Goal: Find specific page/section: Find specific page/section

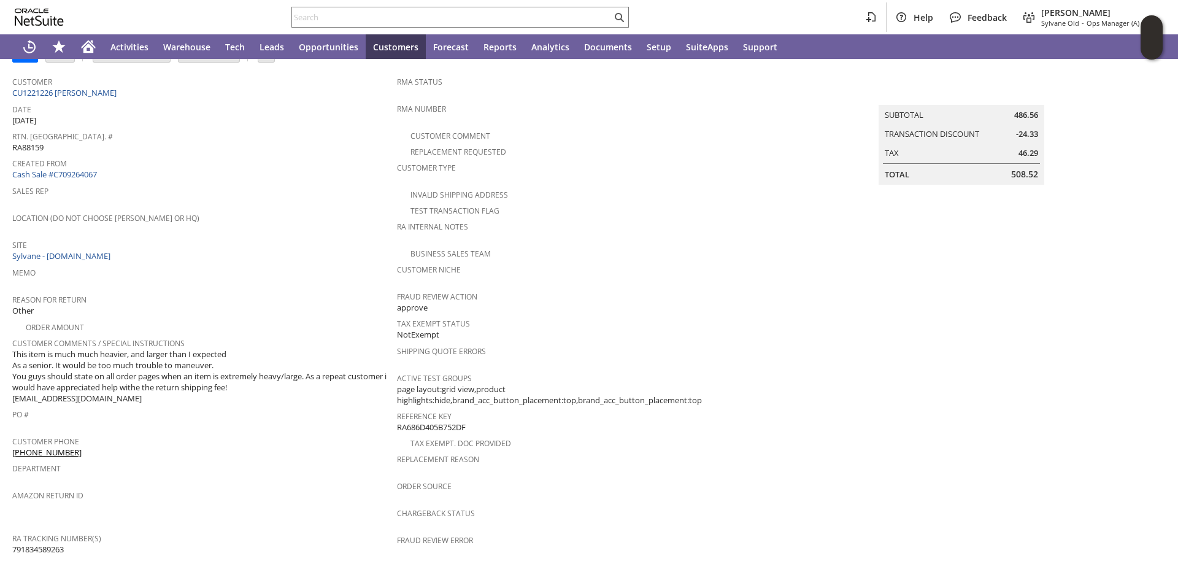
scroll to position [61, 0]
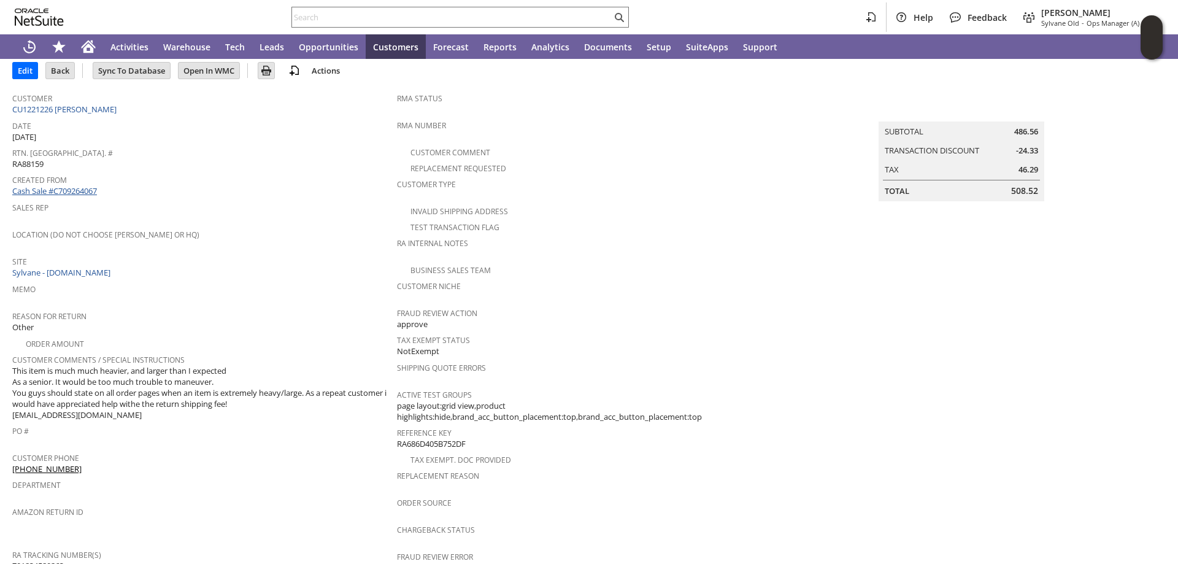
click at [72, 188] on link "Cash Sale #C709264067" at bounding box center [54, 190] width 85 height 11
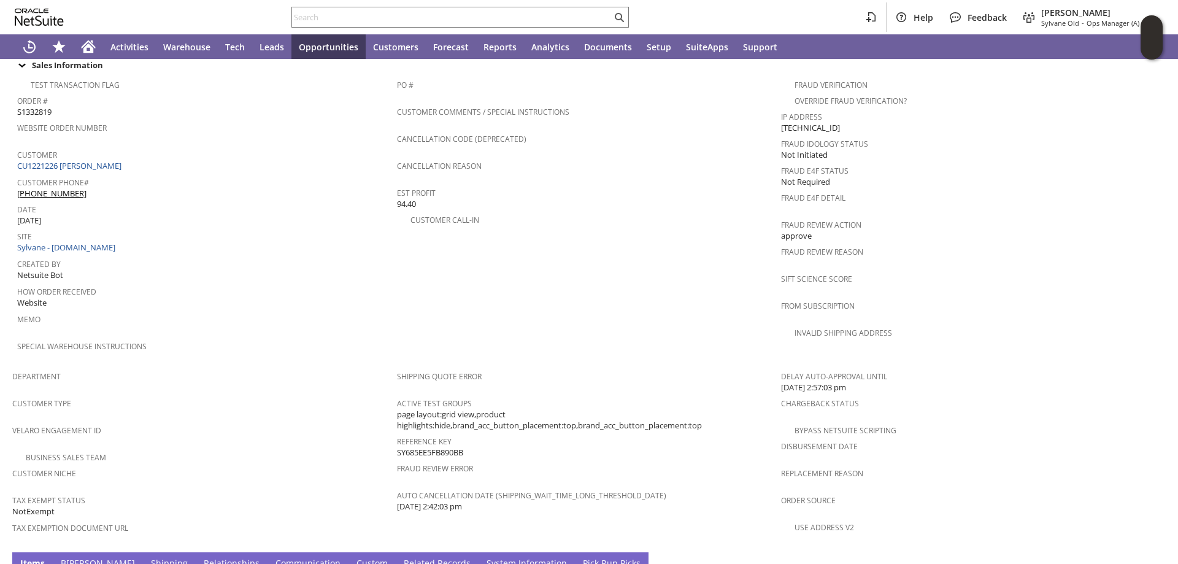
scroll to position [657, 0]
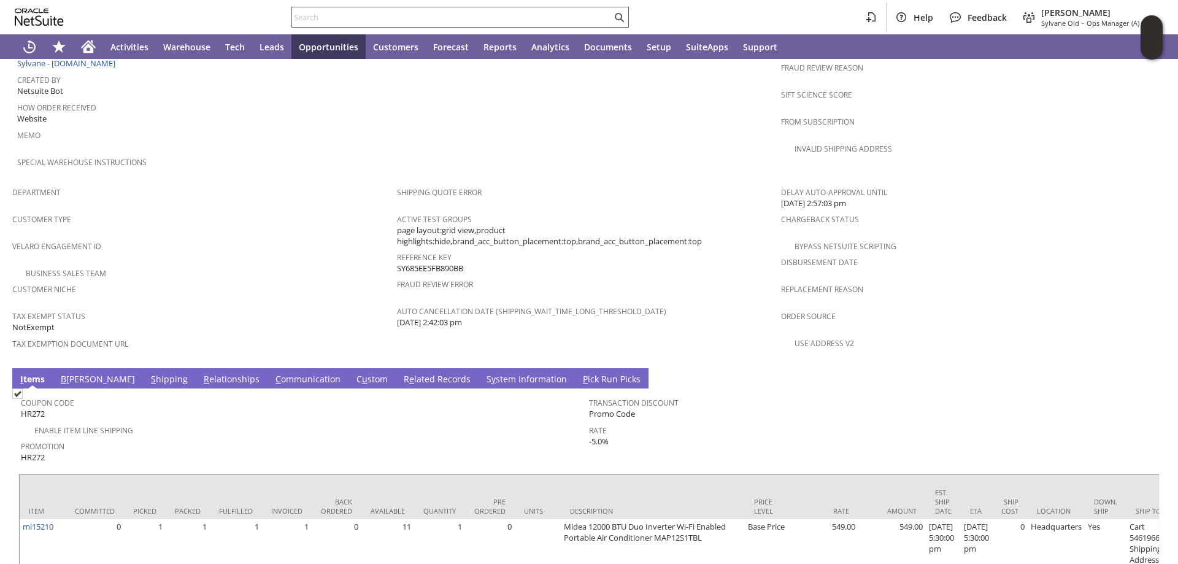
click at [378, 9] on div at bounding box center [459, 17] width 337 height 21
click at [369, 16] on input "text" at bounding box center [452, 17] width 320 height 15
click at [321, 13] on input "text" at bounding box center [452, 17] width 320 height 15
paste input "RA88159"
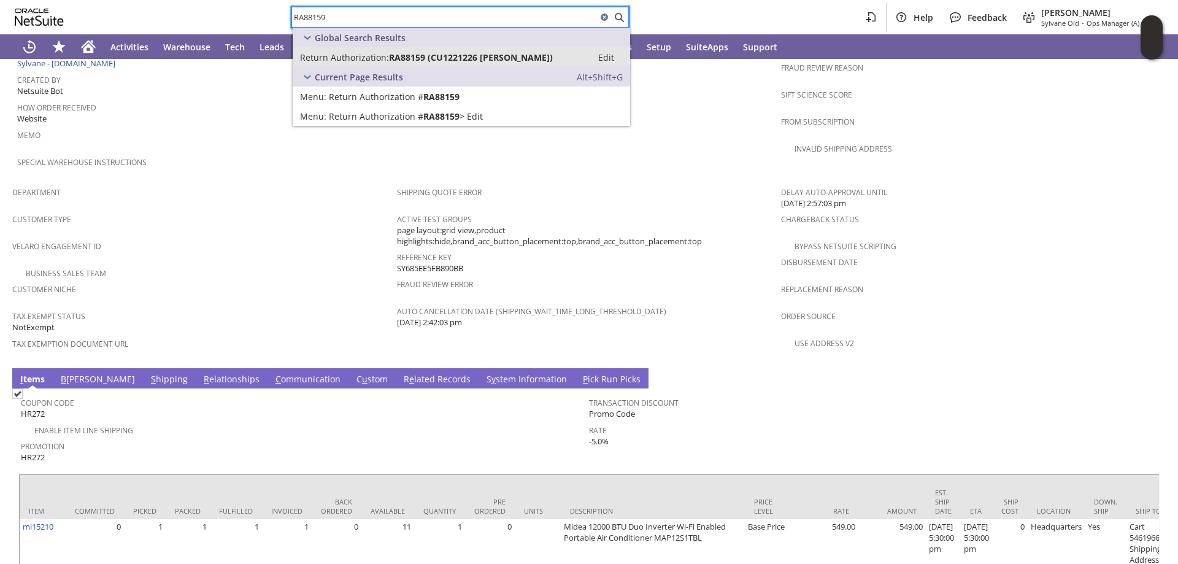
type input "RA88159"
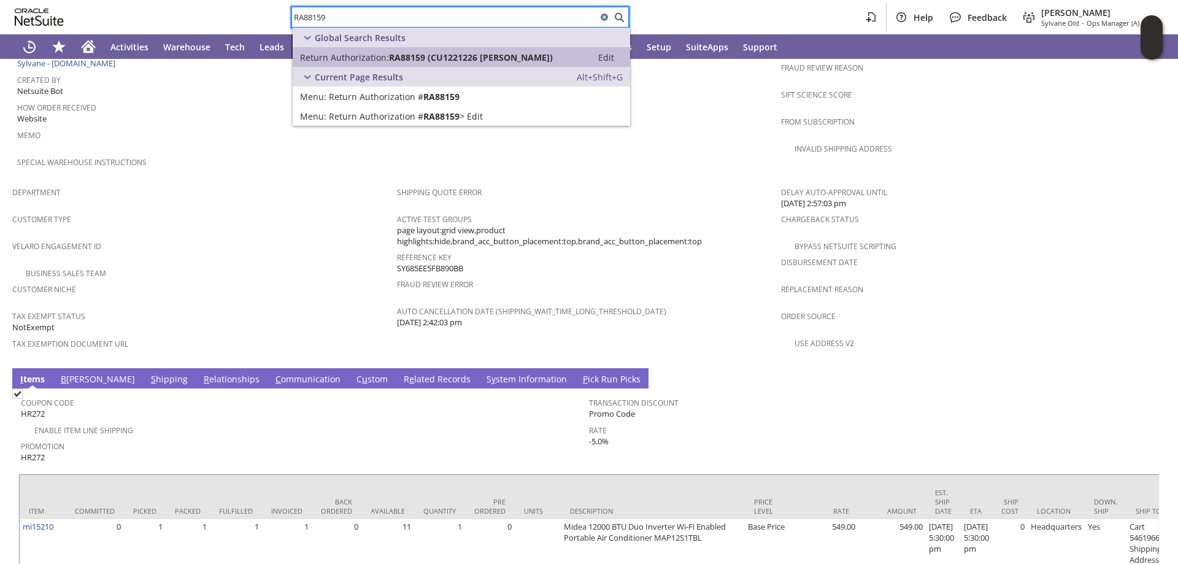
click at [356, 58] on span "Return Authorization:" at bounding box center [344, 58] width 89 height 12
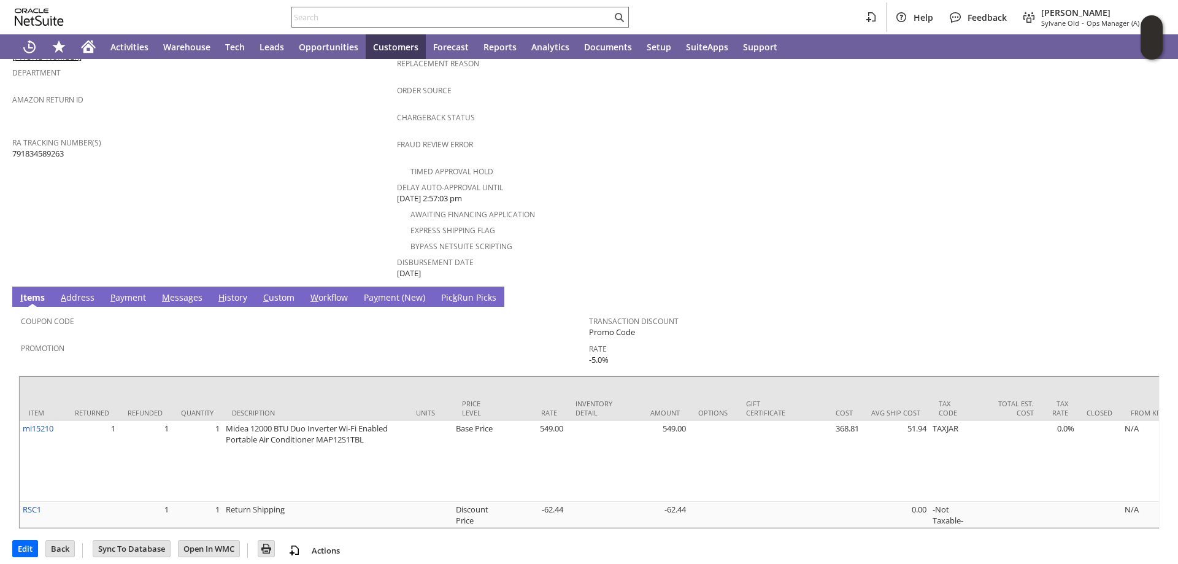
scroll to position [474, 0]
drag, startPoint x: 326, startPoint y: 8, endPoint x: 318, endPoint y: 12, distance: 9.1
click at [323, 8] on div at bounding box center [459, 17] width 337 height 21
click at [317, 13] on input "text" at bounding box center [452, 17] width 320 height 15
paste input "RA88358"
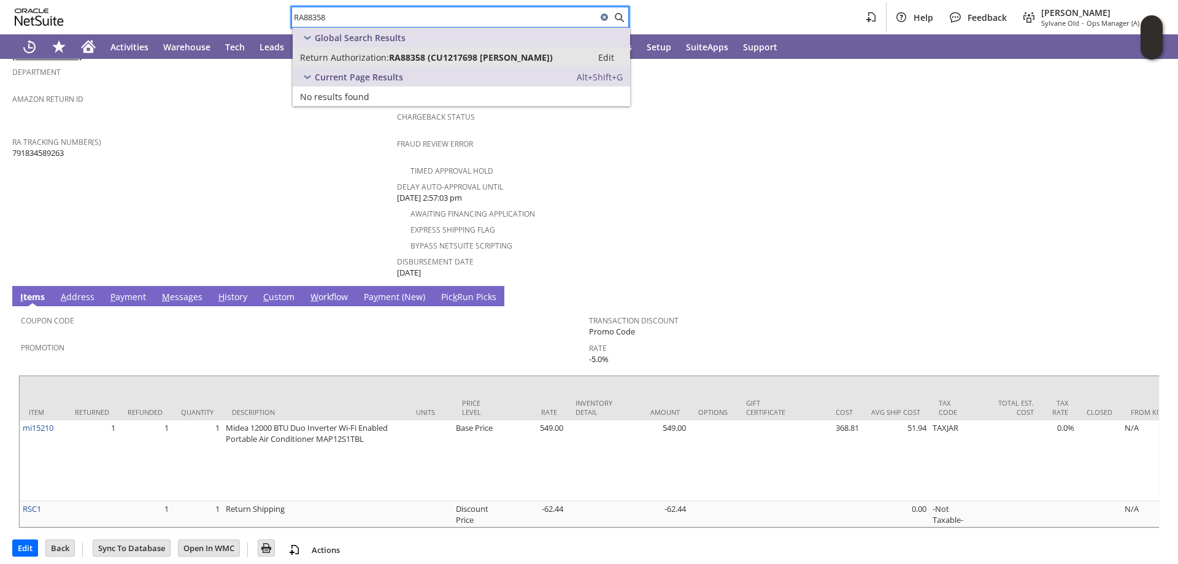
type input "RA88358"
click at [392, 49] on link "Return Authorization: RA88358 (CU1217698 lawrence cagliostro) Edit" at bounding box center [461, 57] width 337 height 20
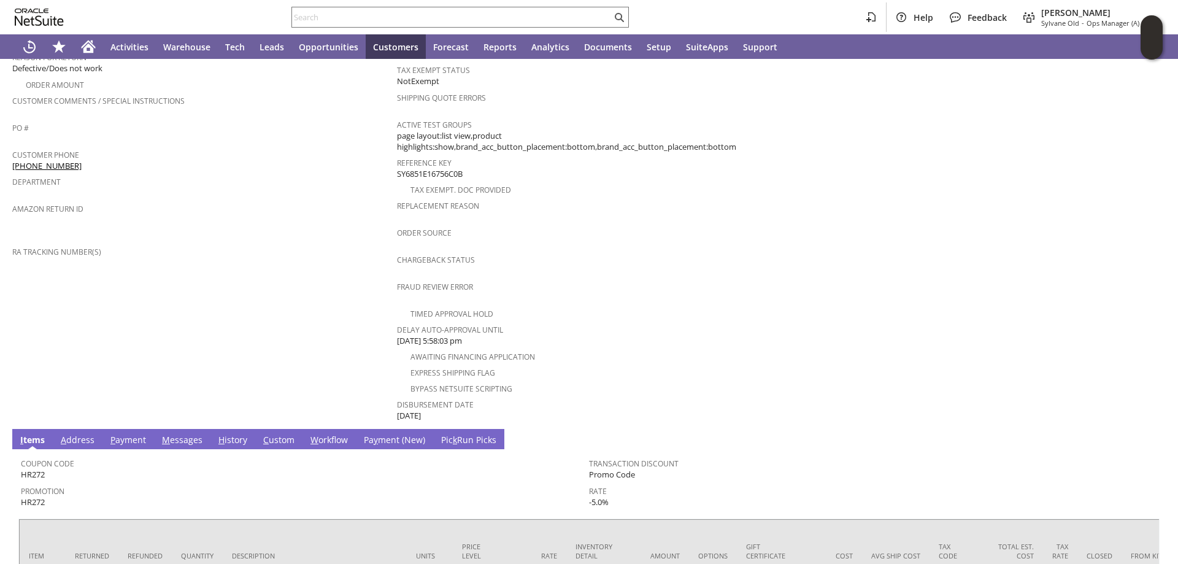
scroll to position [429, 0]
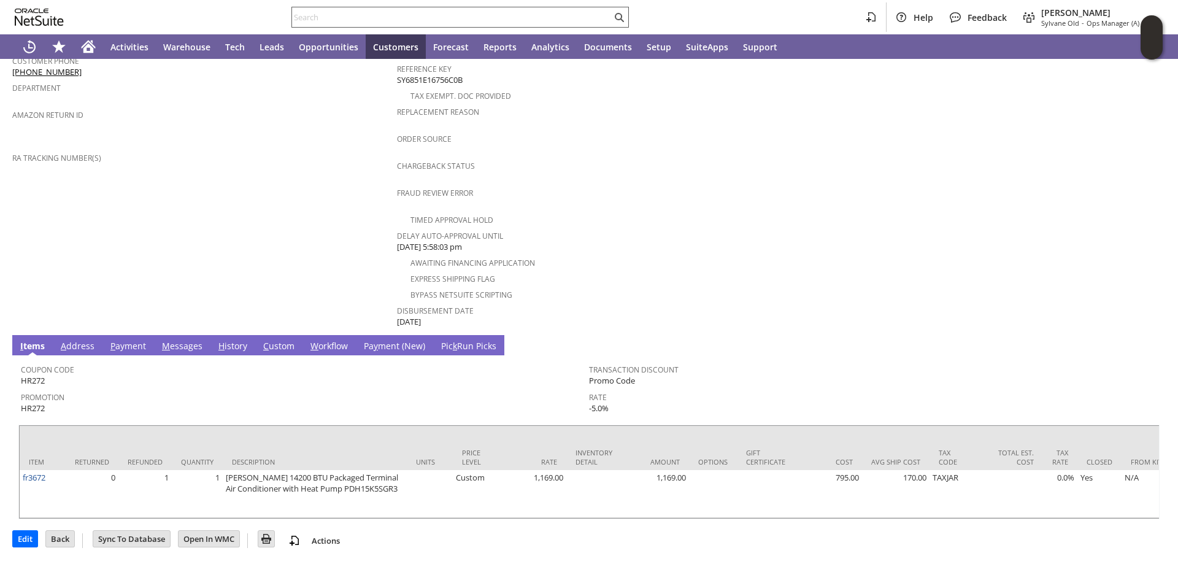
click at [374, 12] on input "text" at bounding box center [452, 17] width 320 height 15
paste input "RA87951"
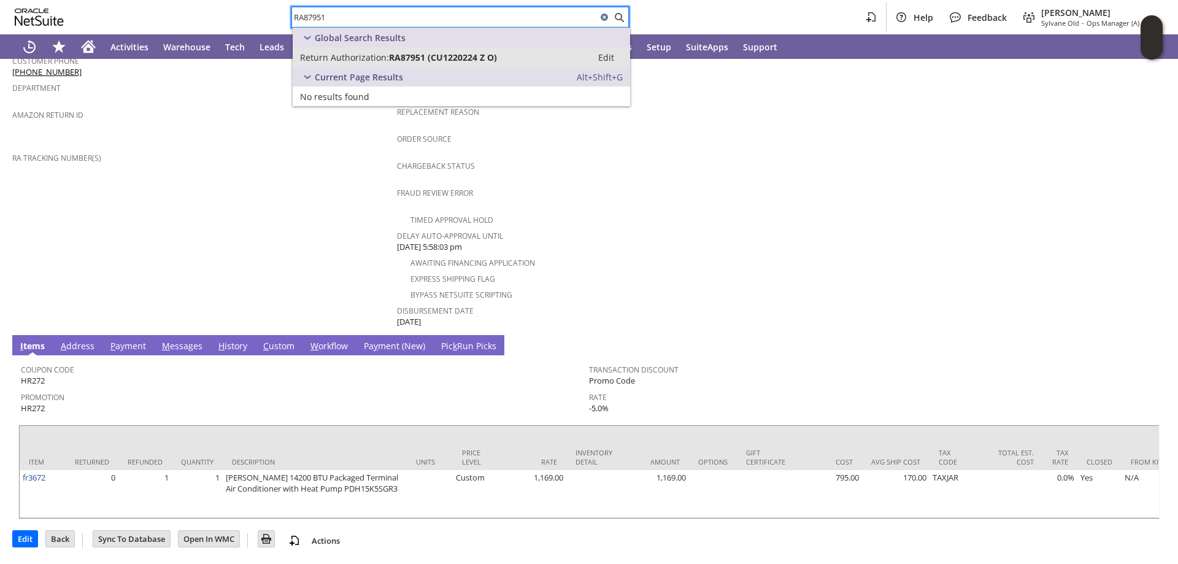
type input "RA87951"
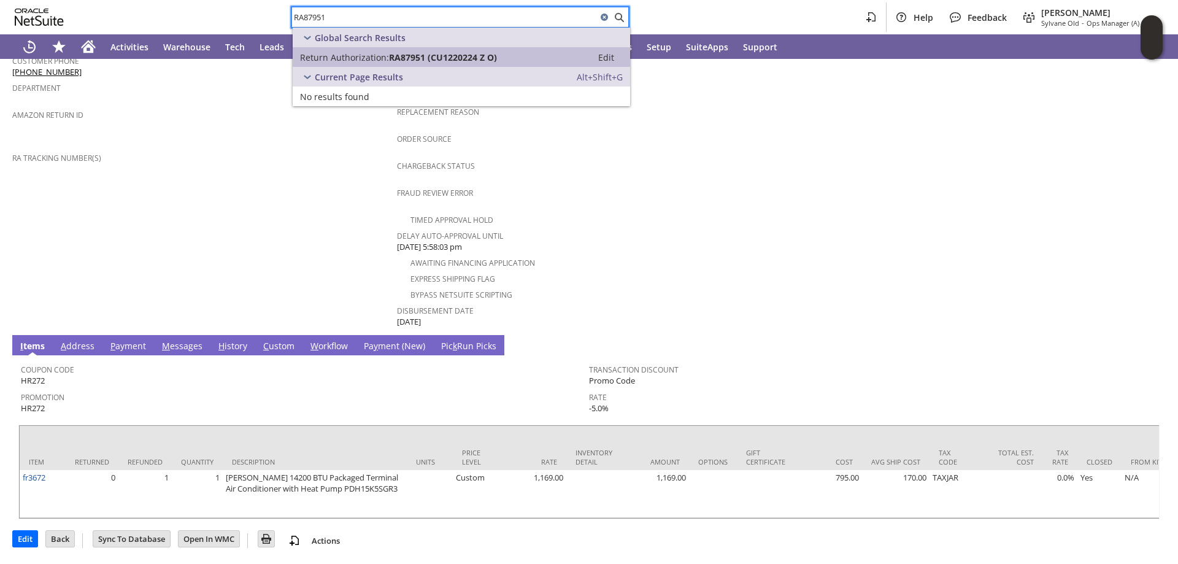
click at [361, 53] on span "Return Authorization:" at bounding box center [344, 58] width 89 height 12
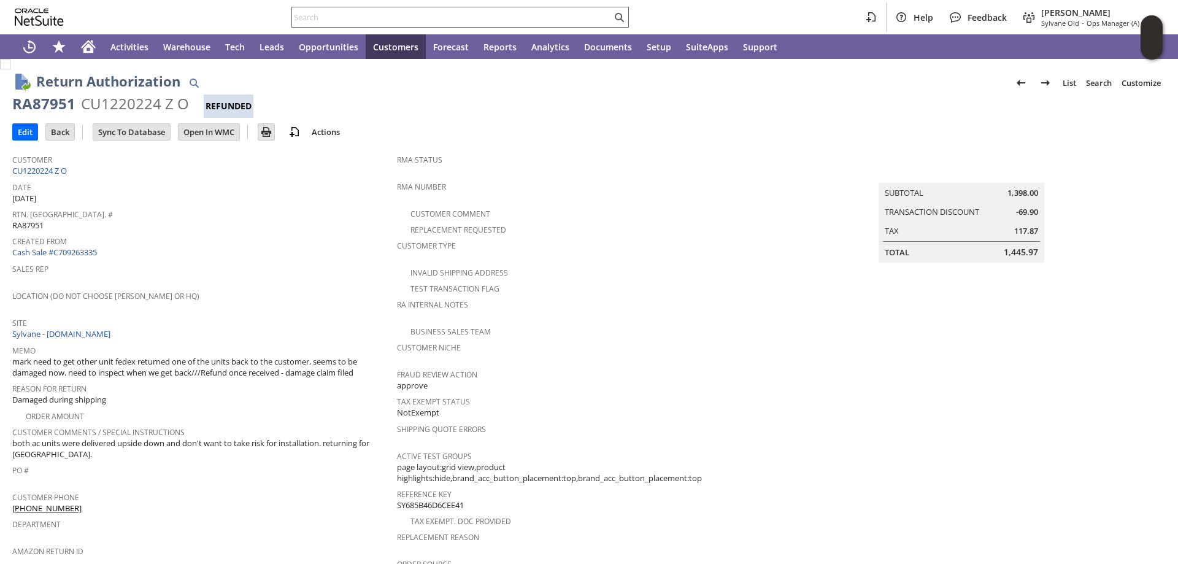
click at [320, 21] on input "text" at bounding box center [452, 17] width 320 height 15
paste input "RA88393"
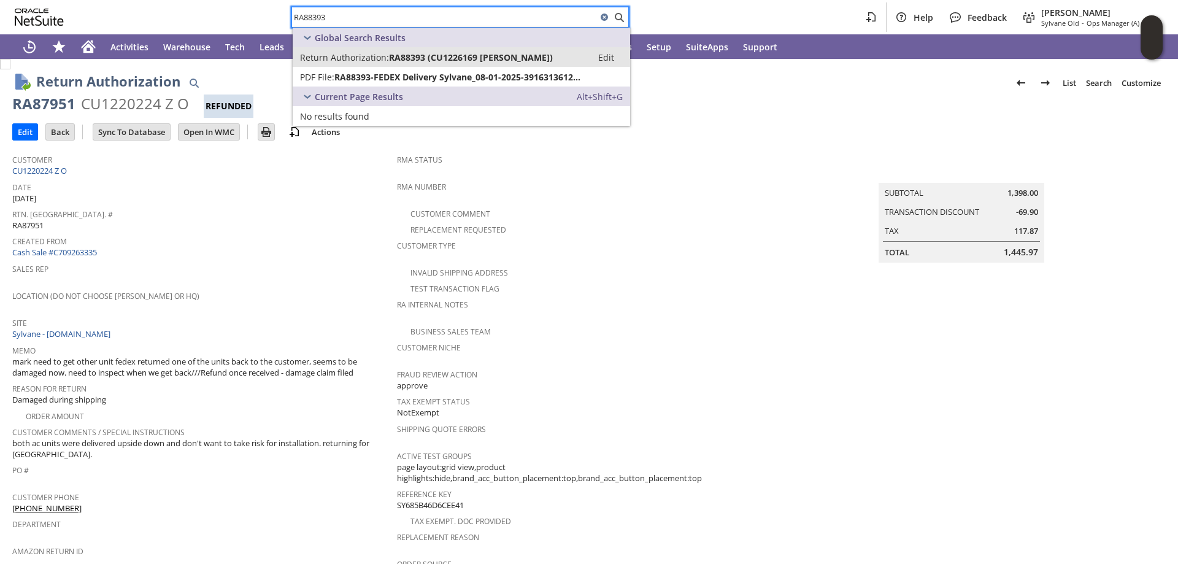
type input "RA88393"
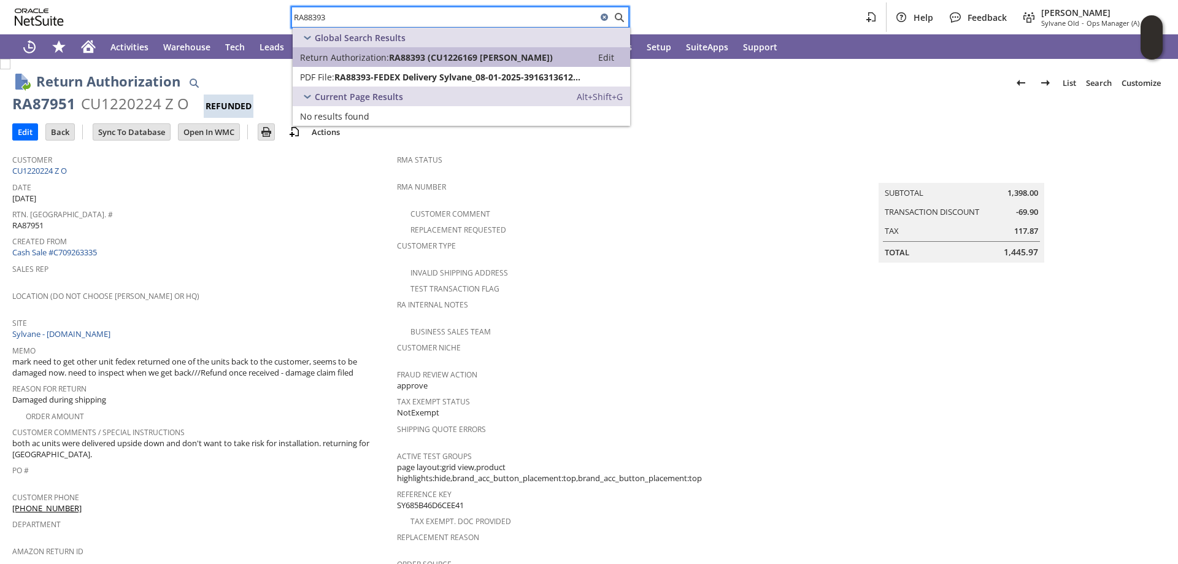
click at [382, 52] on span "Return Authorization:" at bounding box center [344, 58] width 89 height 12
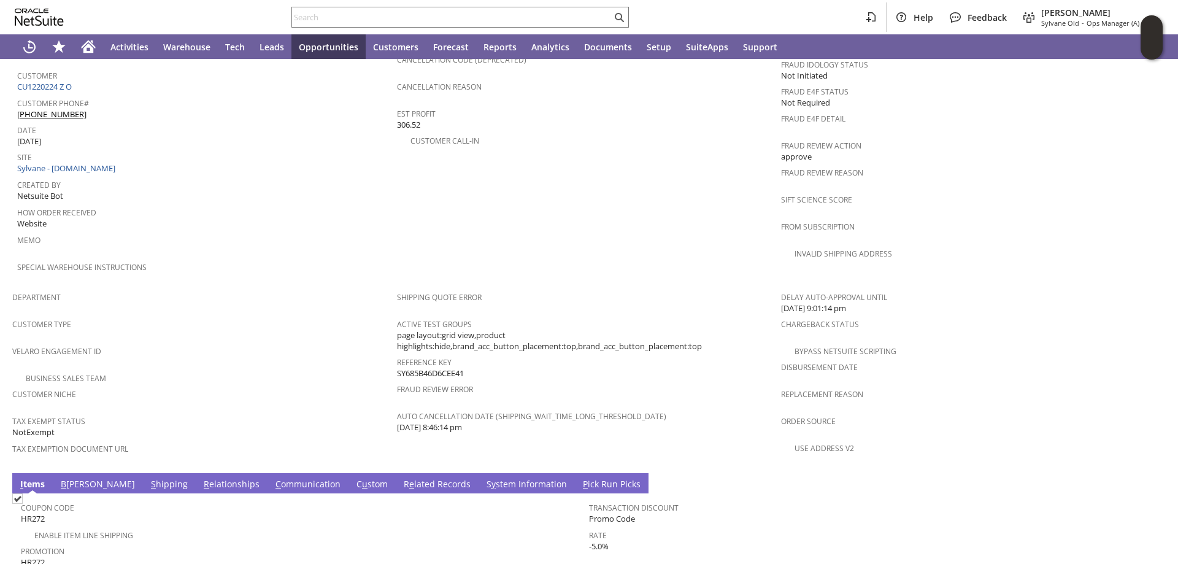
scroll to position [707, 0]
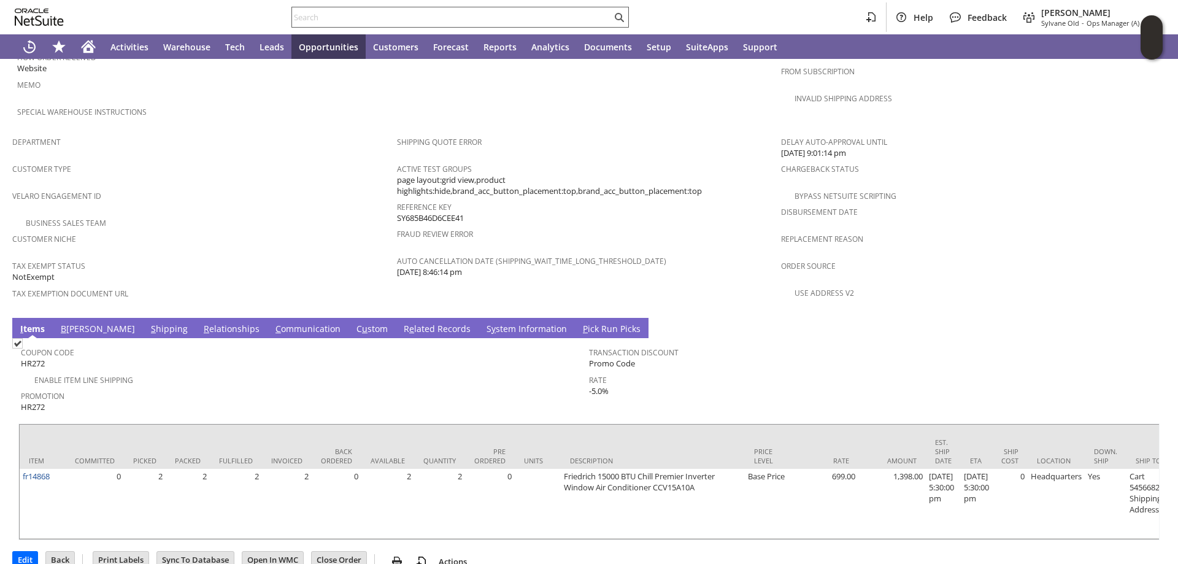
click at [325, 17] on input "text" at bounding box center [452, 17] width 320 height 15
paste input "RA88184"
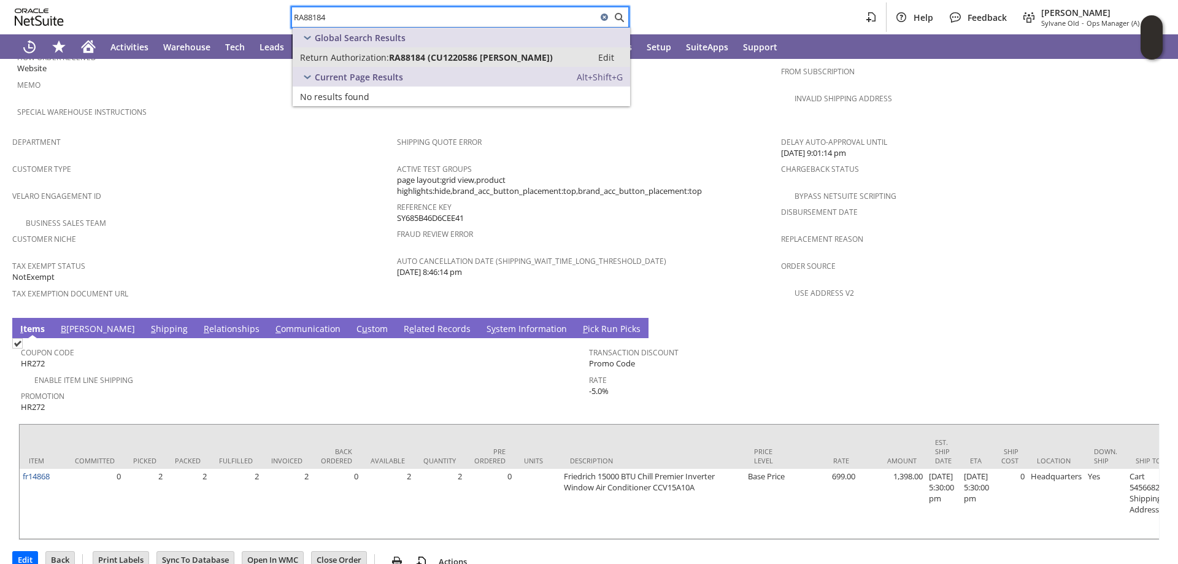
type input "RA88184"
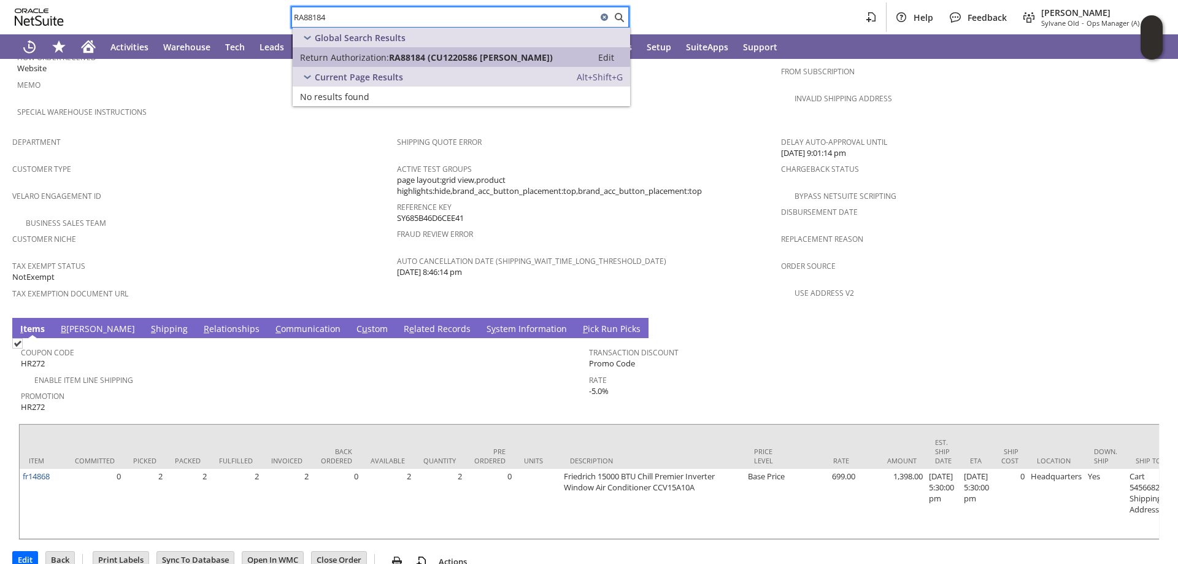
click at [363, 58] on span "Return Authorization:" at bounding box center [344, 58] width 89 height 12
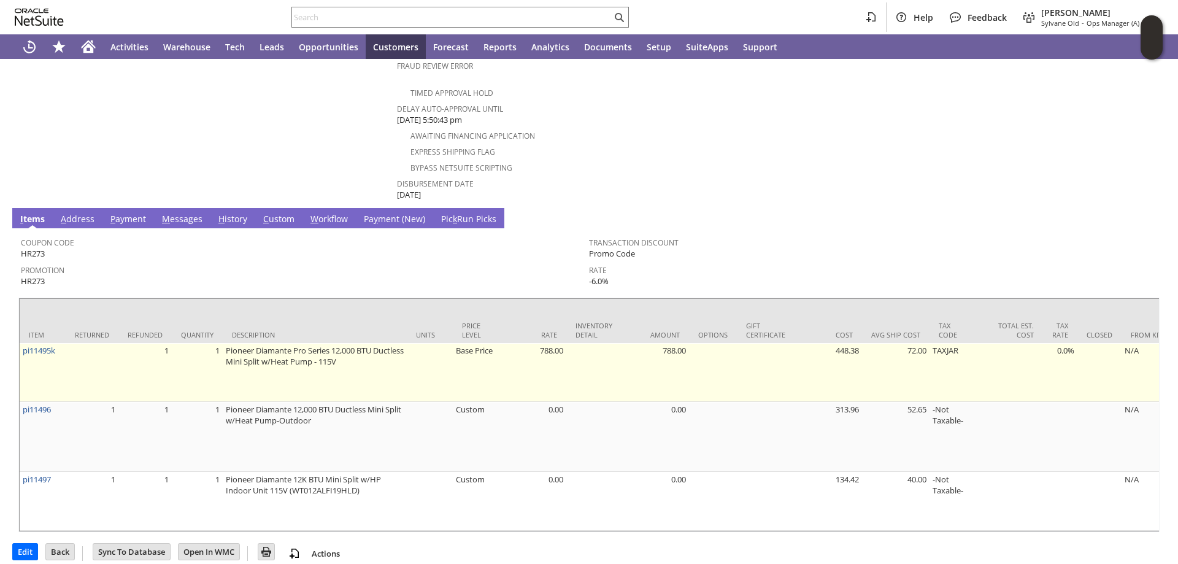
scroll to position [555, 0]
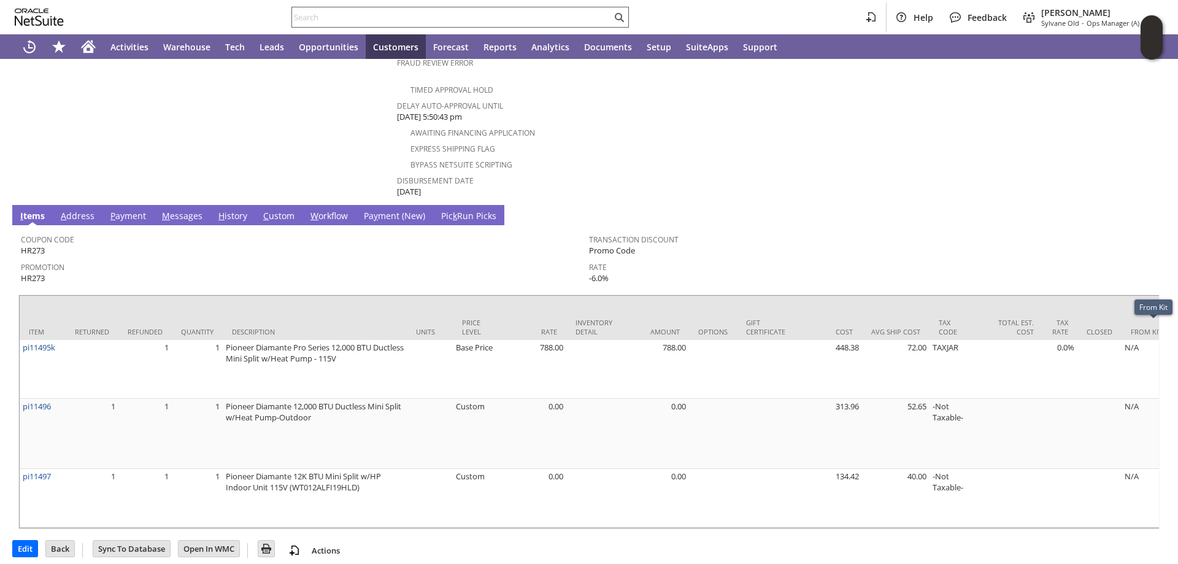
click at [316, 21] on input "text" at bounding box center [452, 17] width 320 height 15
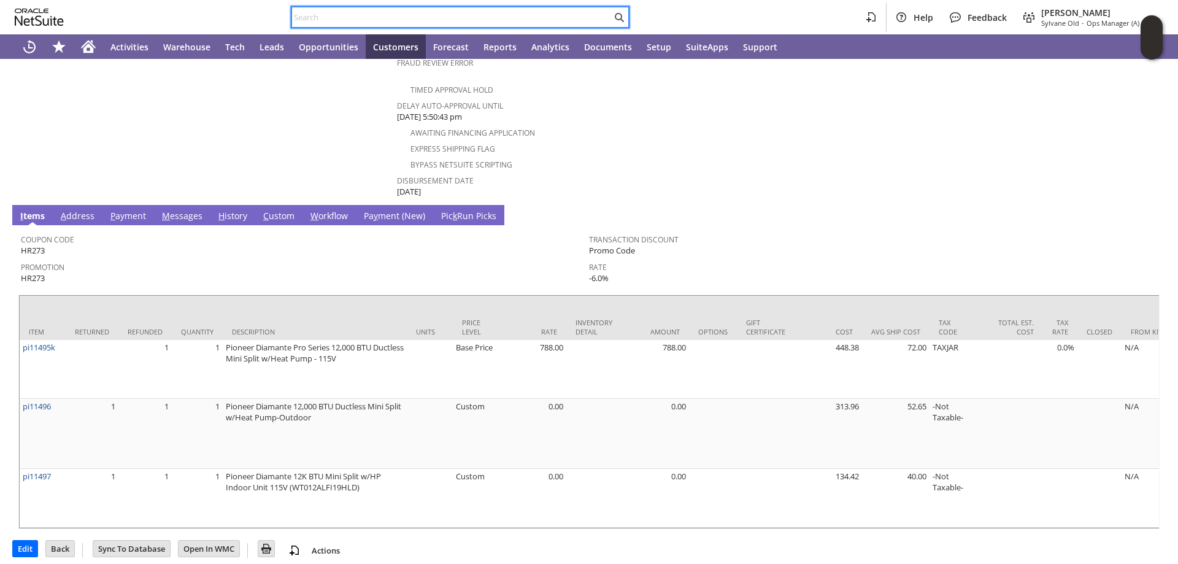
paste input "RA88222"
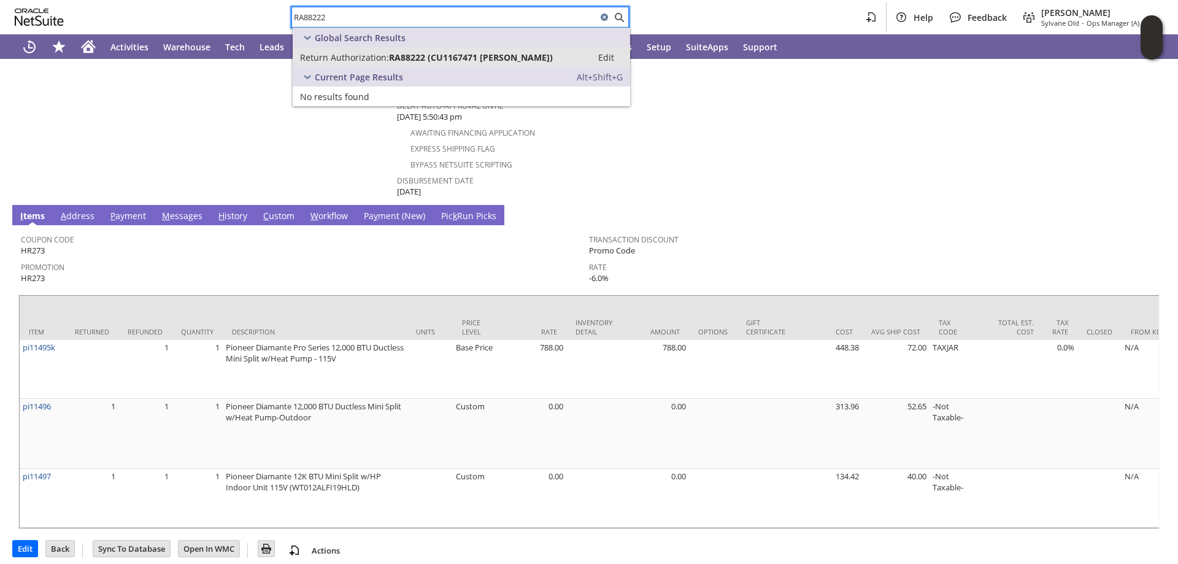
type input "RA88222"
click at [341, 58] on span "Return Authorization:" at bounding box center [344, 58] width 89 height 12
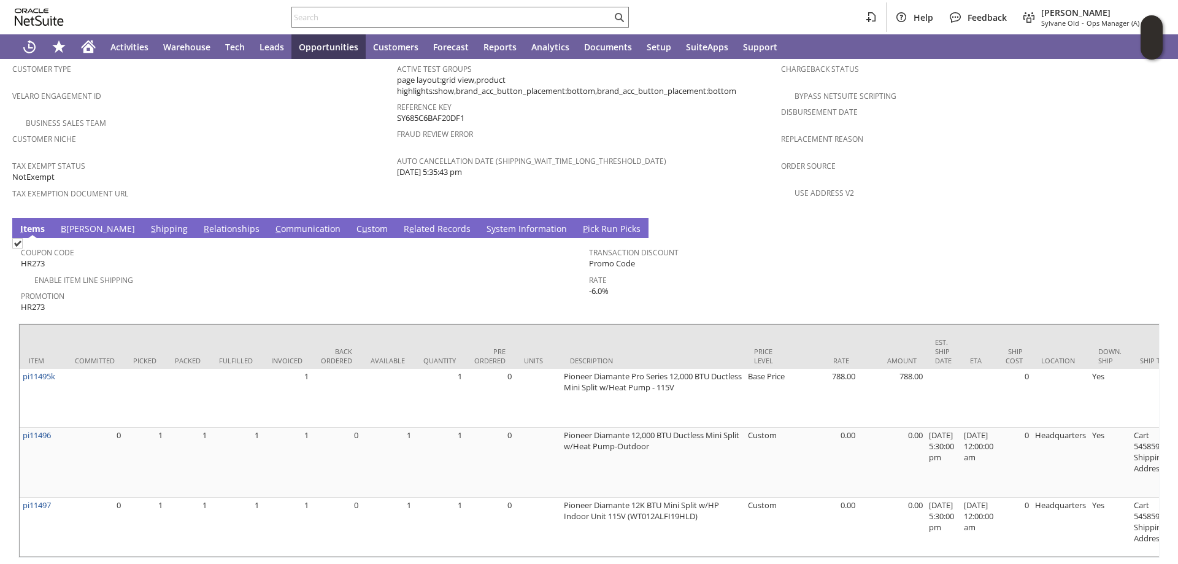
scroll to position [825, 0]
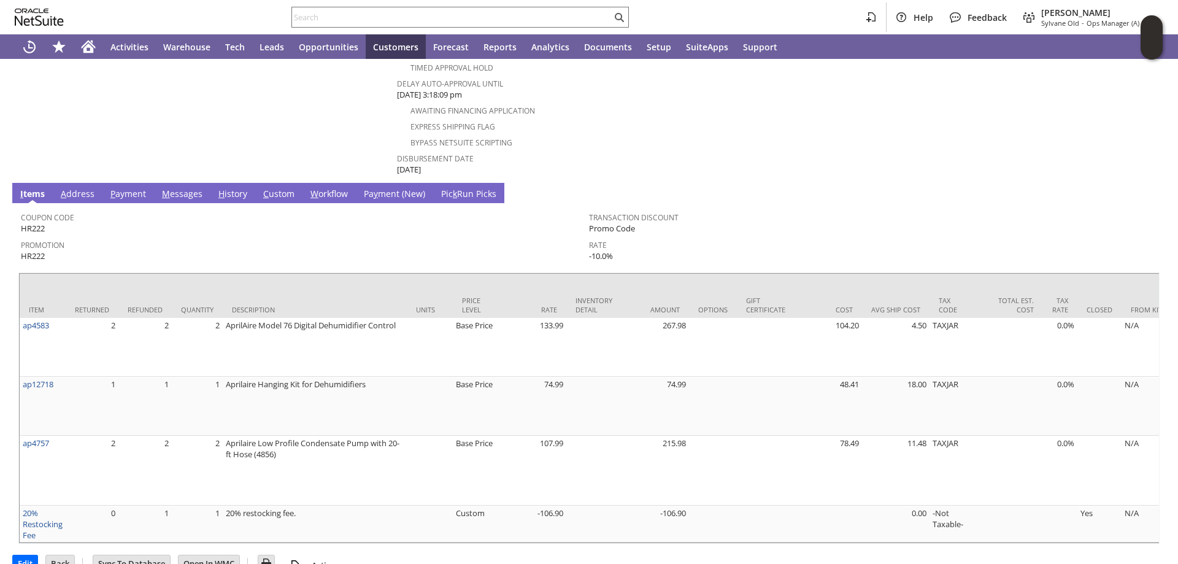
scroll to position [592, 0]
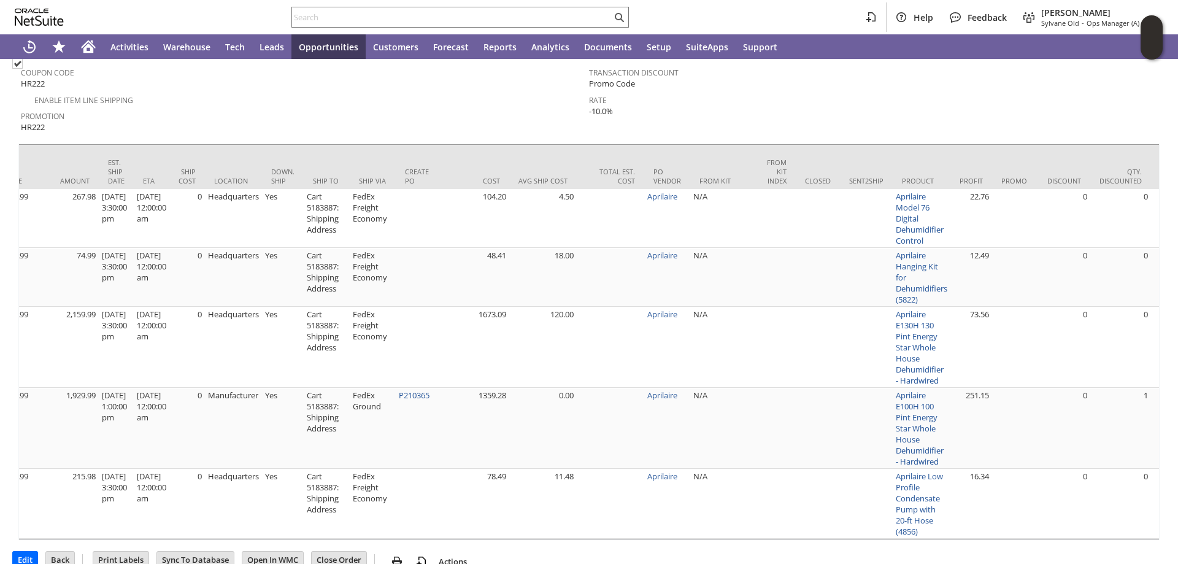
scroll to position [0, 878]
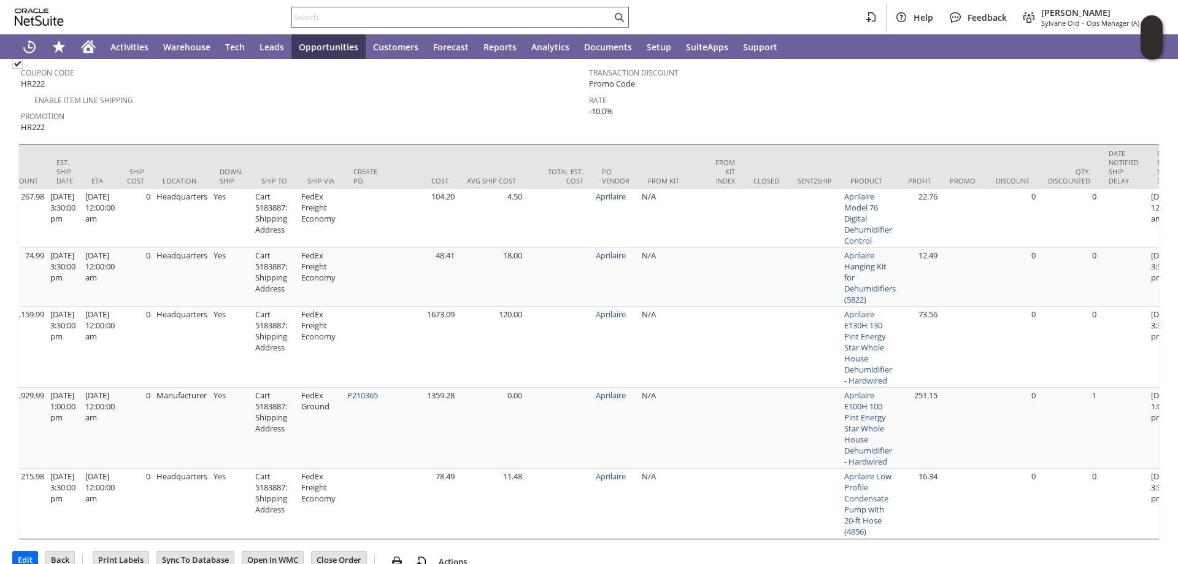
click at [312, 15] on input "text" at bounding box center [452, 17] width 320 height 15
paste input "RA88126"
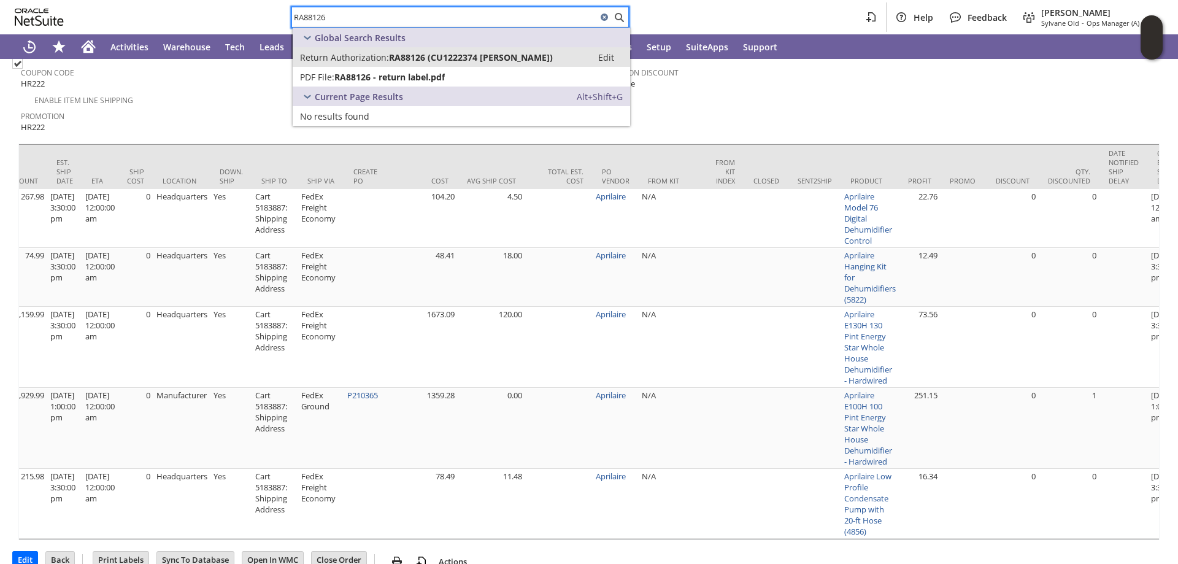
type input "RA88126"
click at [399, 57] on span "RA88126 (CU1222374 Rodney Morris)" at bounding box center [471, 58] width 164 height 12
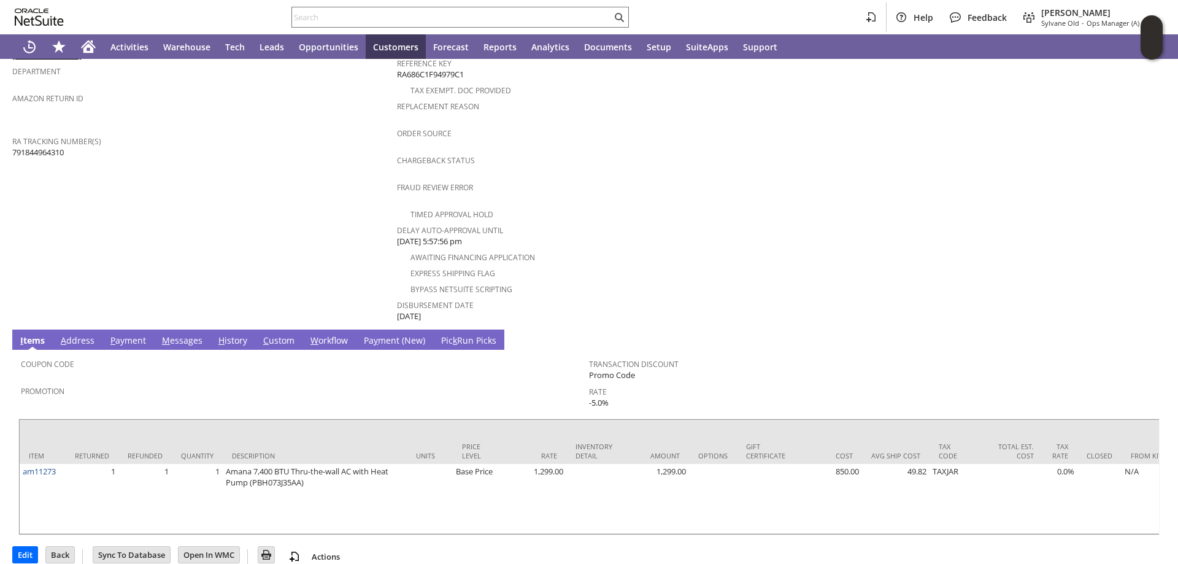
scroll to position [437, 0]
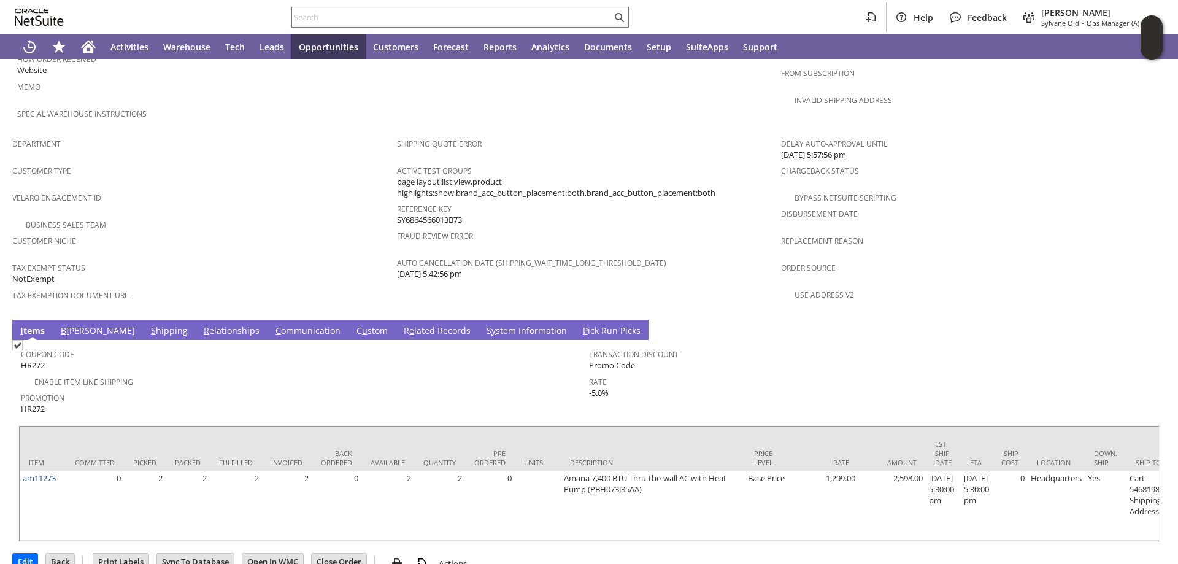
scroll to position [707, 0]
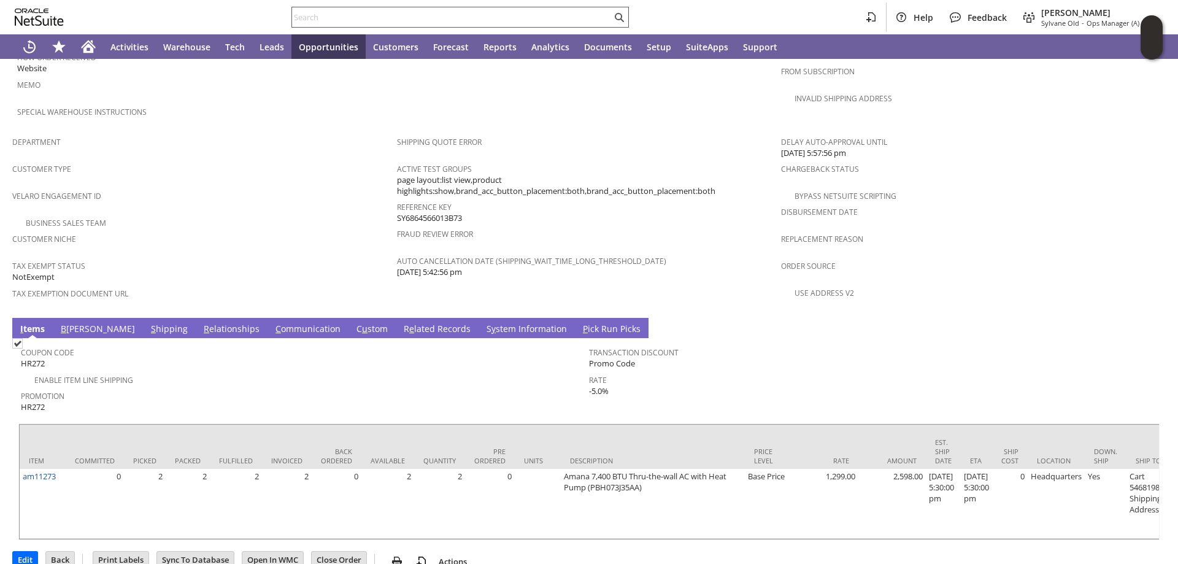
click at [325, 23] on input "text" at bounding box center [452, 17] width 320 height 15
click at [324, 20] on input "text" at bounding box center [452, 17] width 320 height 15
paste input "RA87669"
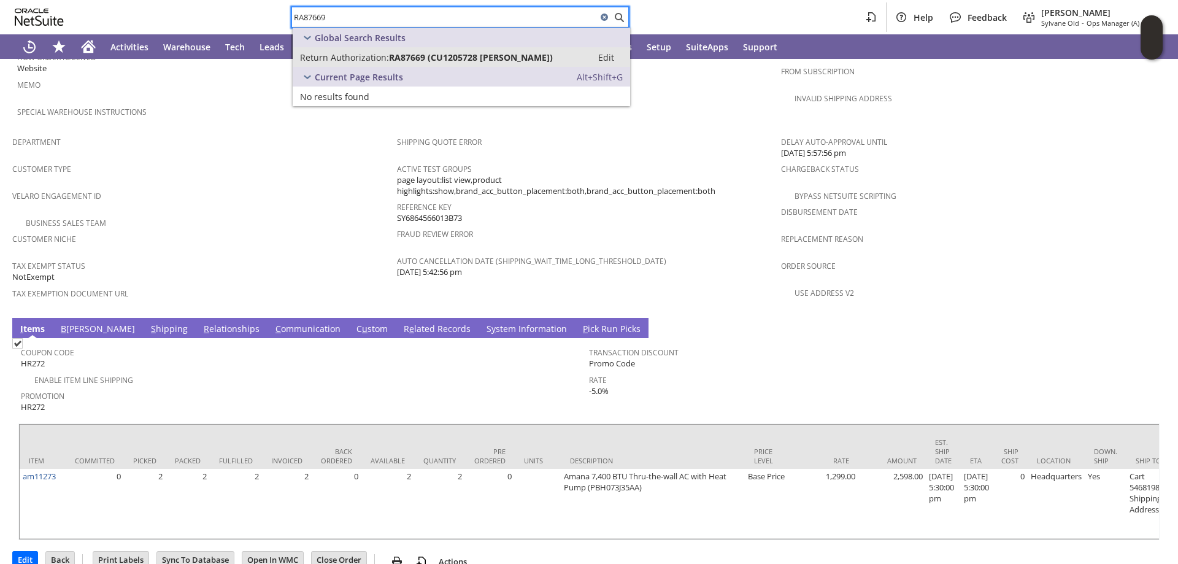
type input "RA87669"
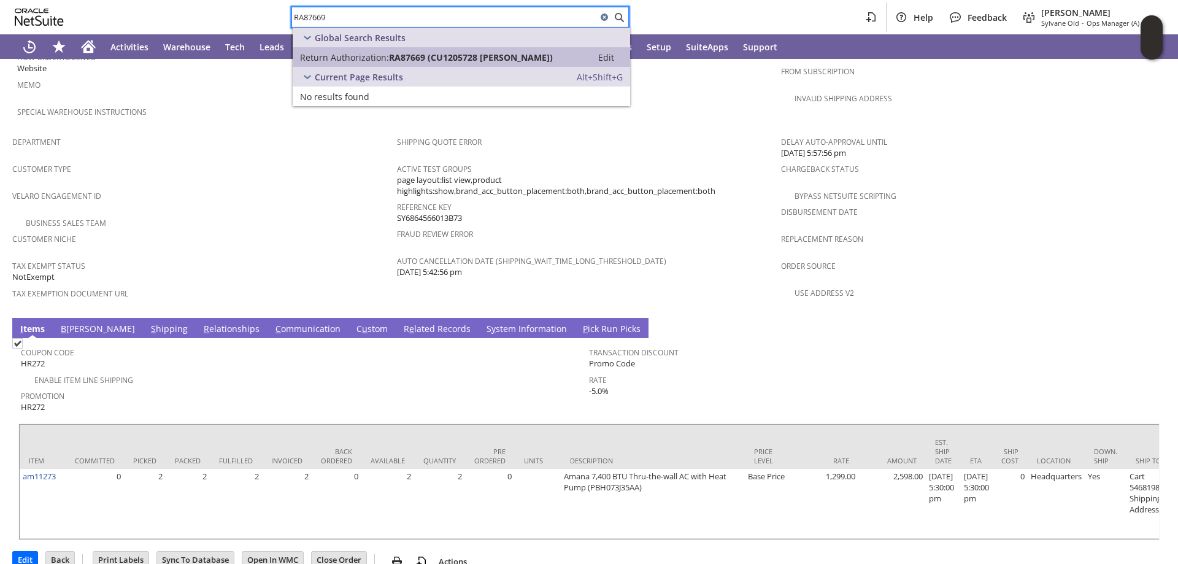
click at [344, 55] on span "Return Authorization:" at bounding box center [344, 58] width 89 height 12
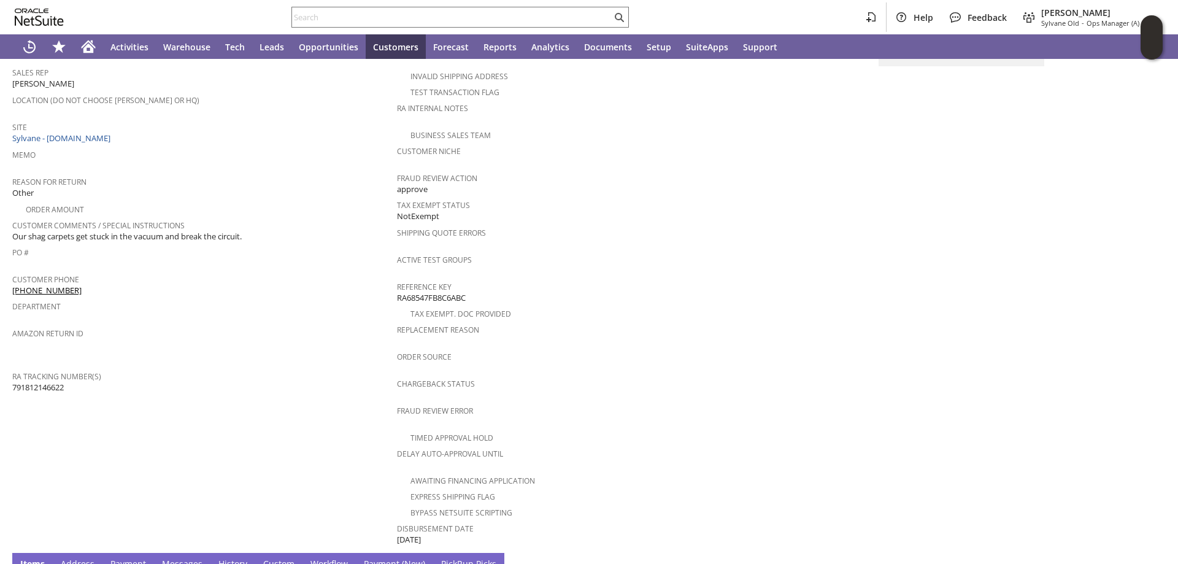
scroll to position [73, 0]
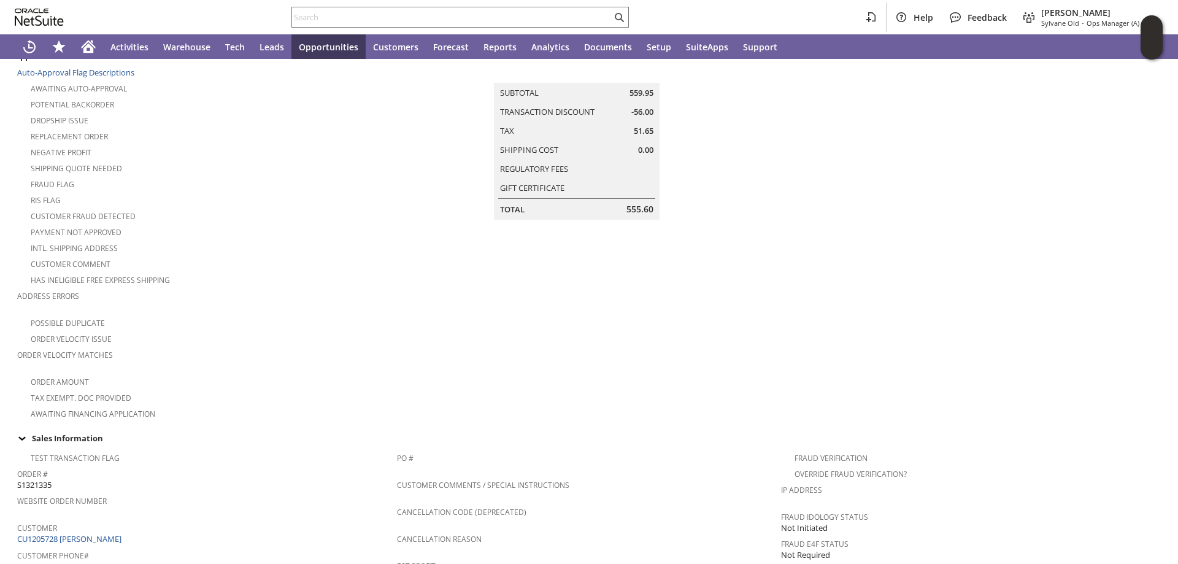
scroll to position [245, 0]
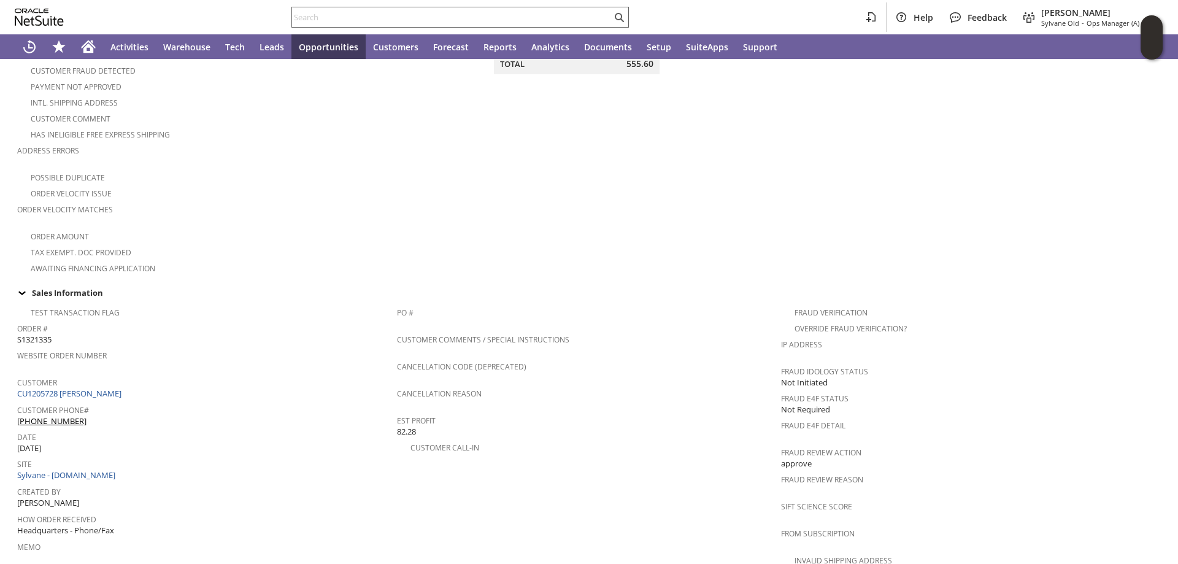
click at [338, 19] on input "text" at bounding box center [452, 17] width 320 height 15
paste input "RA87820"
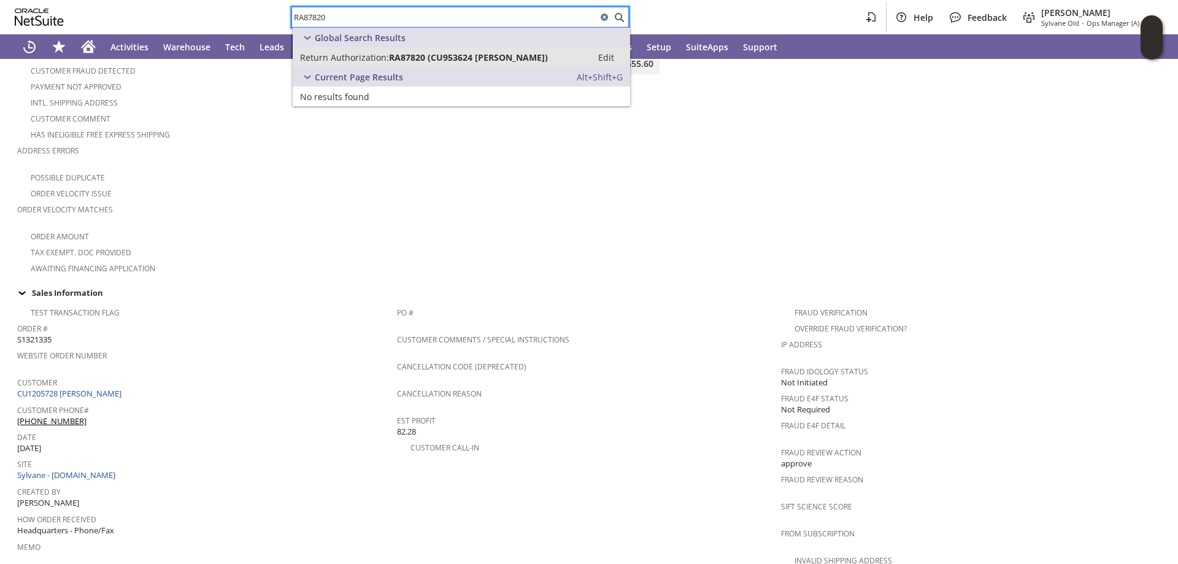
type input "RA87820"
click at [339, 57] on span "Return Authorization:" at bounding box center [344, 58] width 89 height 12
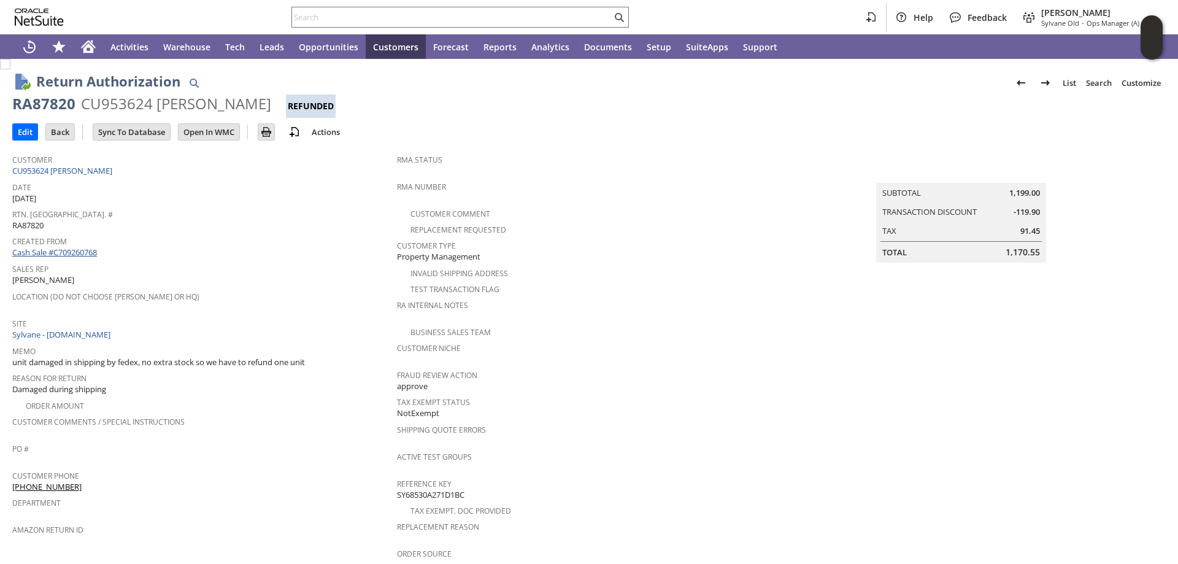
drag, startPoint x: 78, startPoint y: 250, endPoint x: 191, endPoint y: 251, distance: 113.5
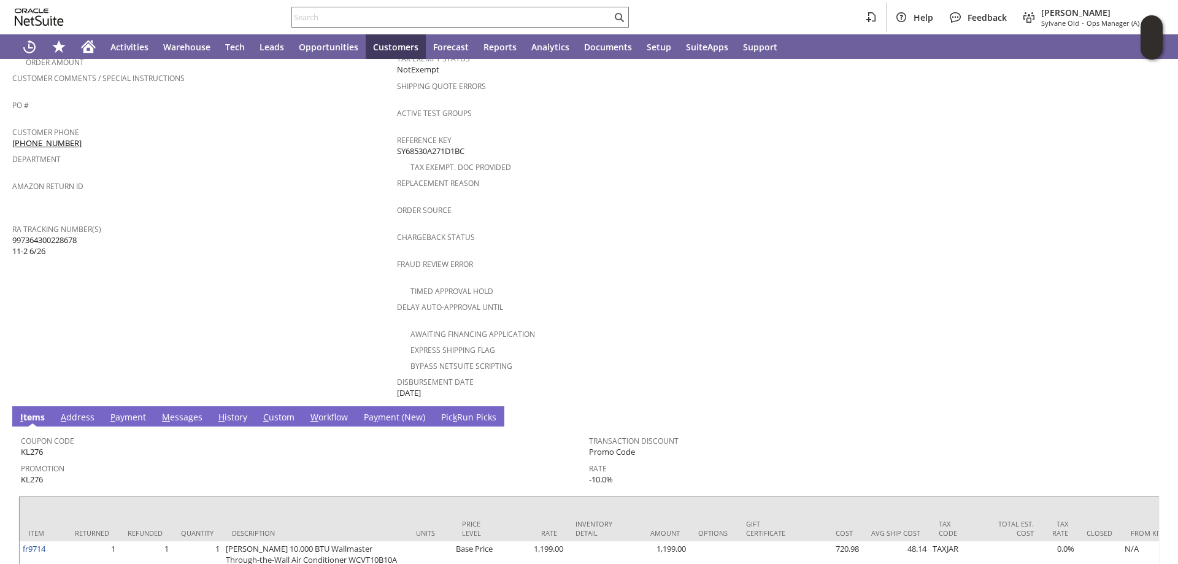
scroll to position [426, 0]
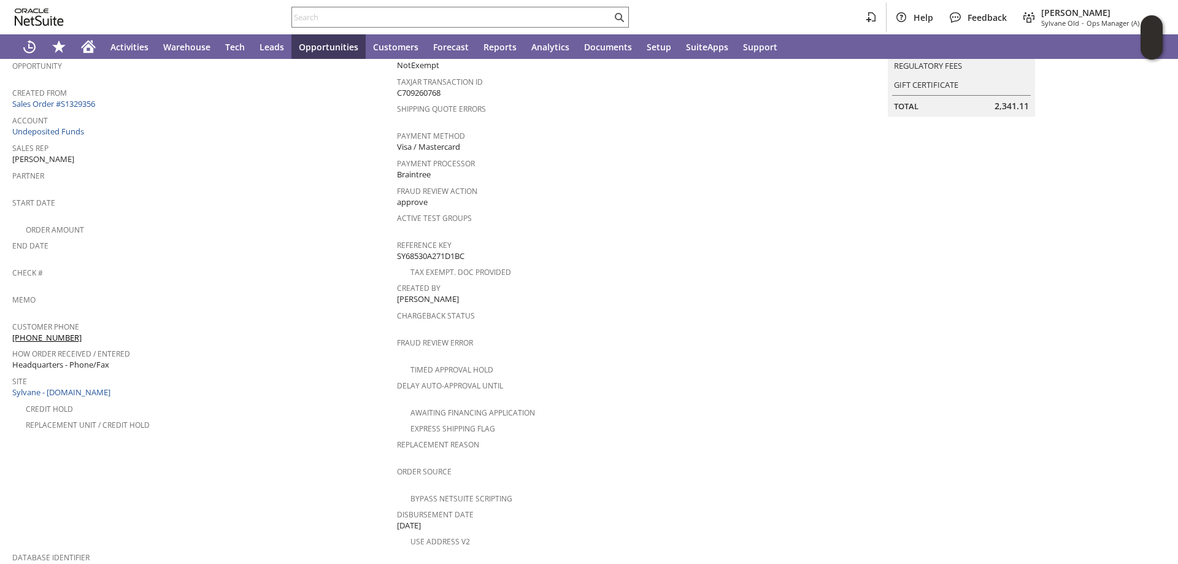
scroll to position [184, 0]
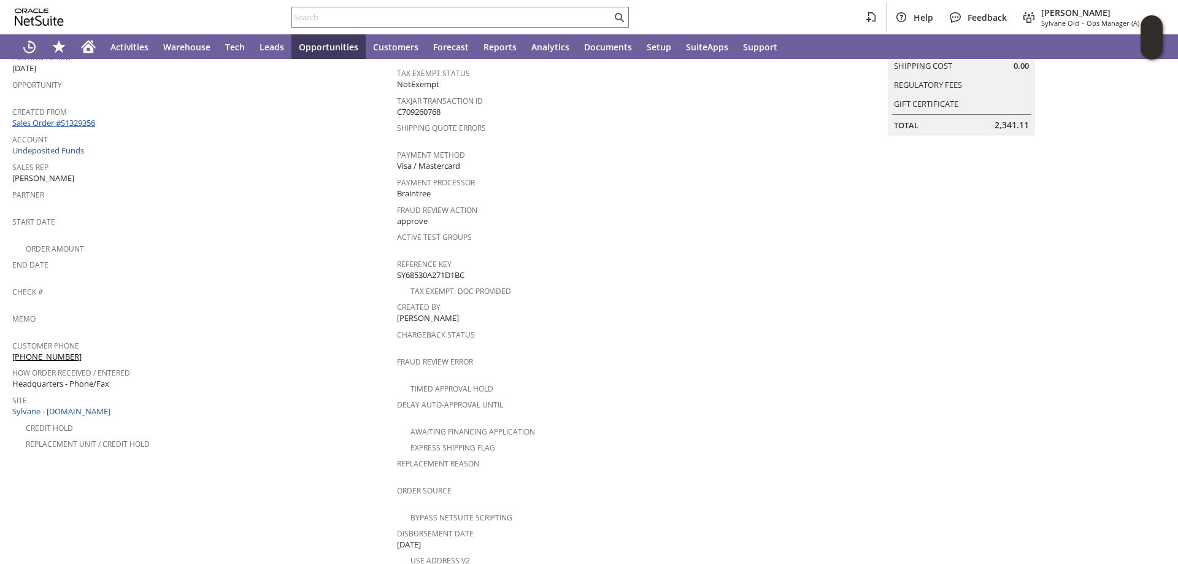
click at [74, 118] on link "Sales Order #S1329356" at bounding box center [55, 122] width 86 height 11
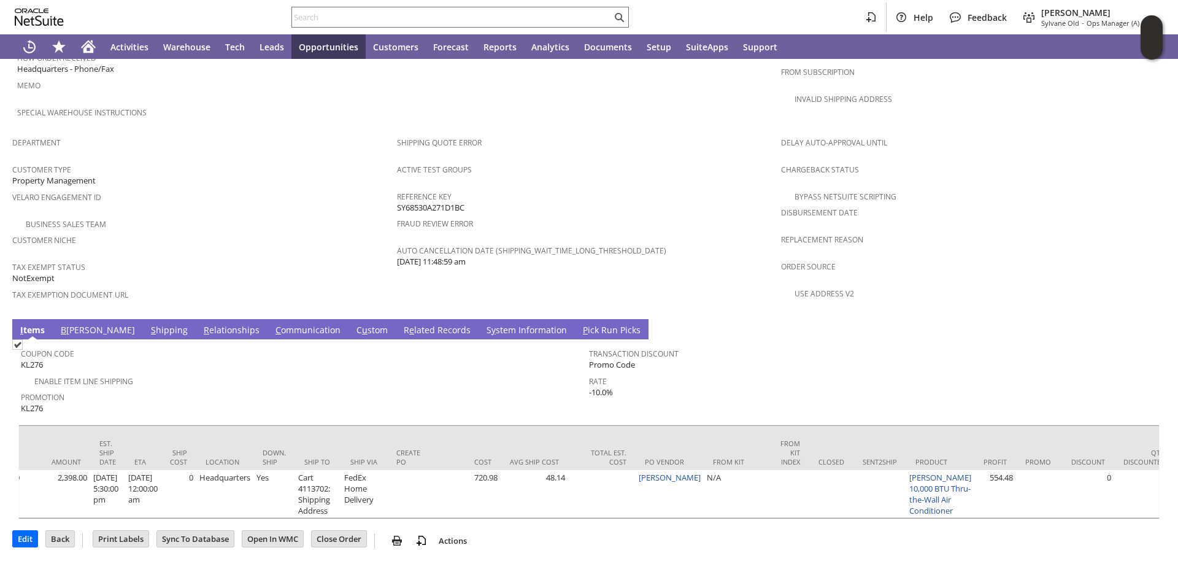
scroll to position [0, 850]
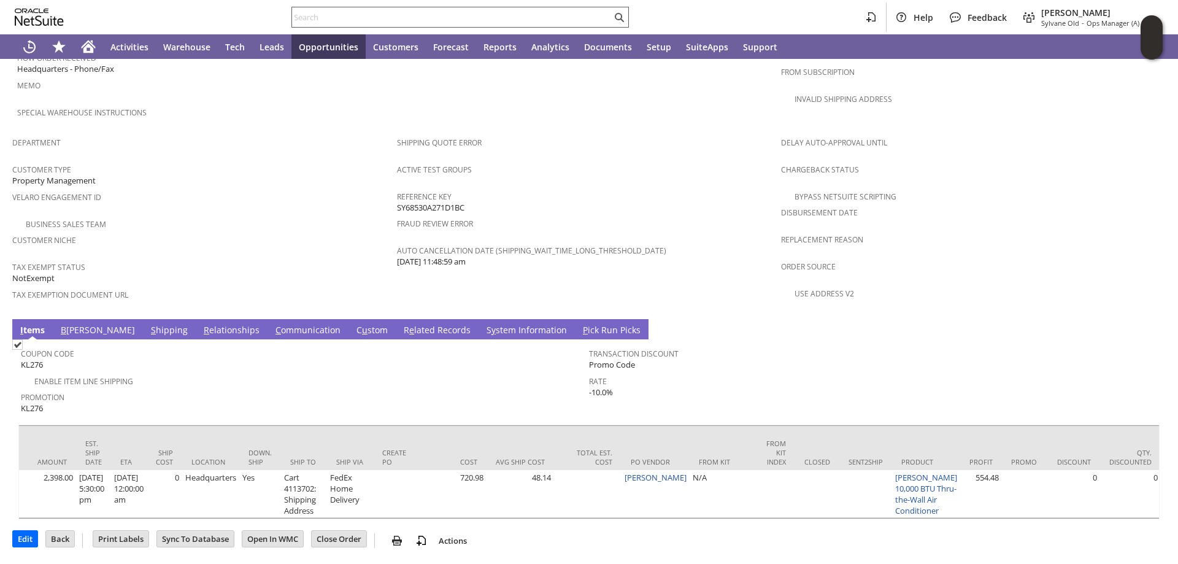
click at [306, 20] on input "text" at bounding box center [452, 17] width 320 height 15
paste input "RA88034"
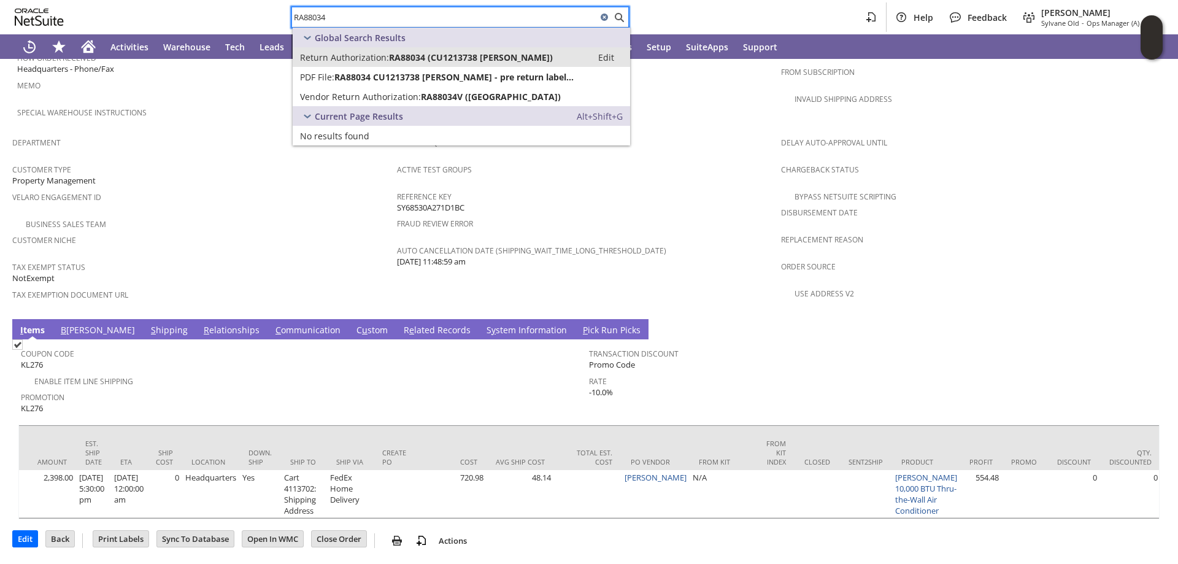
type input "RA88034"
click at [382, 53] on span "Return Authorization:" at bounding box center [344, 58] width 89 height 12
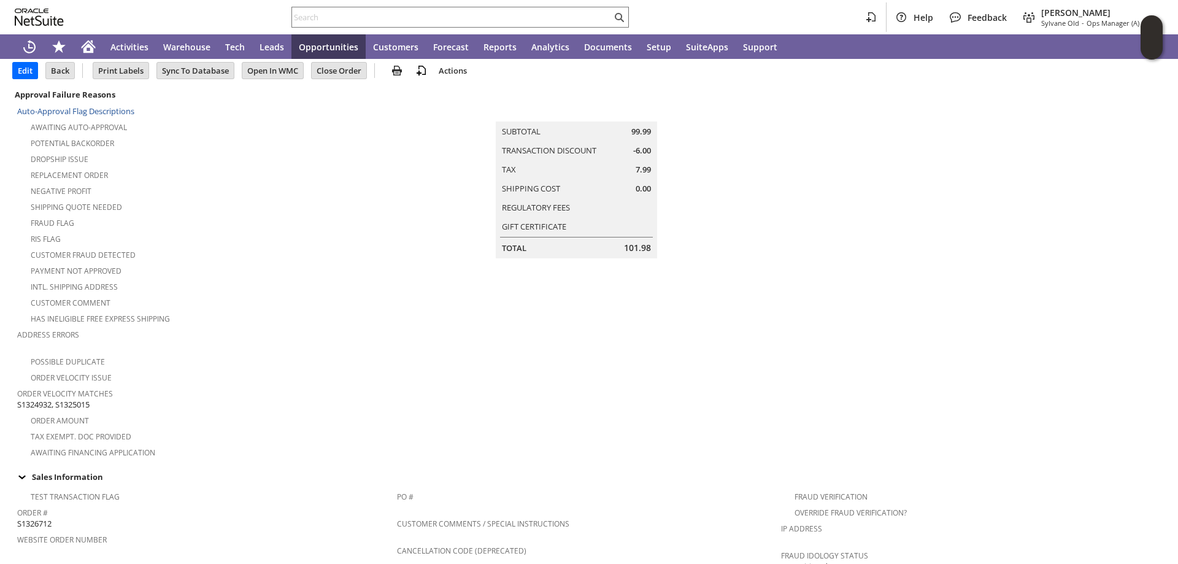
scroll to position [307, 0]
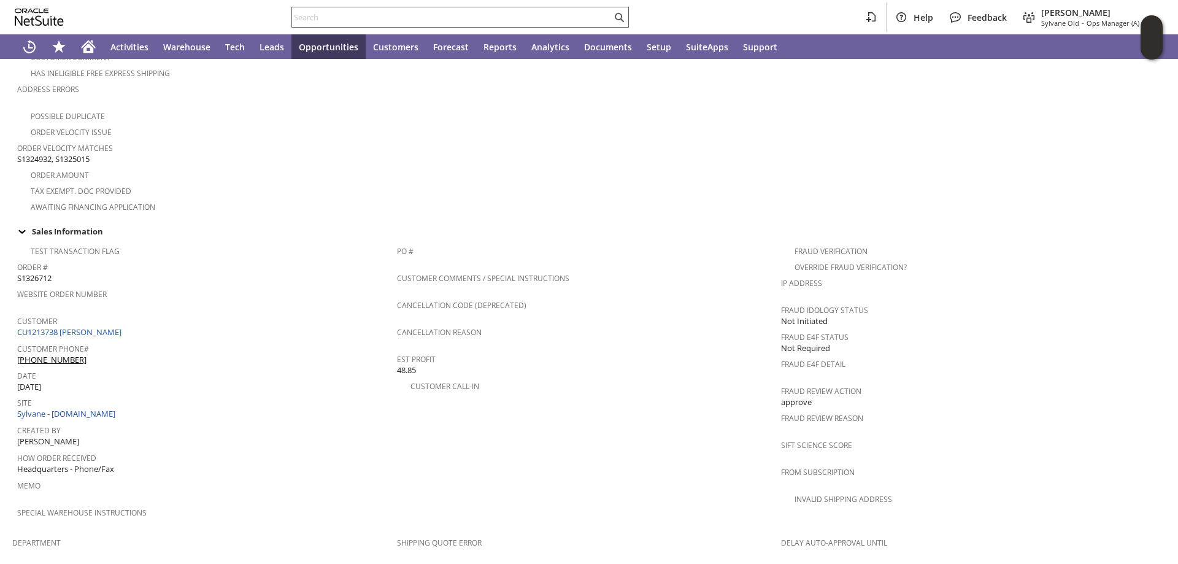
click at [318, 16] on input "text" at bounding box center [452, 17] width 320 height 15
type input "v"
click at [313, 17] on input "v" at bounding box center [444, 17] width 305 height 15
paste input "RA87724"
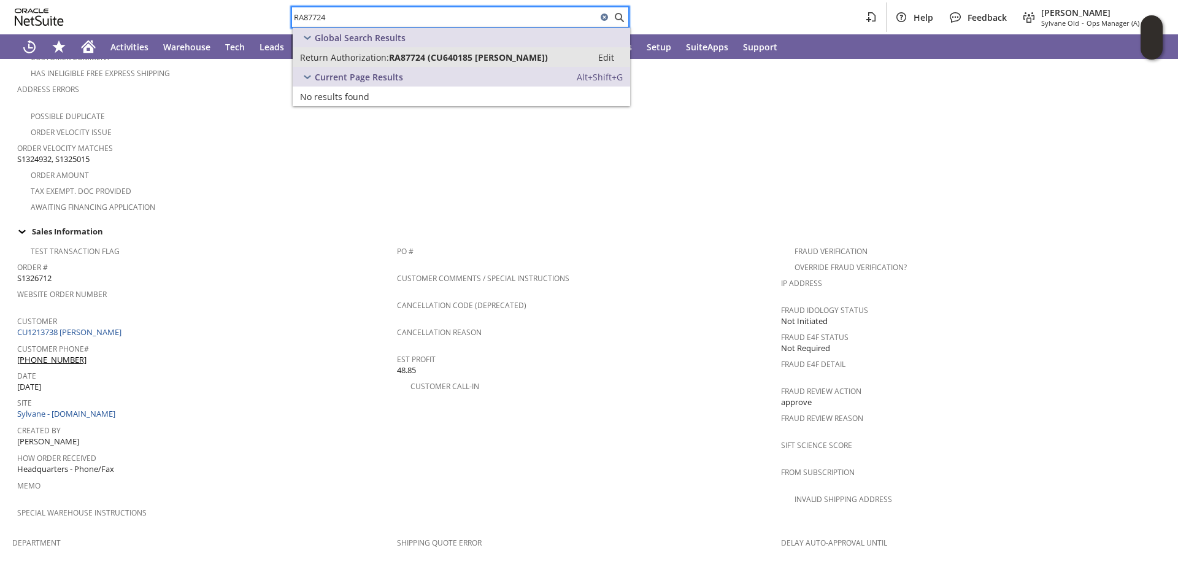
type input "RA87724"
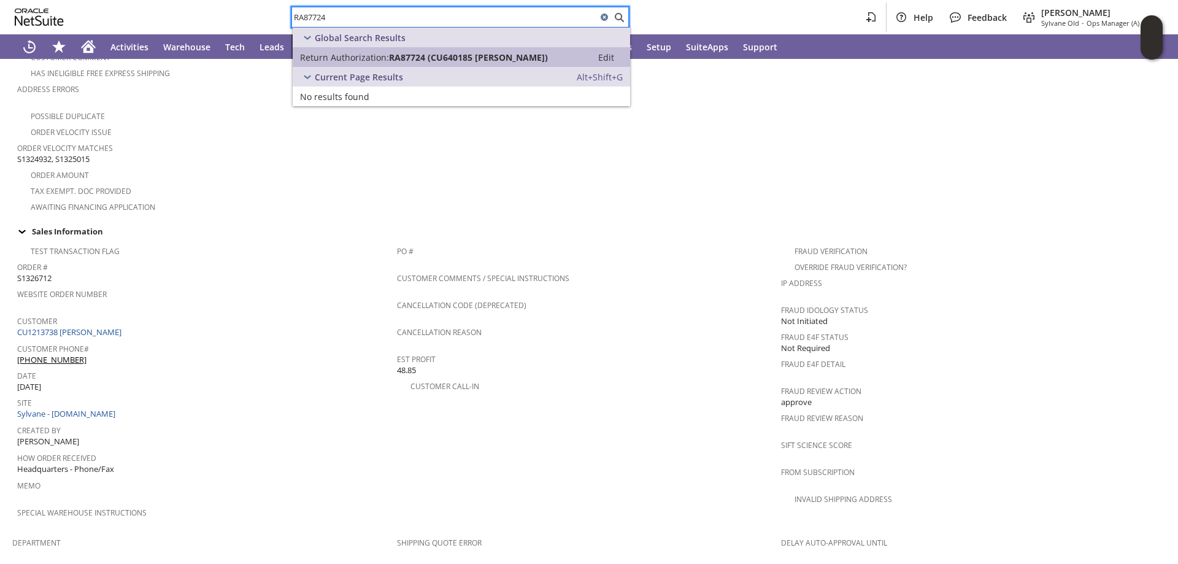
click at [356, 55] on span "Return Authorization:" at bounding box center [344, 58] width 89 height 12
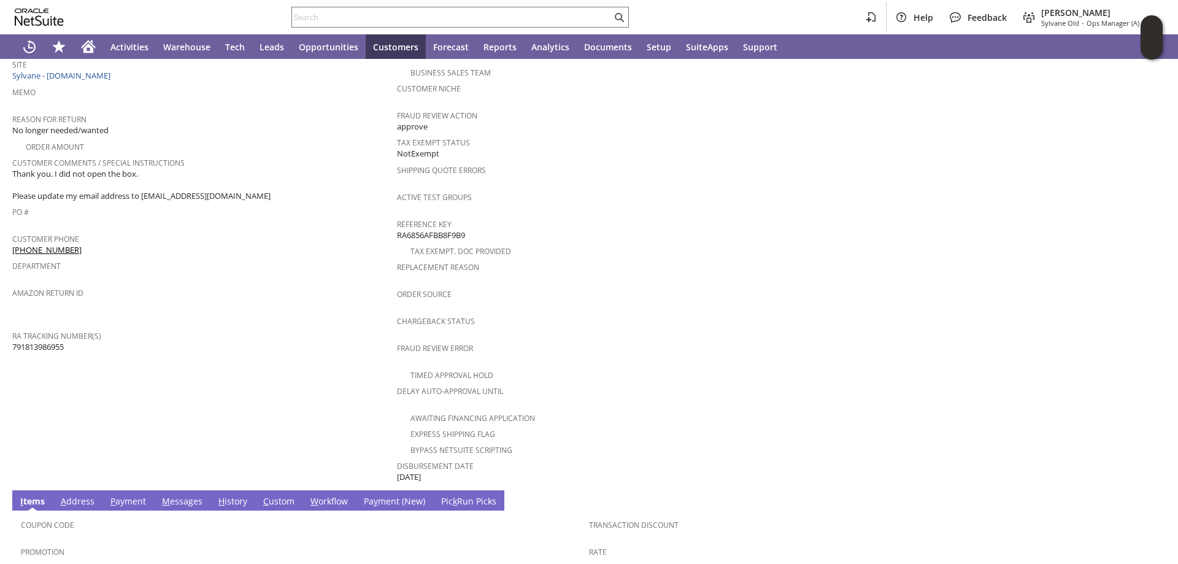
scroll to position [441, 0]
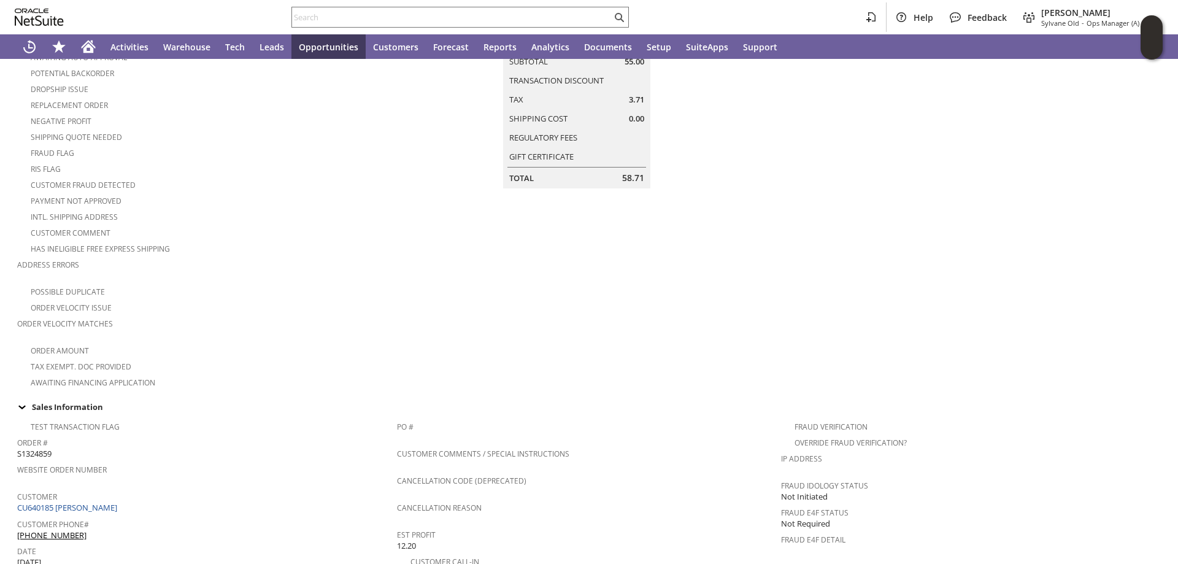
scroll to position [245, 0]
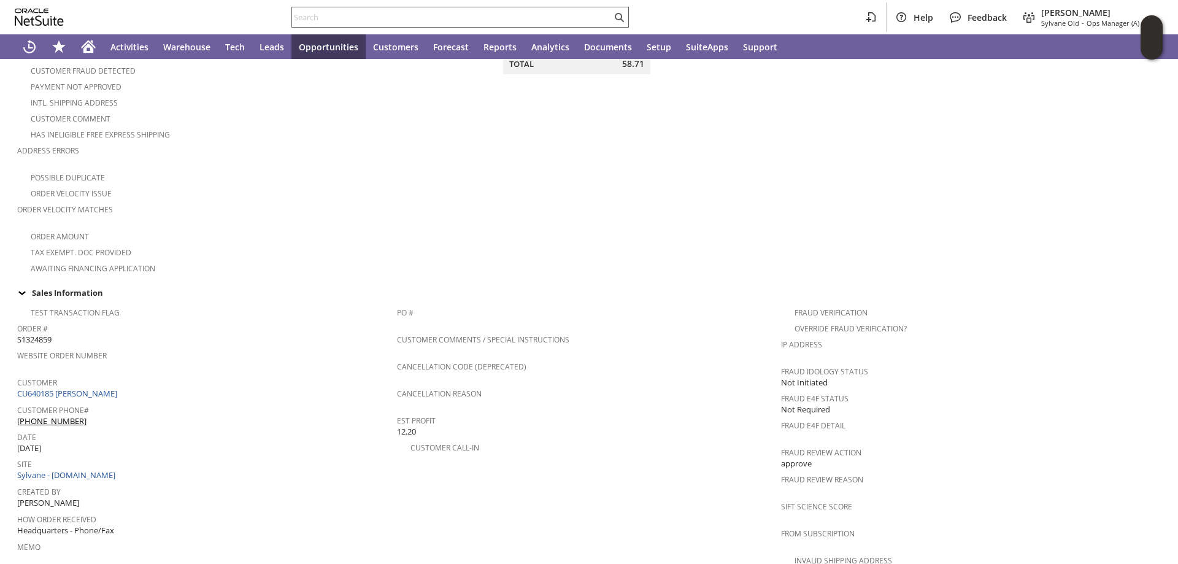
drag, startPoint x: 321, startPoint y: 3, endPoint x: 307, endPoint y: 16, distance: 19.6
click at [320, 5] on div "Help Feedback Angela Gruchala Sylvane Old - Ops Manager (A) (F2L)" at bounding box center [589, 17] width 1178 height 34
click at [307, 16] on input "text" at bounding box center [452, 17] width 320 height 15
paste input "RA87956"
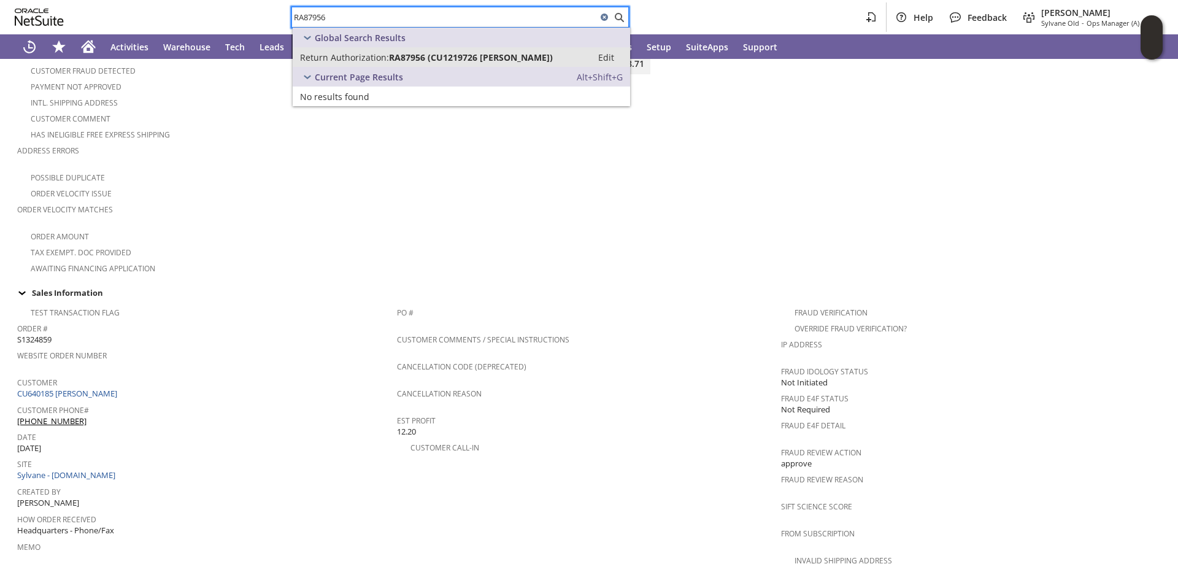
type input "RA87956"
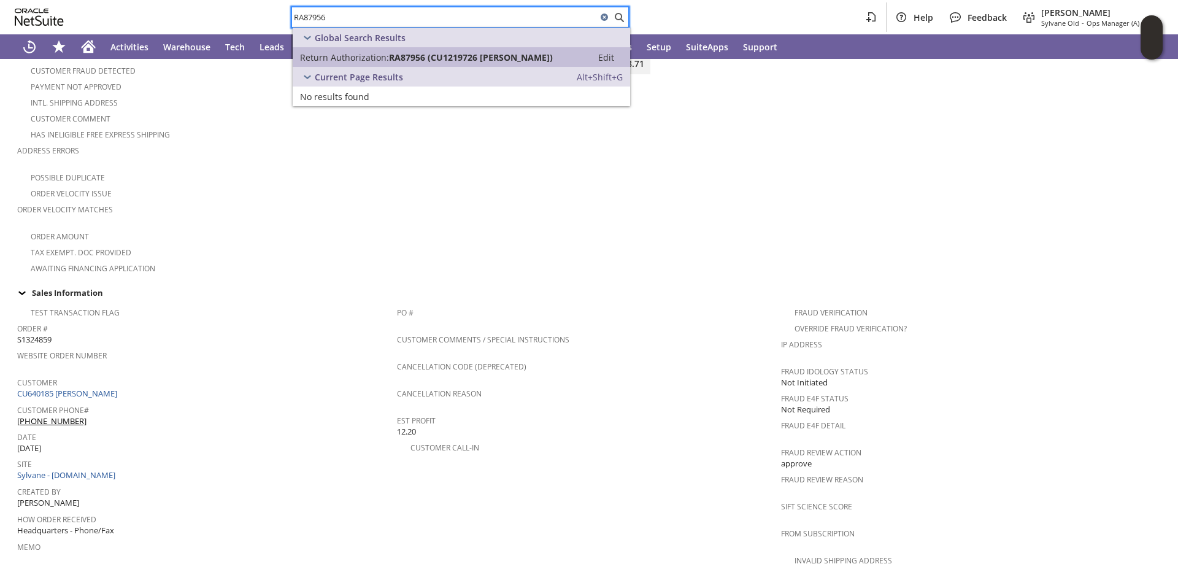
click at [399, 59] on span "RA87956 (CU1219726 Leesa Boland)" at bounding box center [471, 58] width 164 height 12
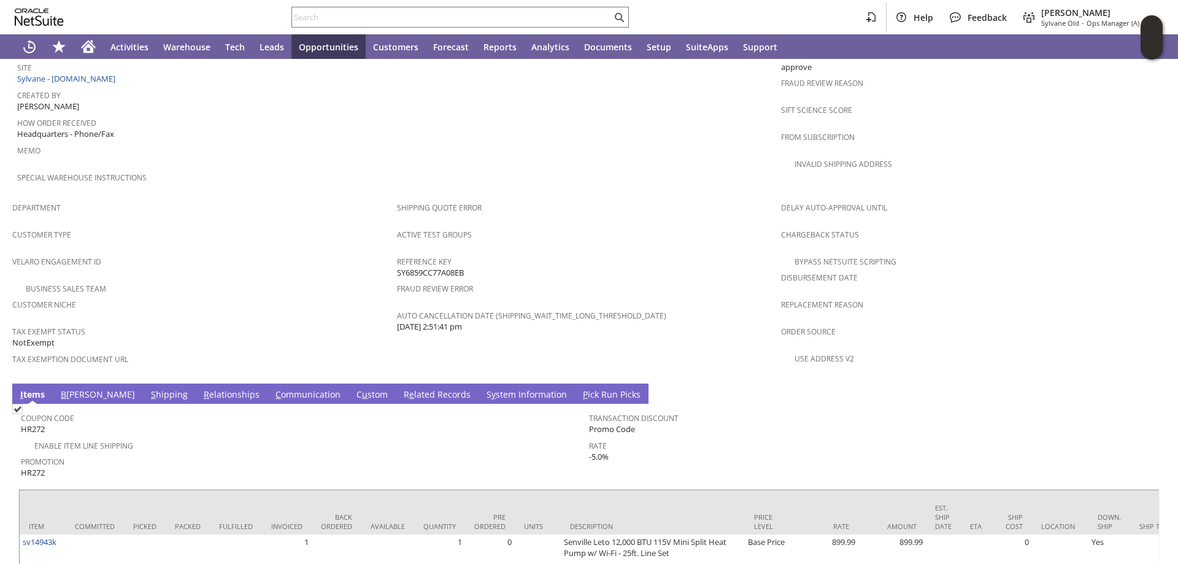
scroll to position [491, 0]
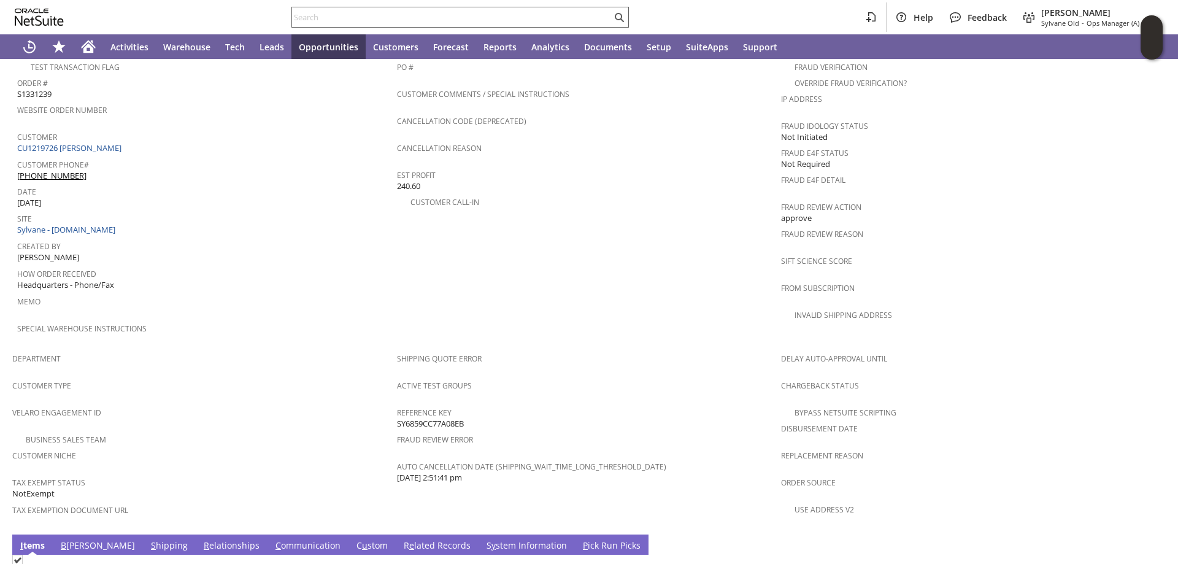
click at [345, 22] on input "text" at bounding box center [452, 17] width 320 height 15
paste input "RA88056"
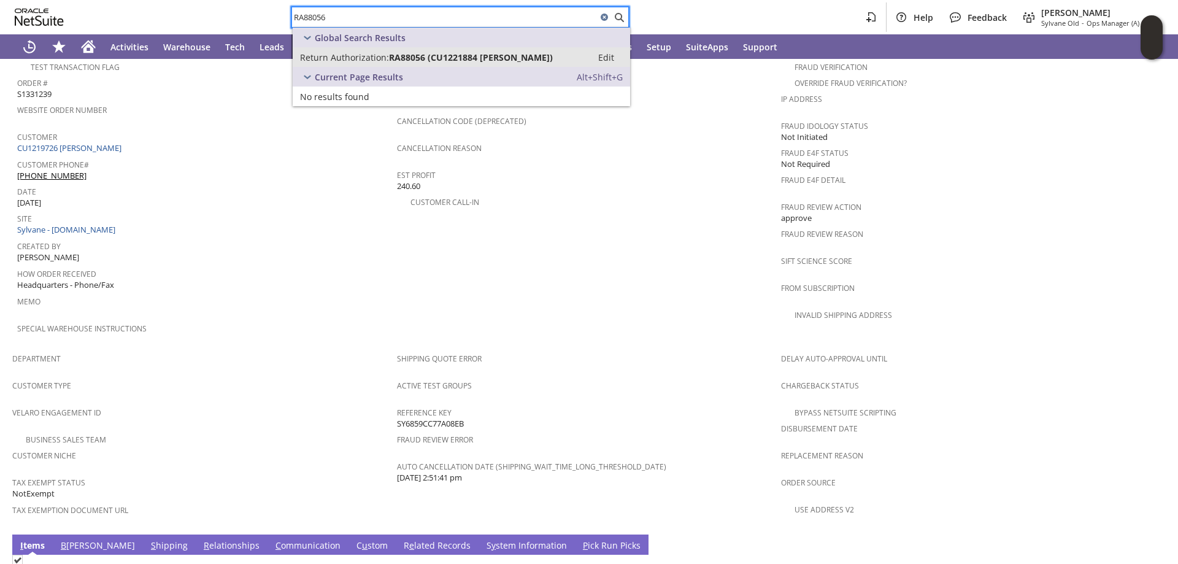
type input "RA88056"
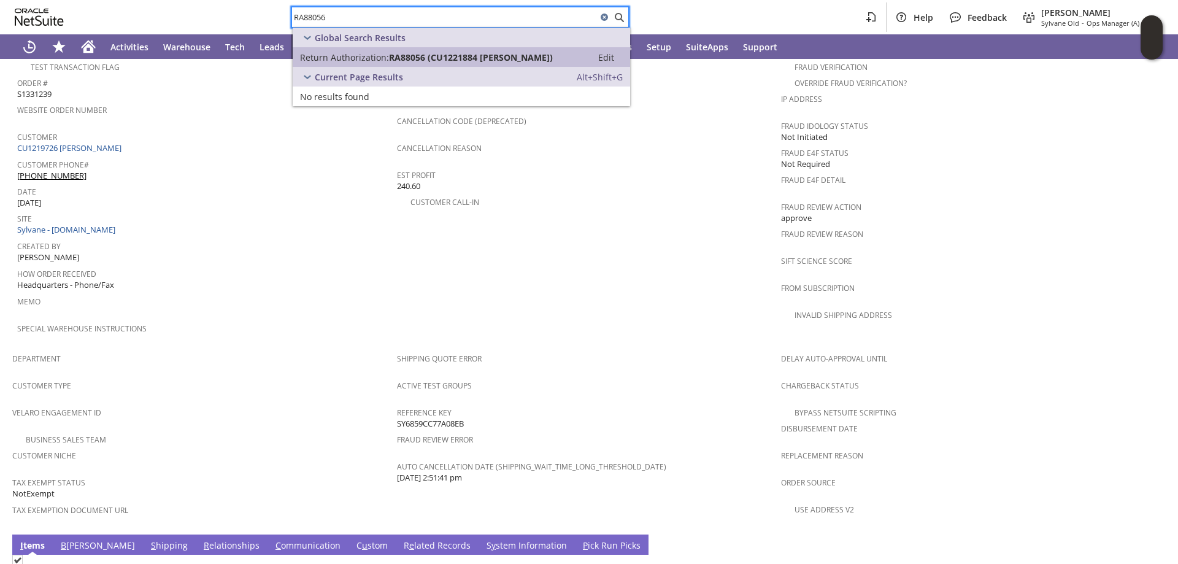
click at [358, 58] on span "Return Authorization:" at bounding box center [344, 58] width 89 height 12
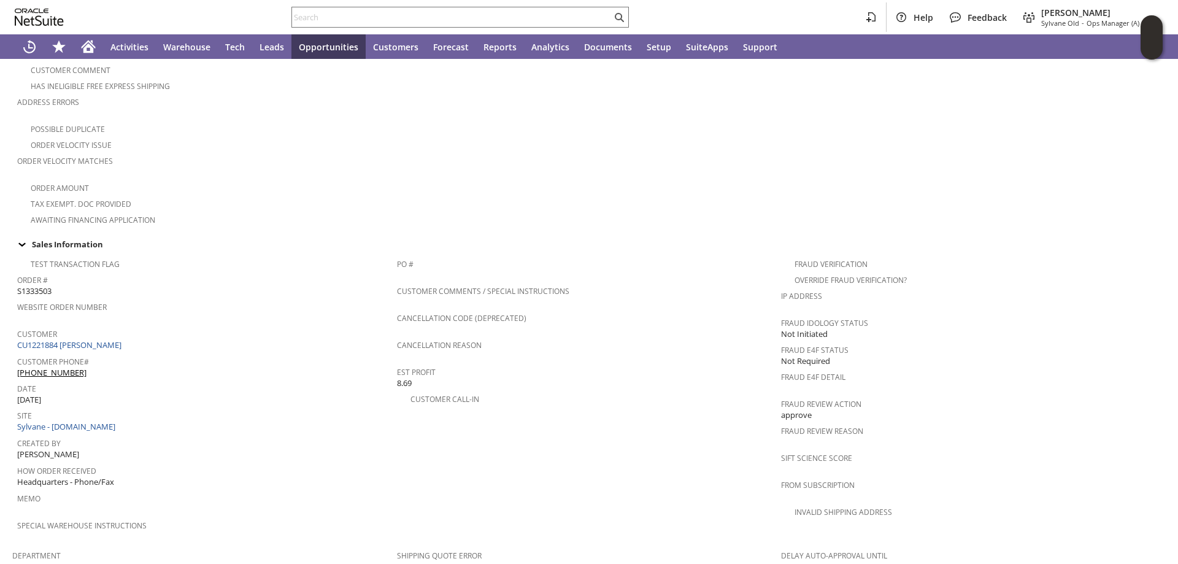
scroll to position [307, 0]
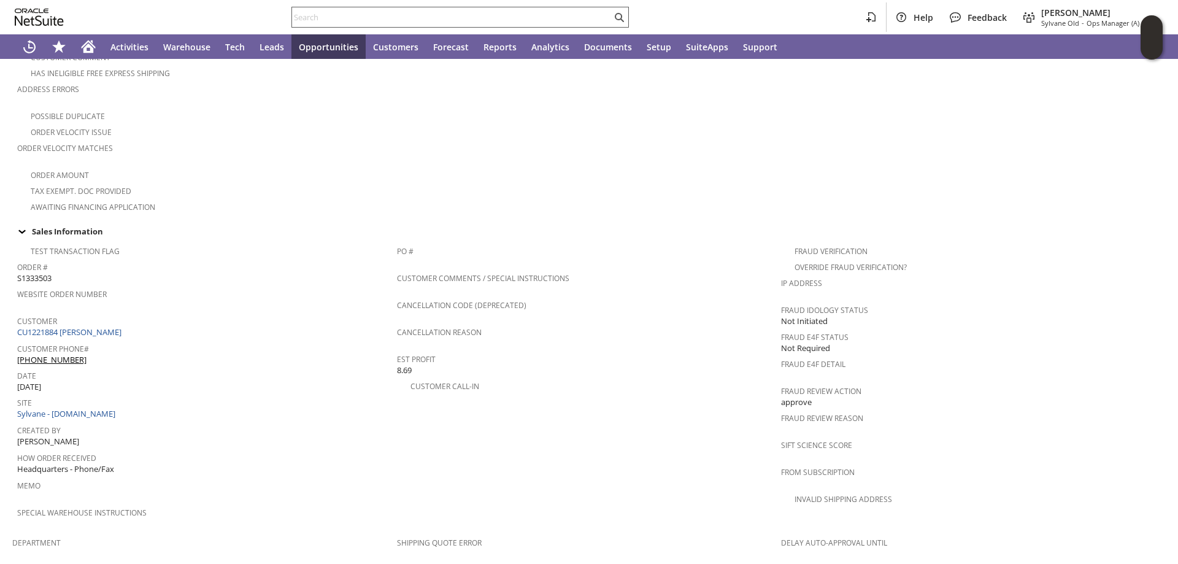
click at [317, 16] on input "text" at bounding box center [452, 17] width 320 height 15
paste input "RA88055"
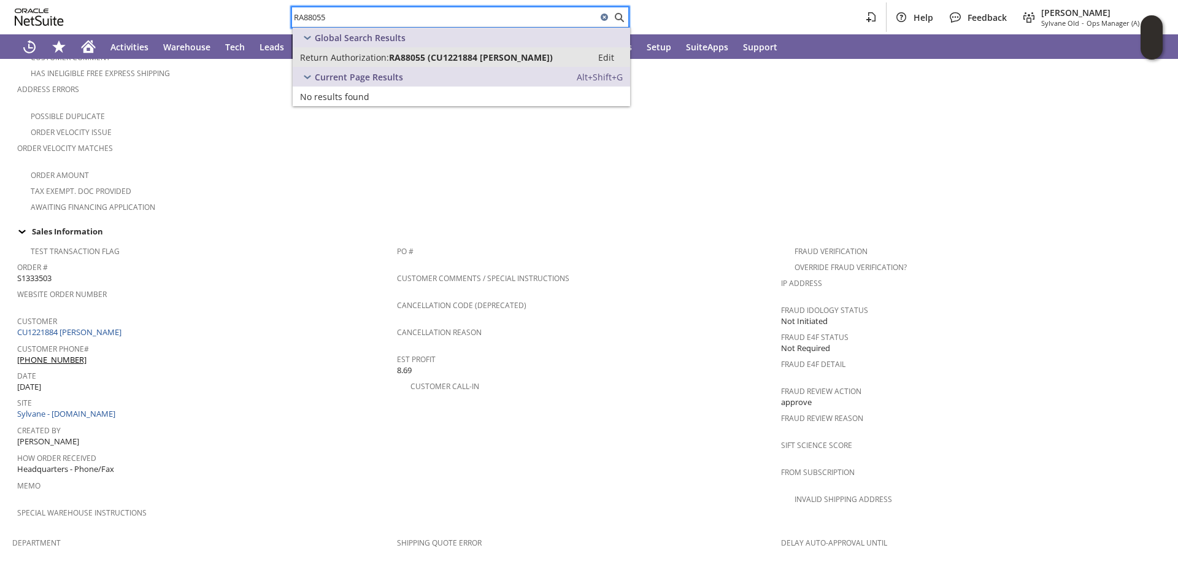
type input "RA88055"
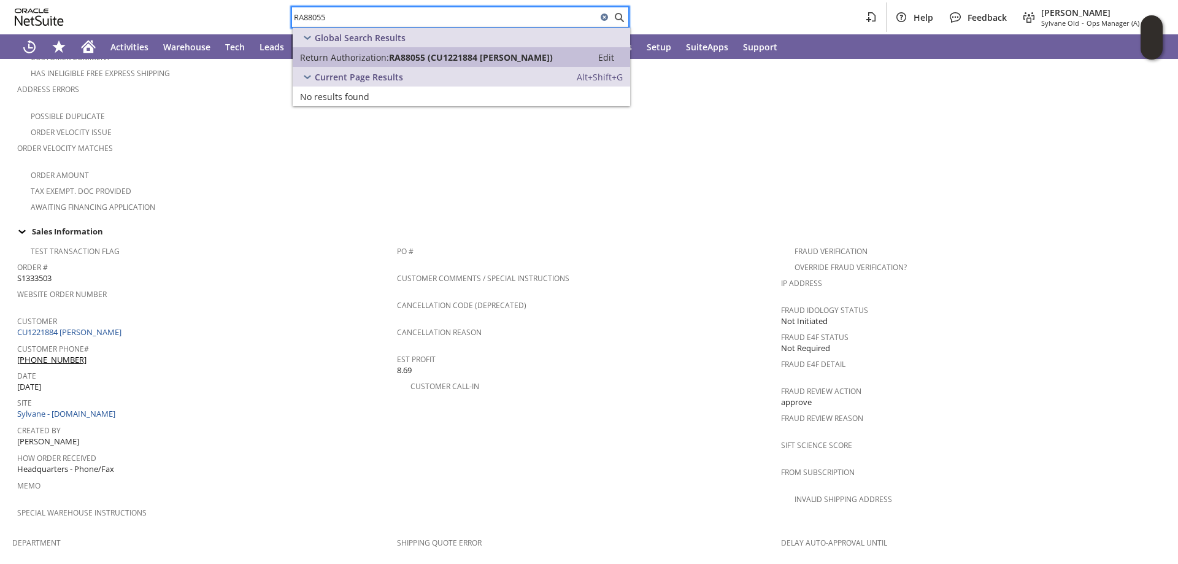
click at [396, 55] on span "RA88055 (CU1221884 Linda Stephan)" at bounding box center [471, 58] width 164 height 12
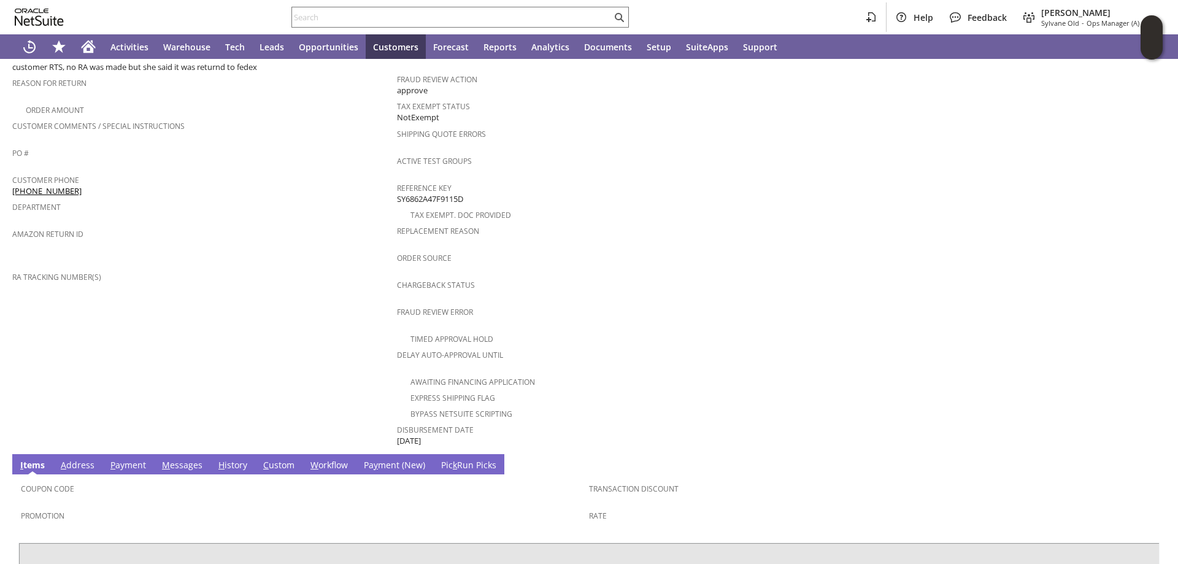
scroll to position [470, 0]
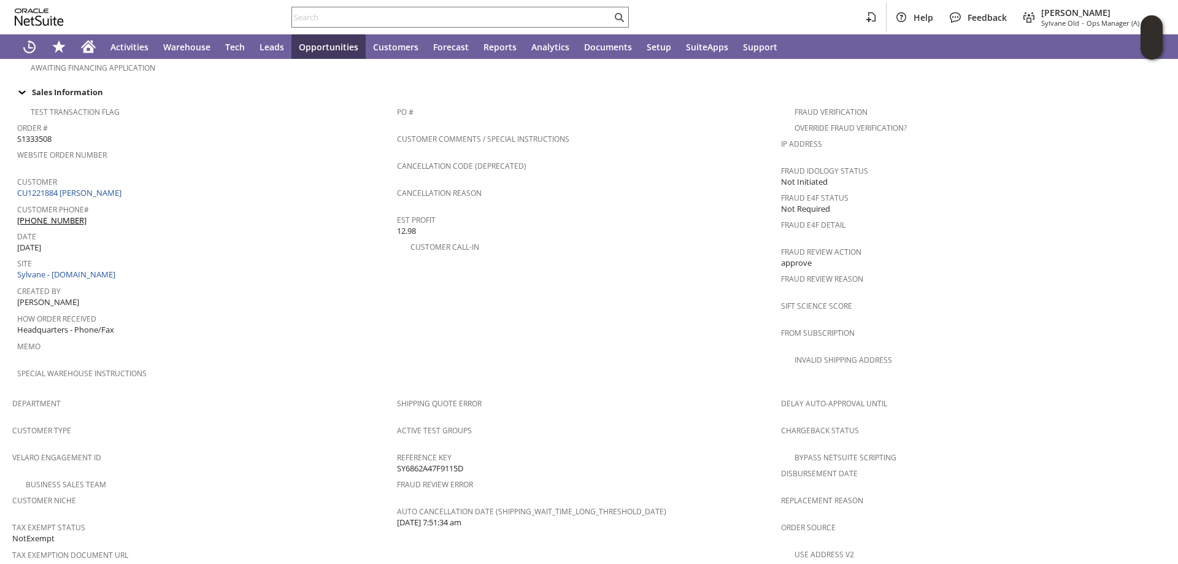
scroll to position [491, 0]
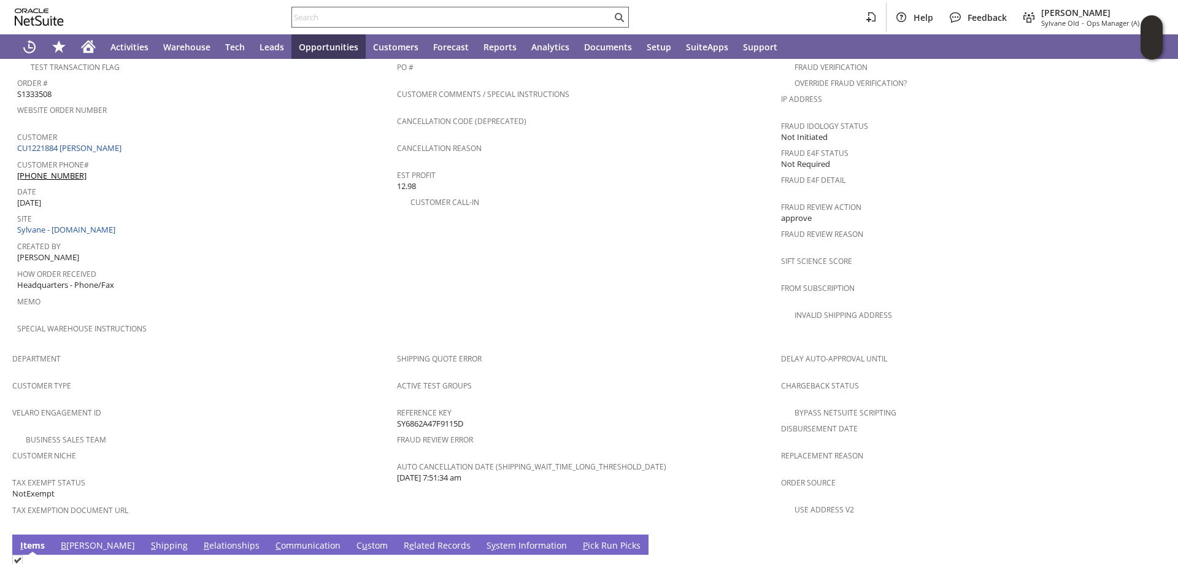
click at [371, 22] on input "text" at bounding box center [452, 17] width 320 height 15
paste input "RA87952"
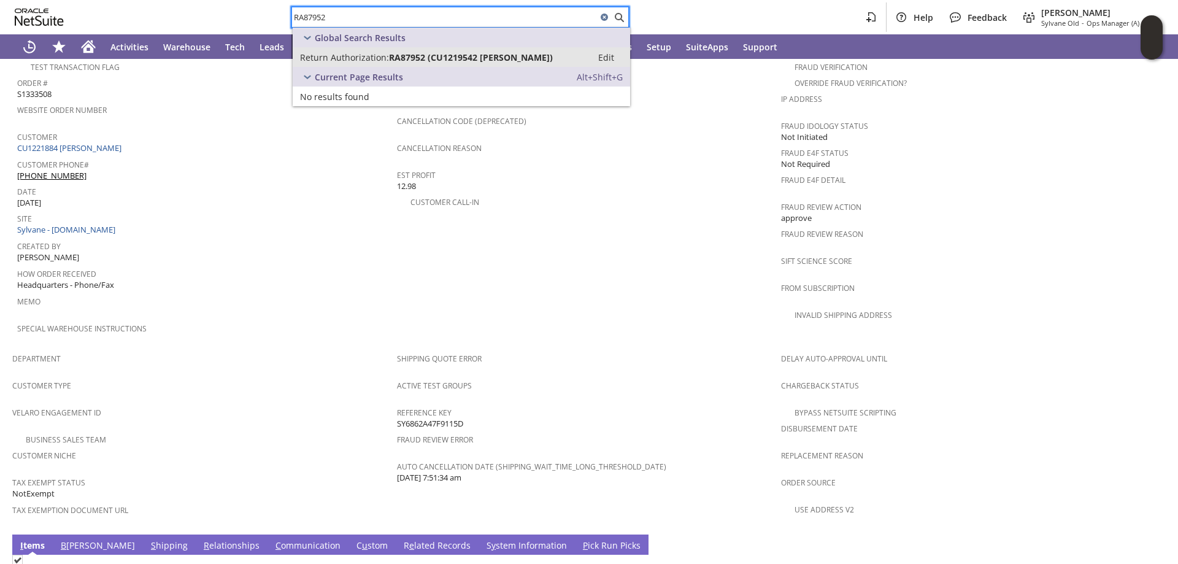
type input "RA87952"
click at [342, 59] on span "Return Authorization:" at bounding box center [344, 58] width 89 height 12
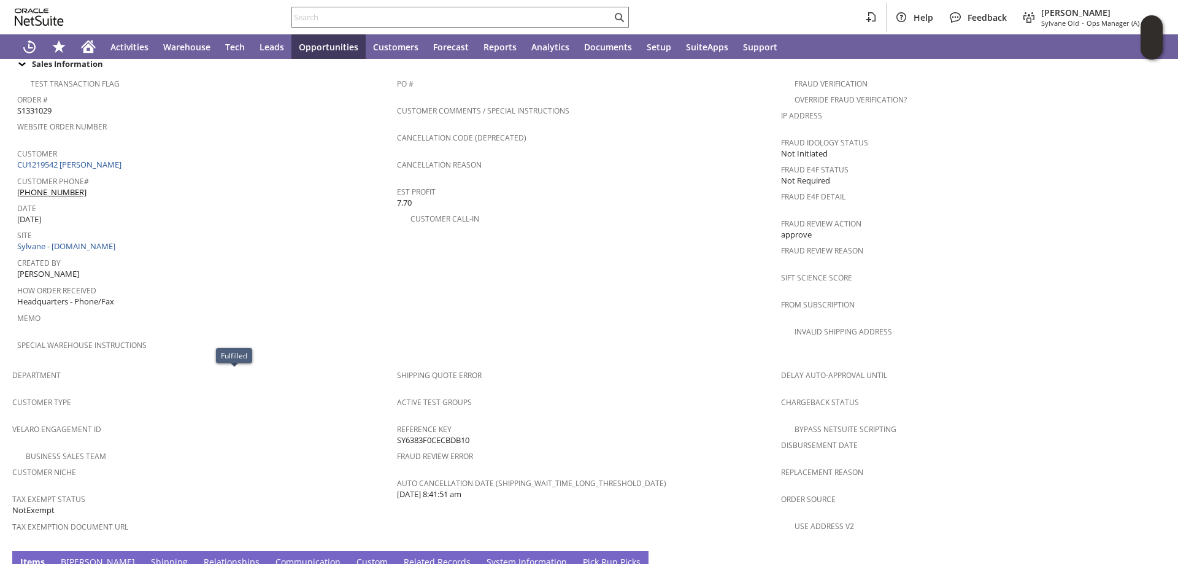
scroll to position [470, 0]
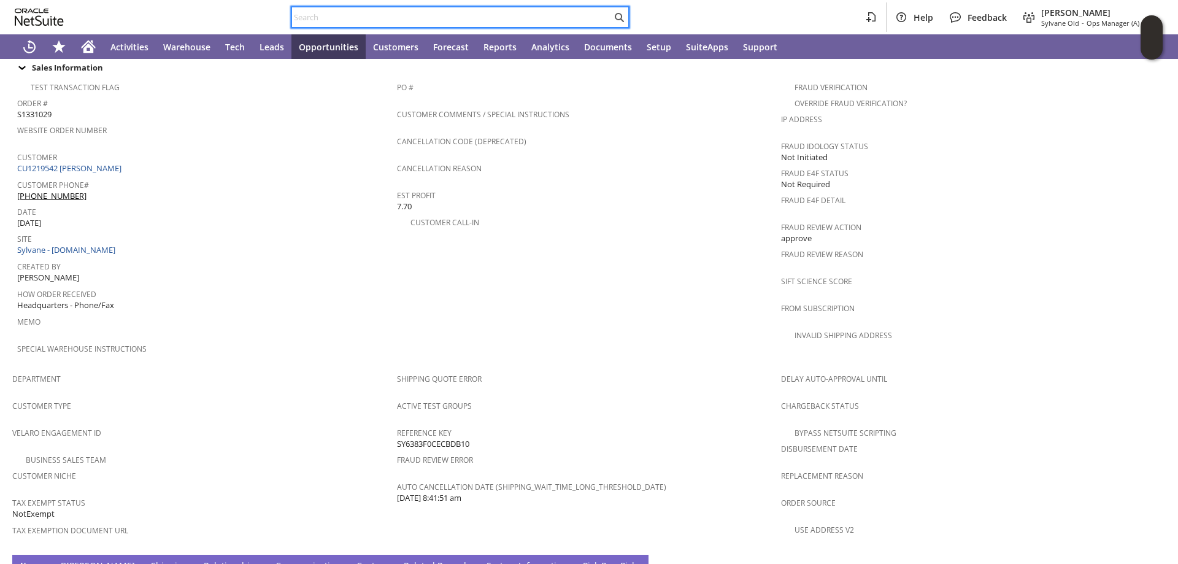
click at [324, 20] on input "text" at bounding box center [452, 17] width 320 height 15
paste input "RA87942"
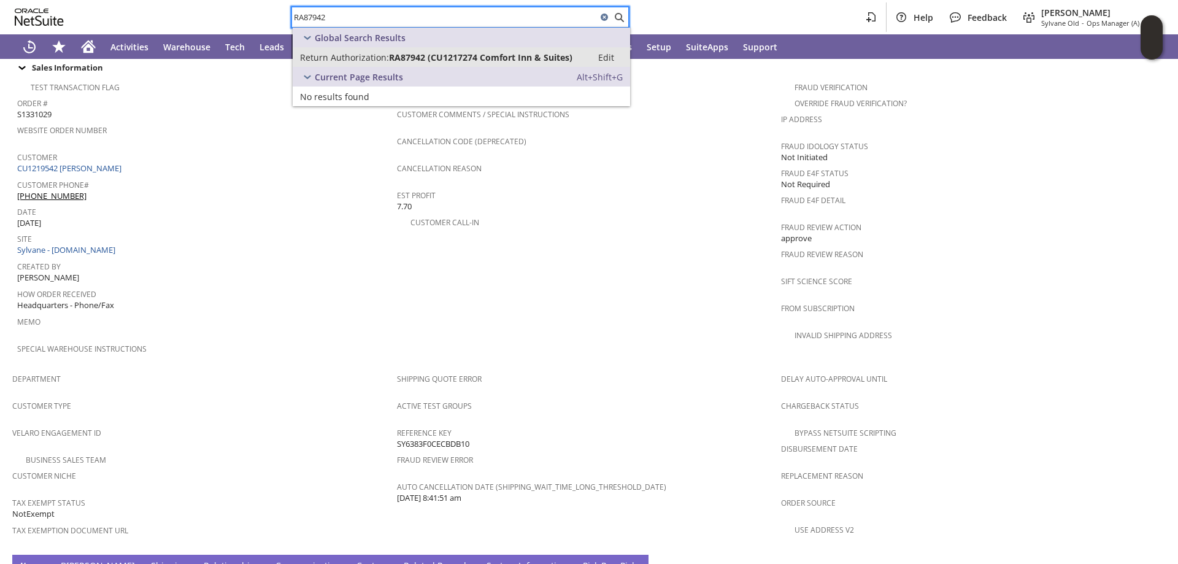
type input "RA87942"
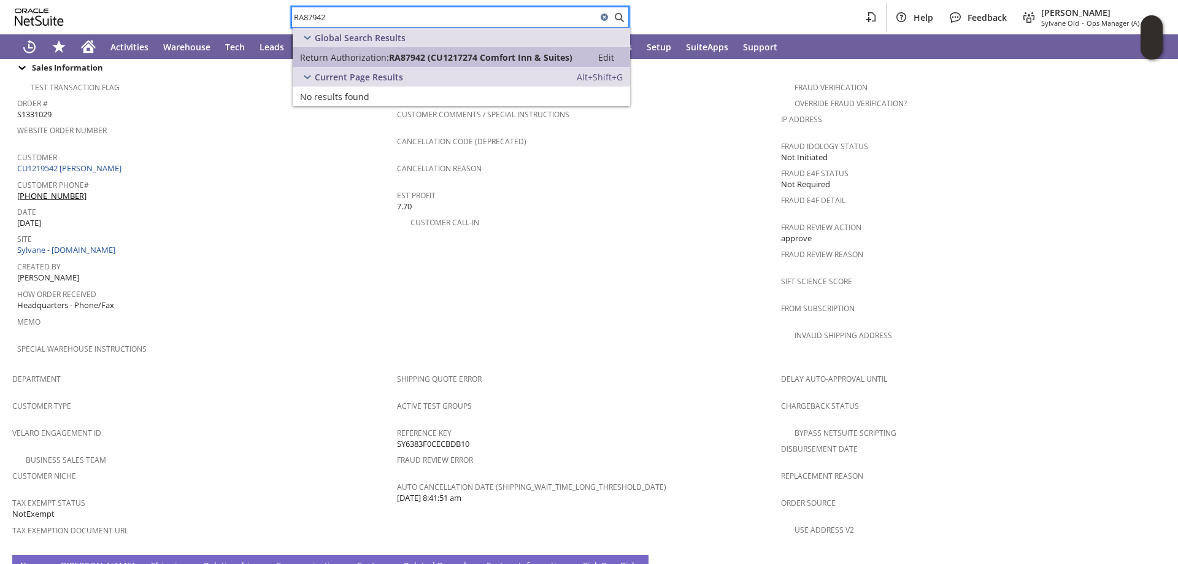
click at [355, 56] on span "Return Authorization:" at bounding box center [344, 58] width 89 height 12
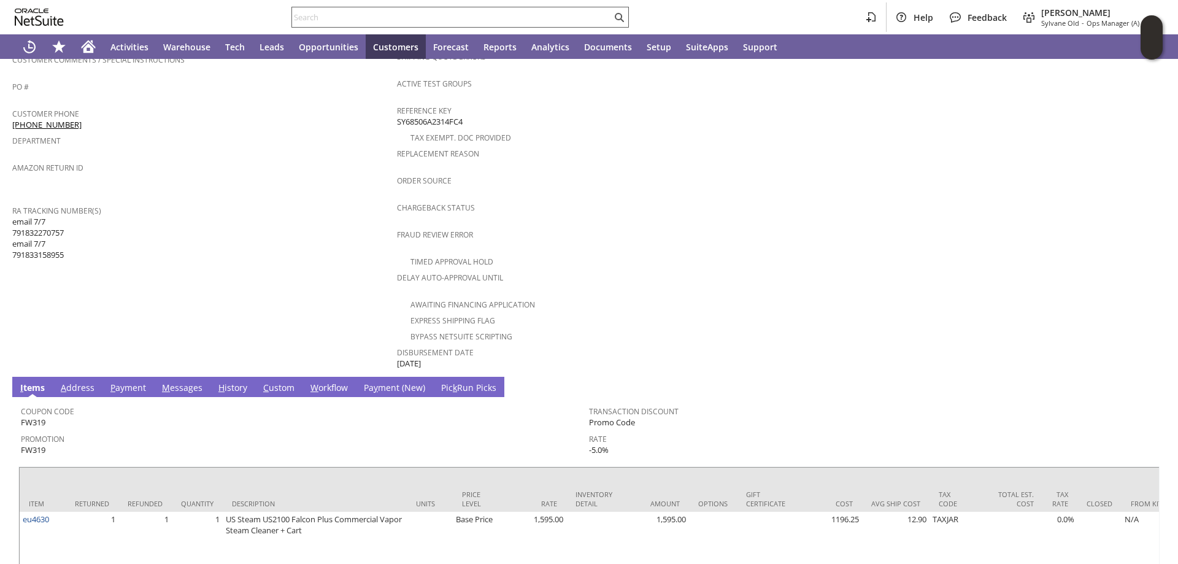
scroll to position [315, 0]
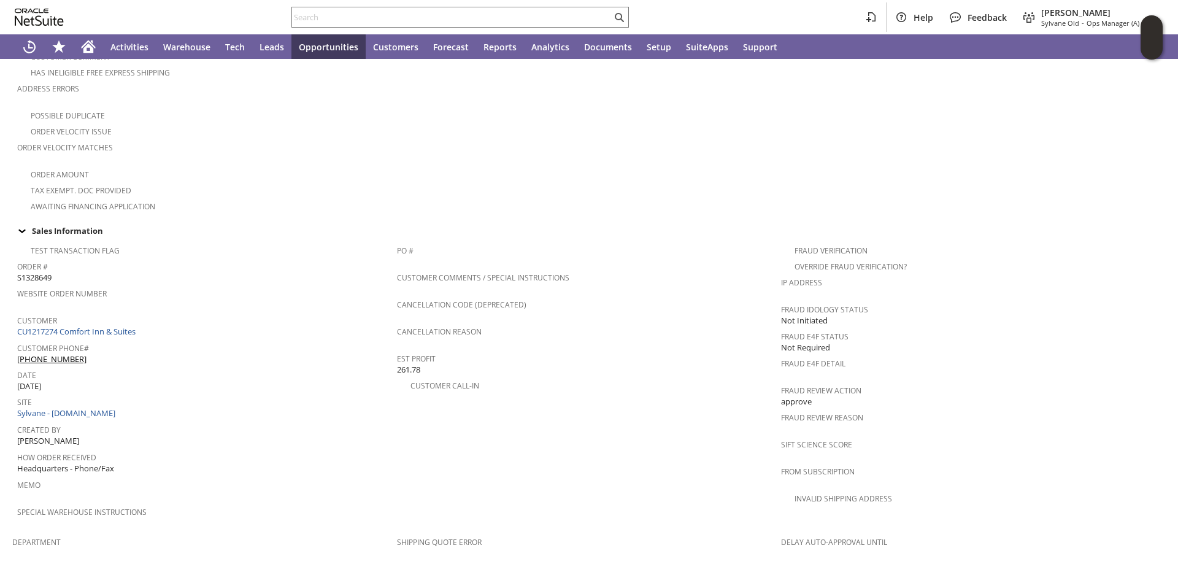
scroll to position [491, 0]
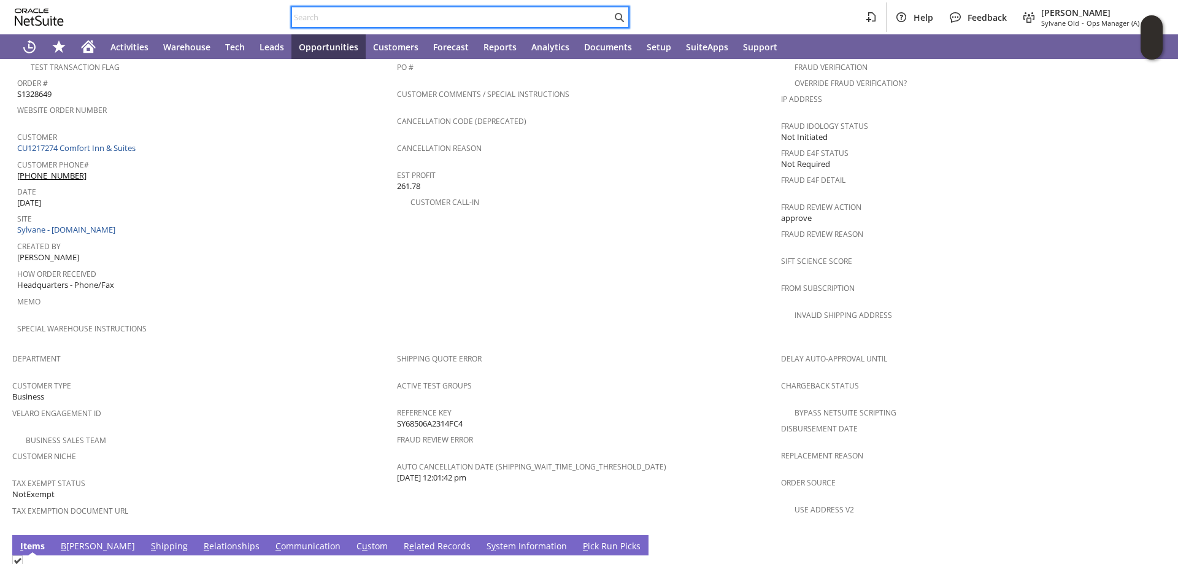
click at [347, 20] on input "text" at bounding box center [452, 17] width 320 height 15
paste input "RA87872"
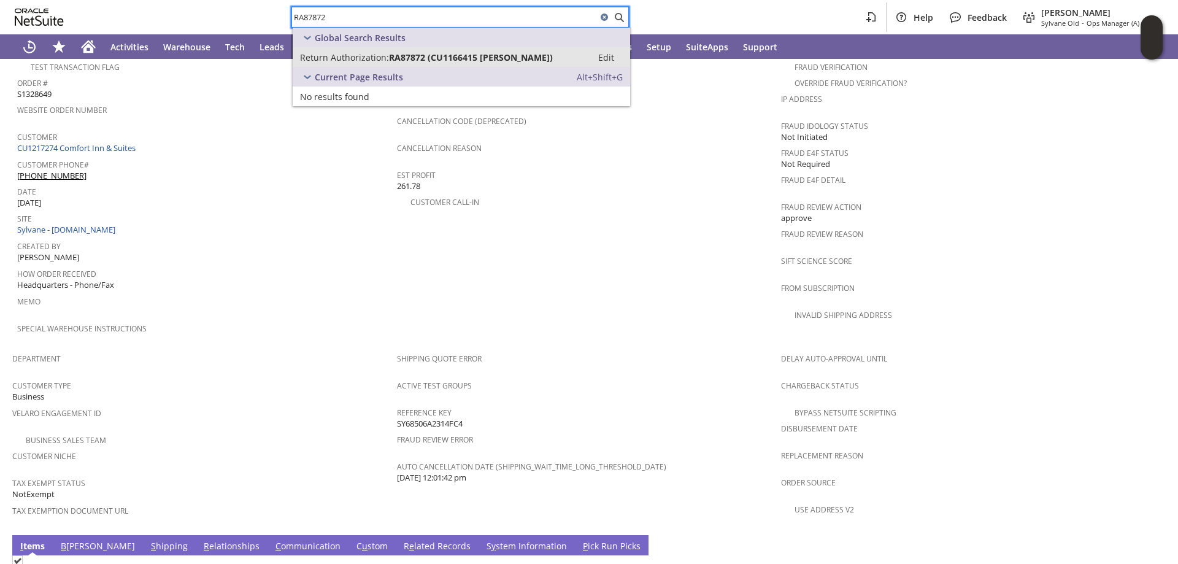
type input "RA87872"
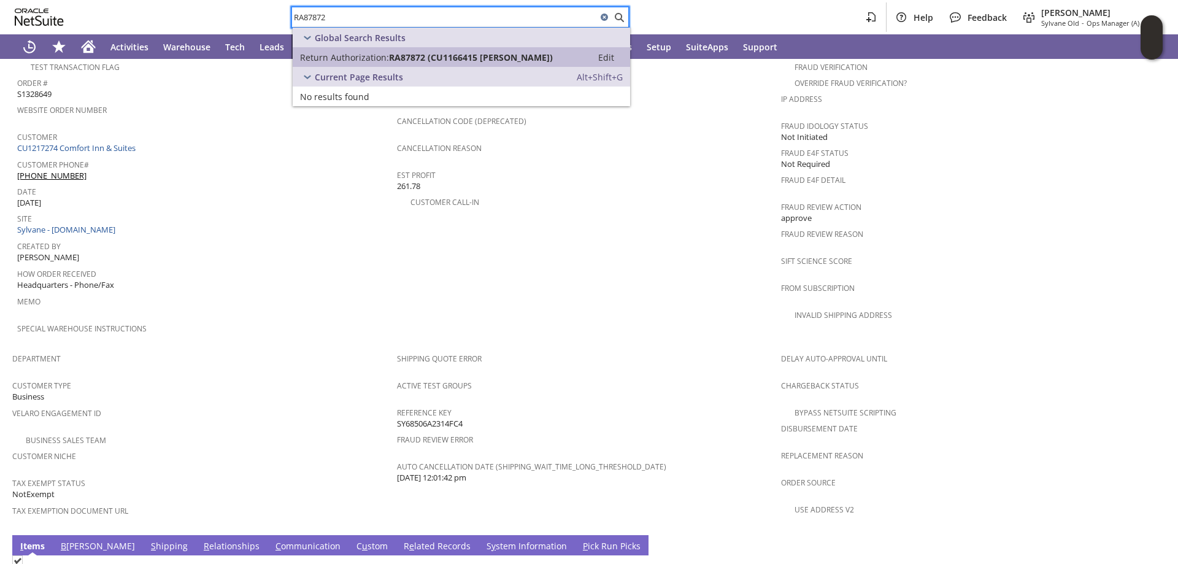
click at [337, 58] on span "Return Authorization:" at bounding box center [344, 58] width 89 height 12
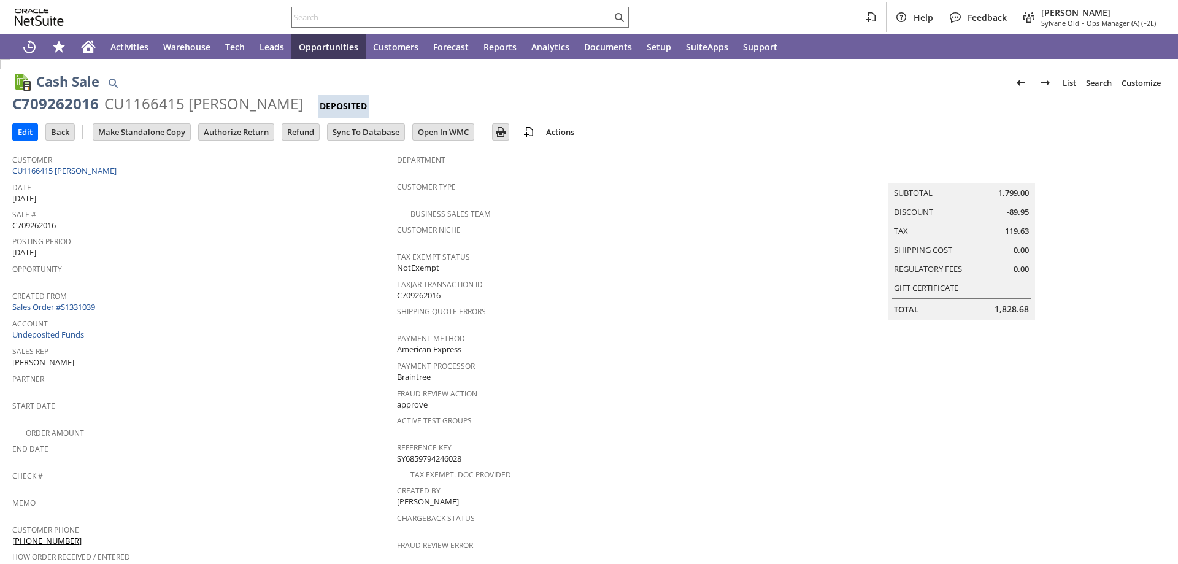
click at [68, 302] on link "Sales Order #S1331039" at bounding box center [55, 306] width 86 height 11
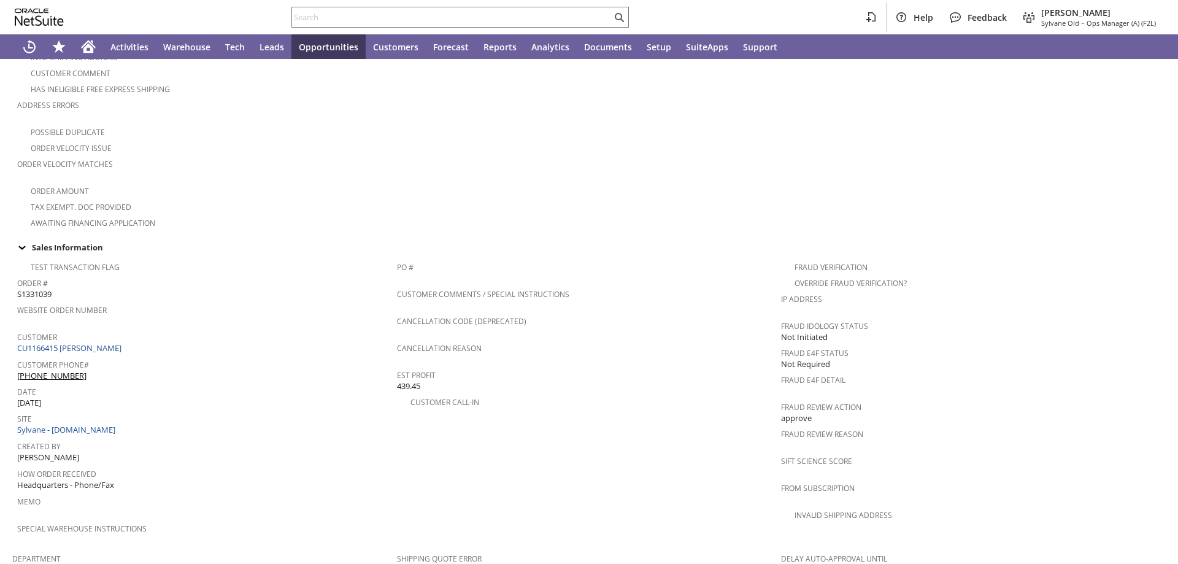
scroll to position [491, 0]
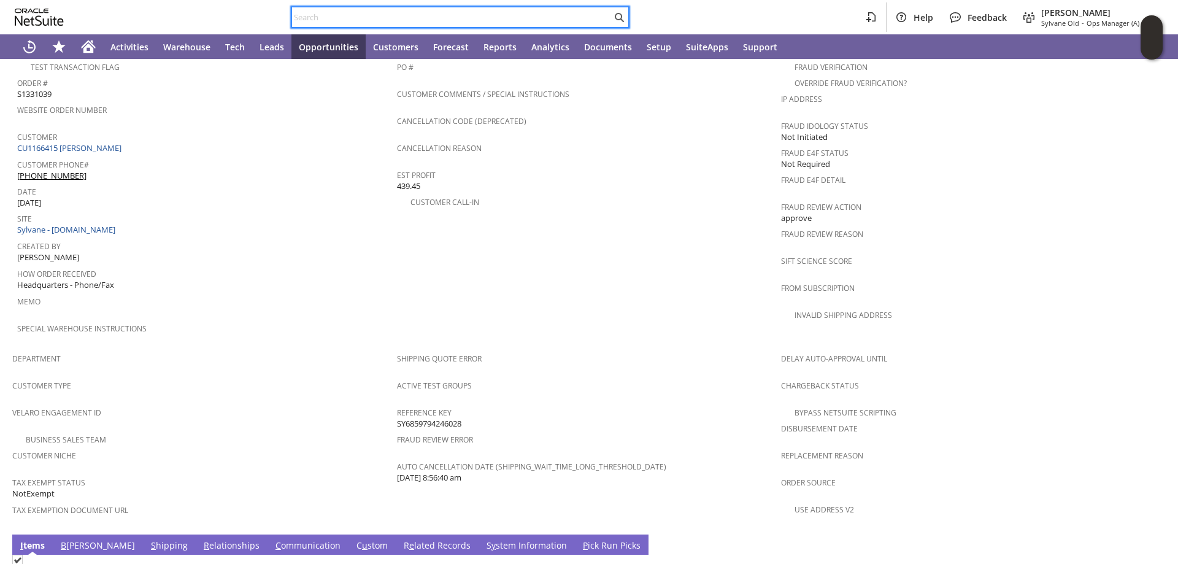
click at [317, 18] on input "text" at bounding box center [452, 17] width 320 height 15
paste input "RA88209"
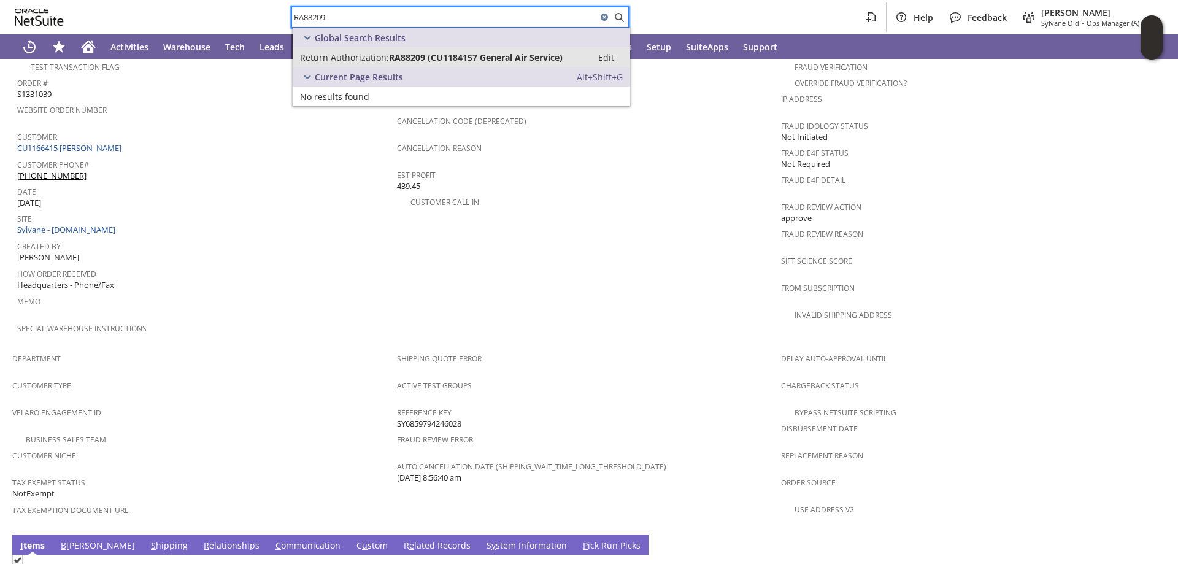
type input "RA88209"
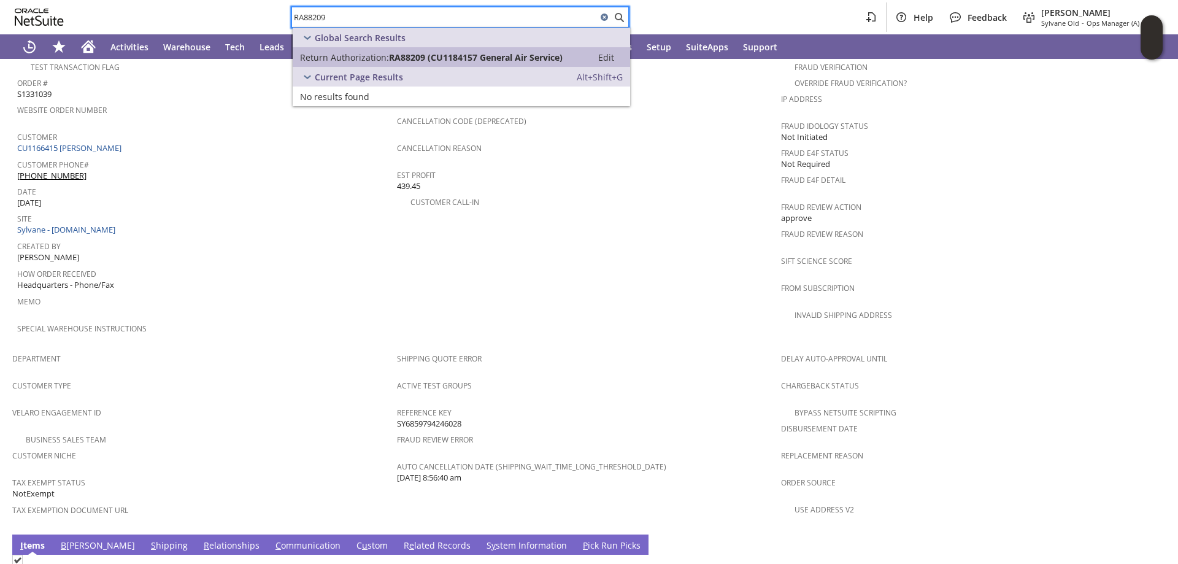
click at [331, 55] on span "Return Authorization:" at bounding box center [344, 58] width 89 height 12
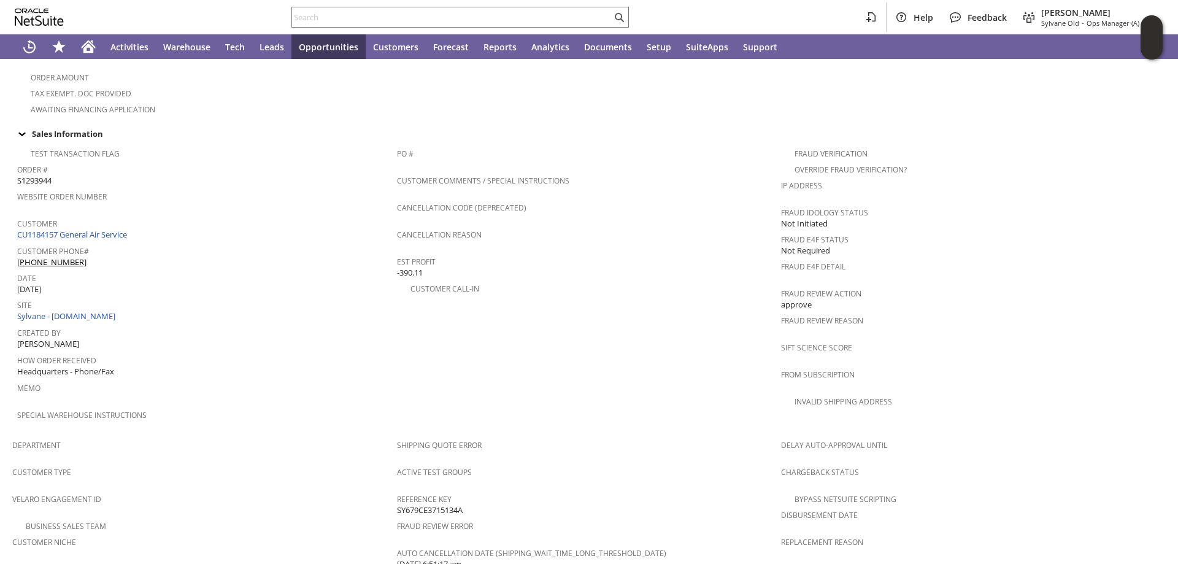
scroll to position [429, 0]
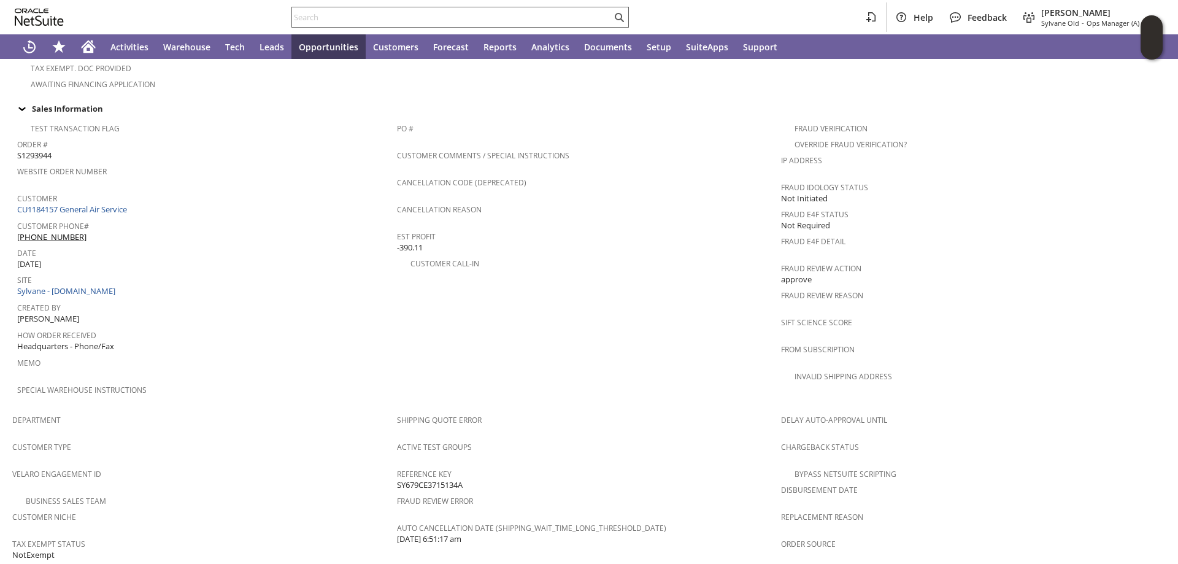
click at [323, 20] on input "text" at bounding box center [452, 17] width 320 height 15
paste input "RA87347"
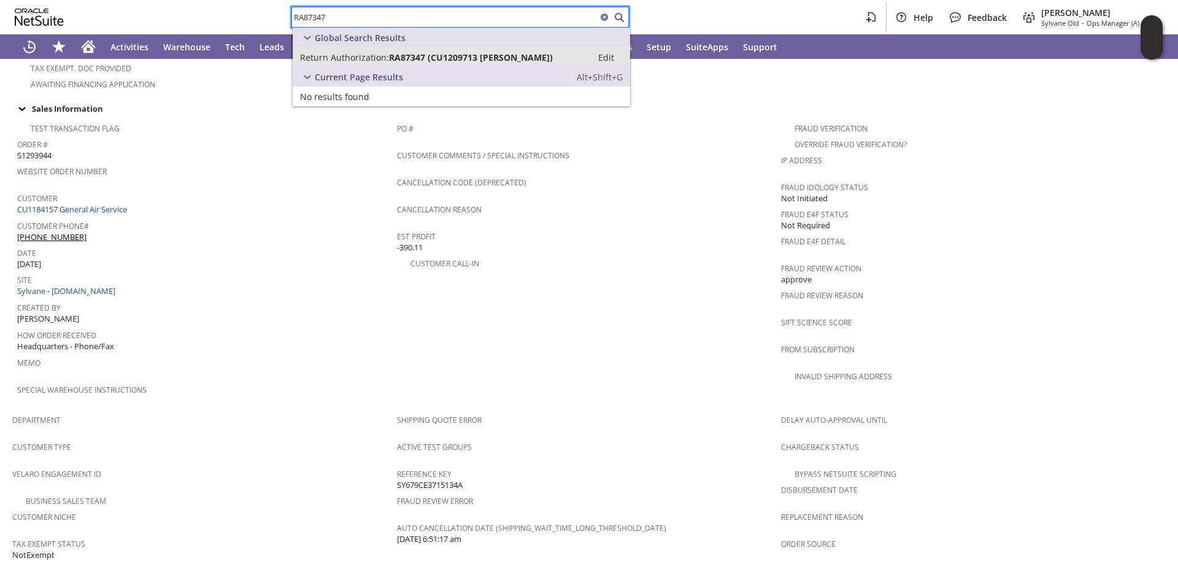
type input "RA87347"
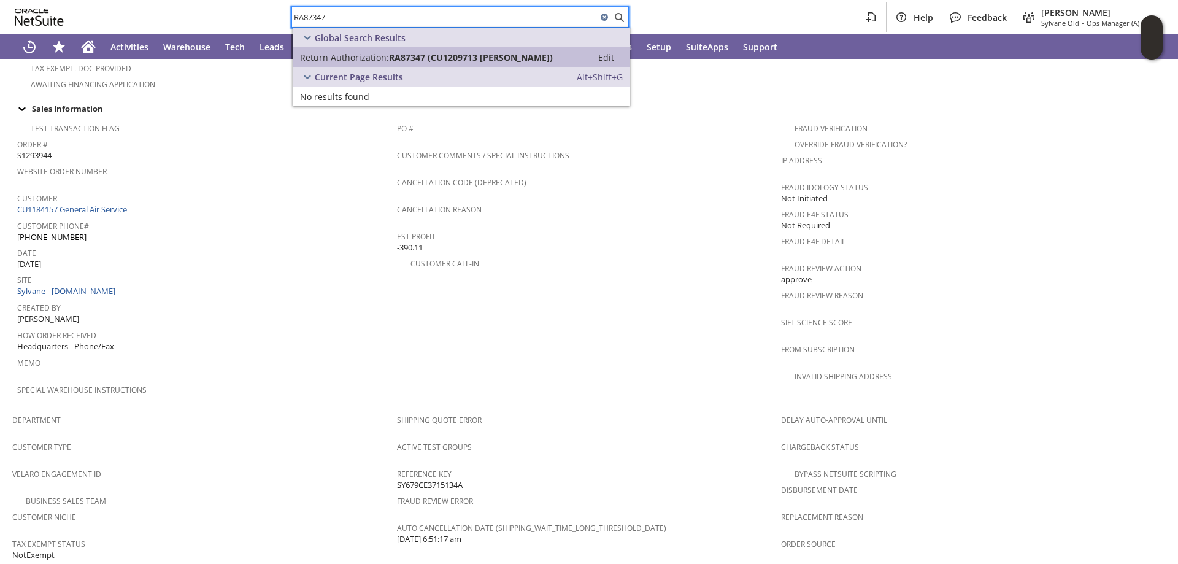
click at [346, 52] on span "Return Authorization:" at bounding box center [344, 58] width 89 height 12
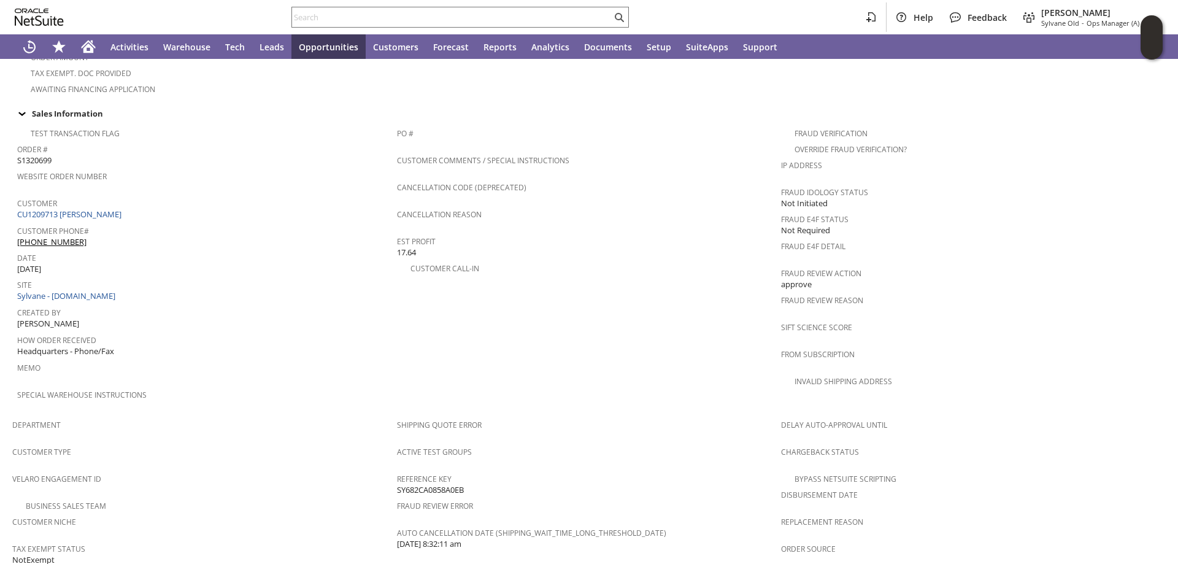
scroll to position [552, 0]
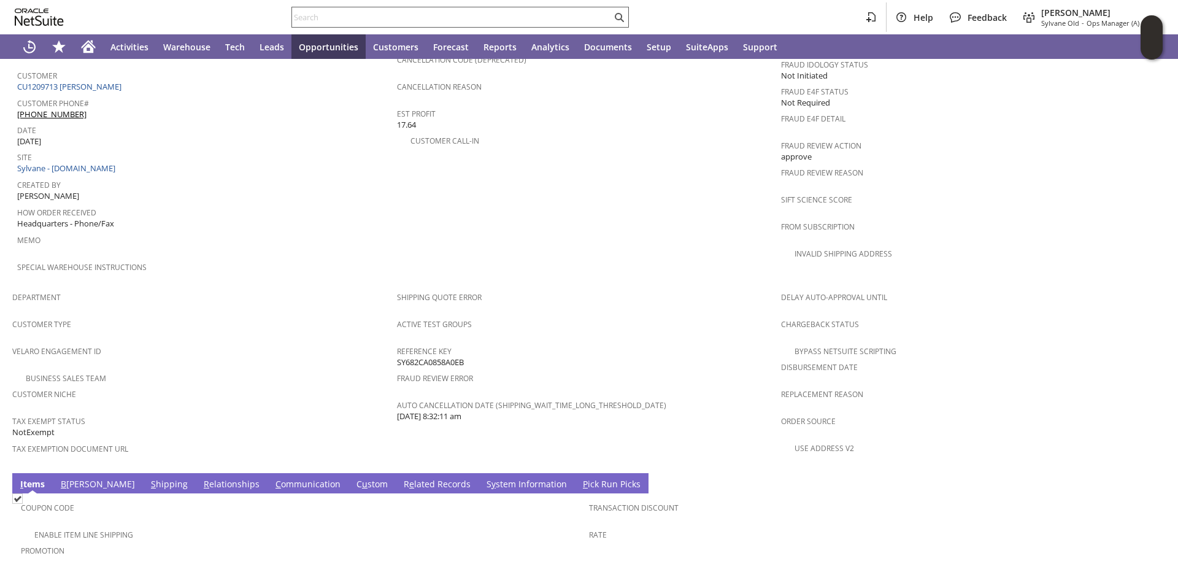
click at [305, 10] on input "text" at bounding box center [452, 17] width 320 height 15
paste input "RA87988"
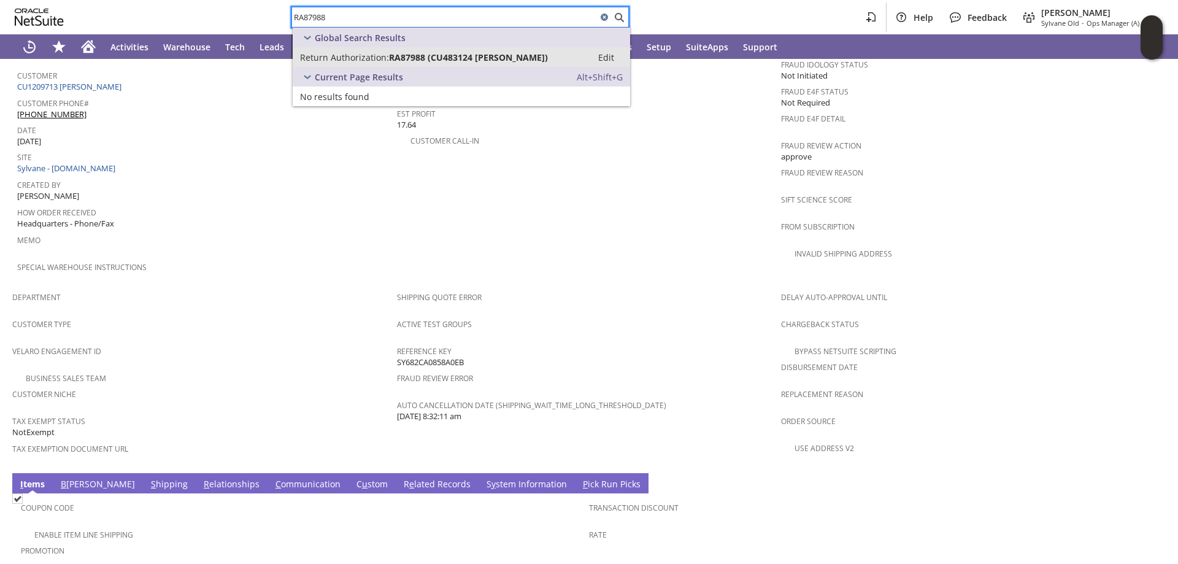
type input "RA87988"
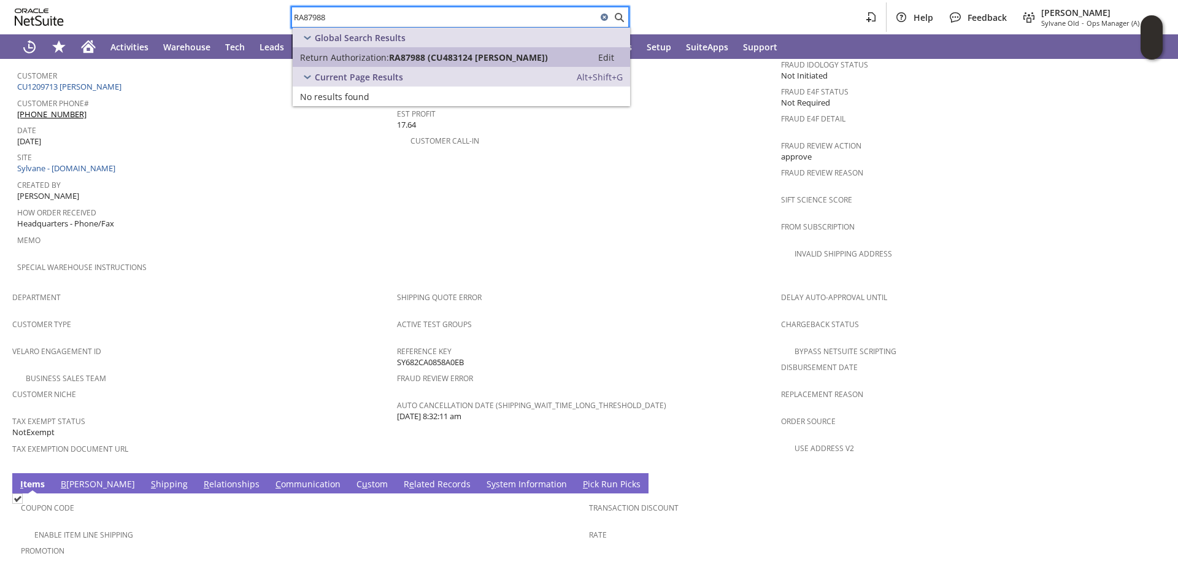
click at [380, 55] on span "Return Authorization:" at bounding box center [344, 58] width 89 height 12
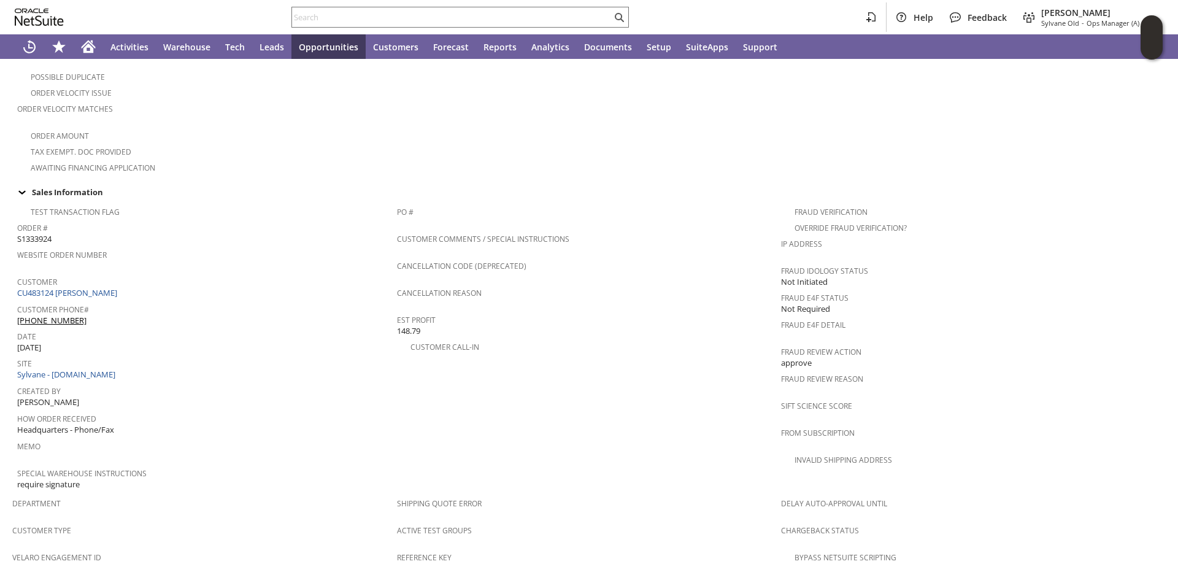
scroll to position [491, 0]
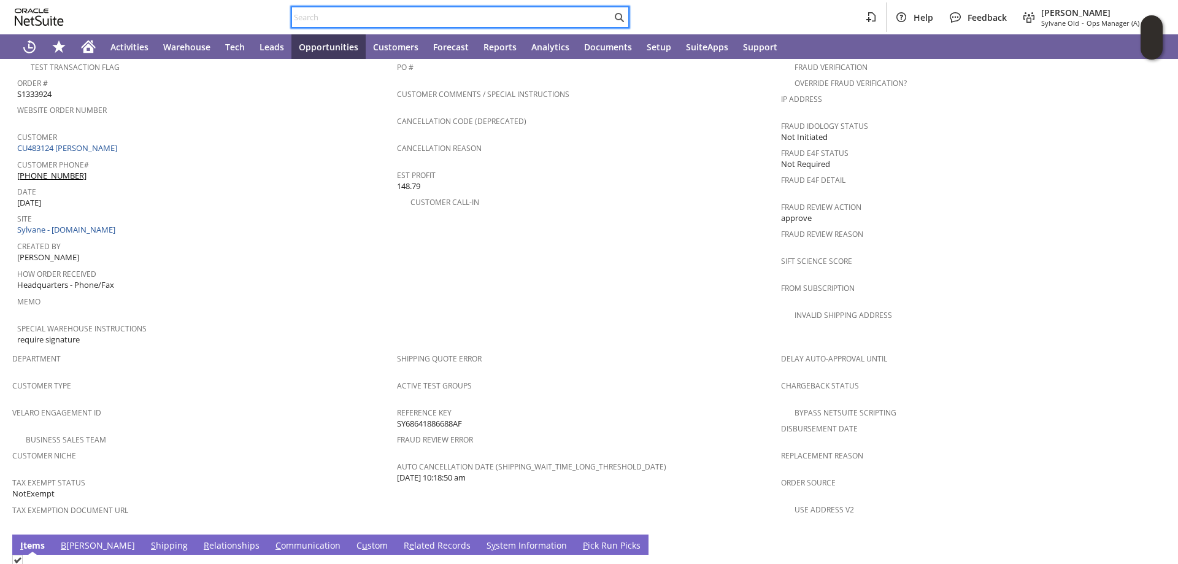
click at [320, 15] on input "text" at bounding box center [452, 17] width 320 height 15
paste input "RA88286"
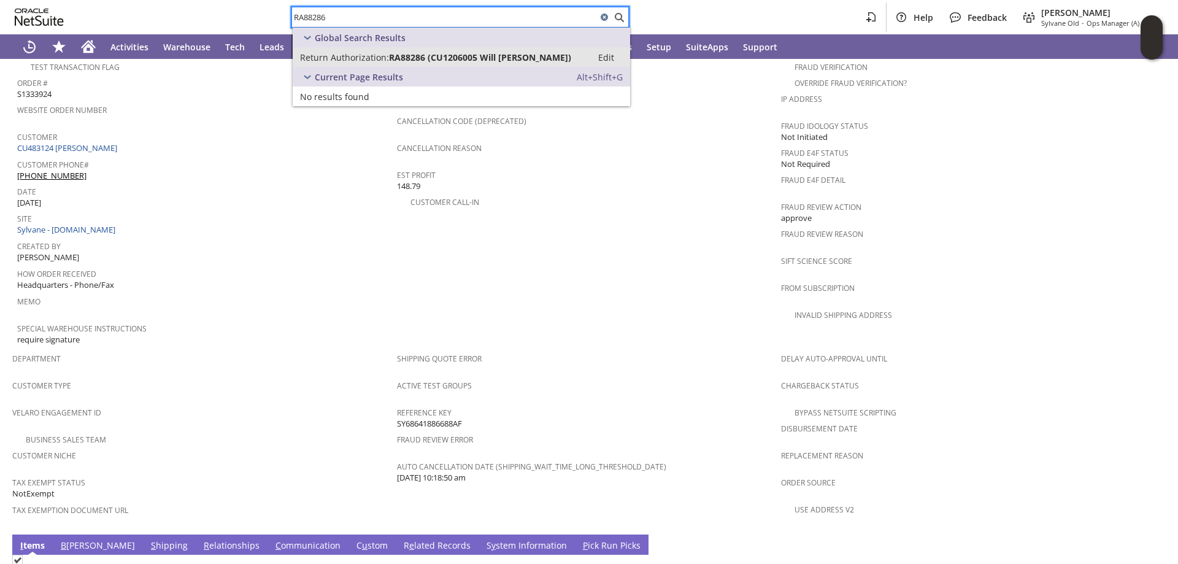
type input "RA88286"
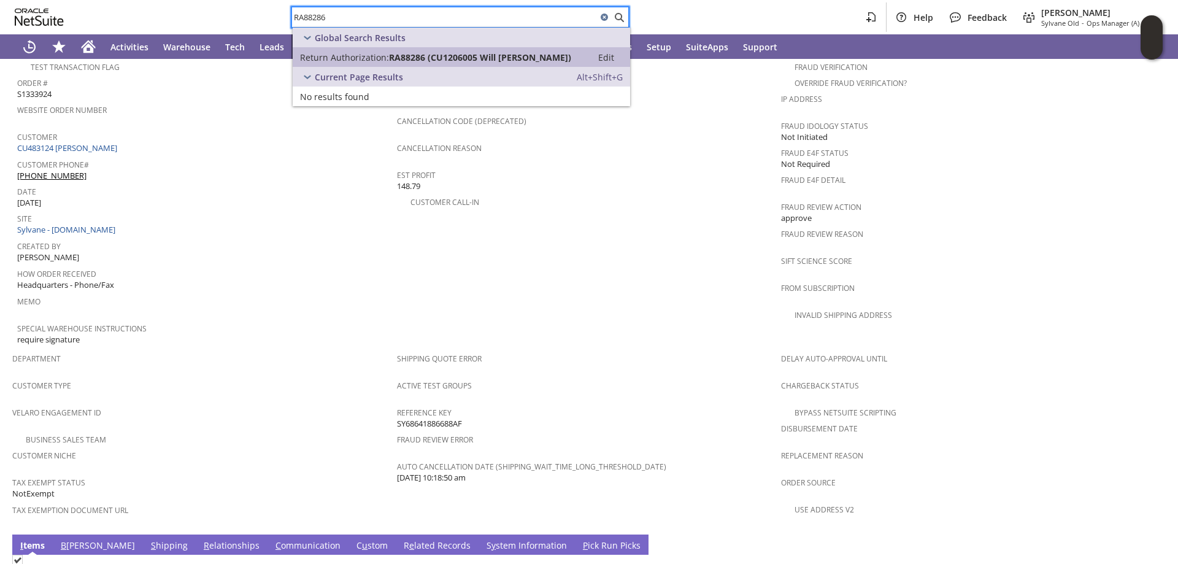
click at [352, 57] on span "Return Authorization:" at bounding box center [344, 58] width 89 height 12
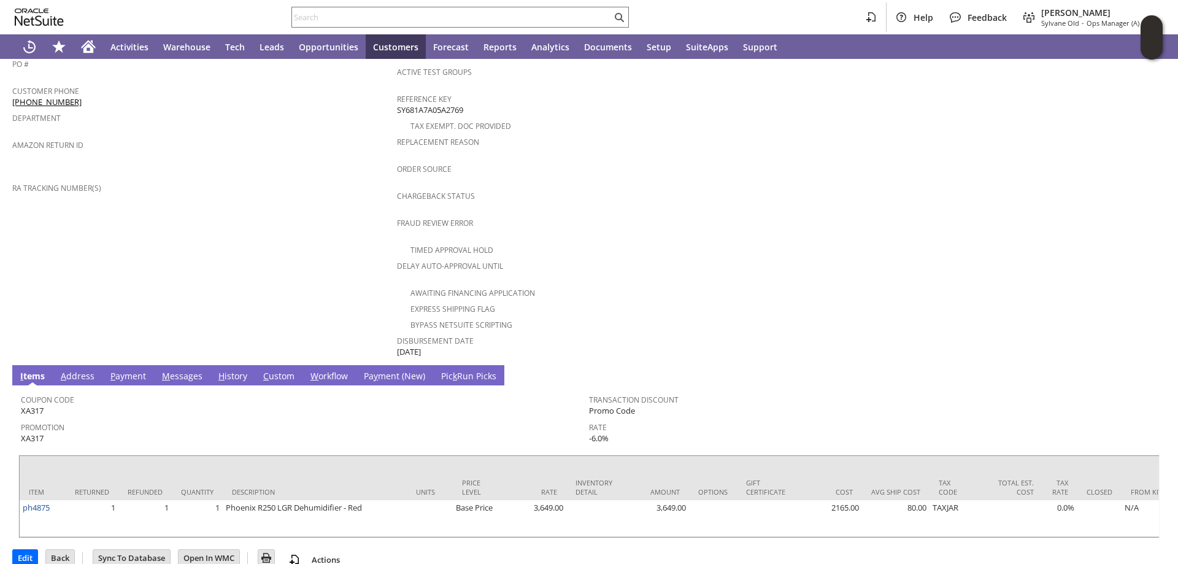
scroll to position [393, 0]
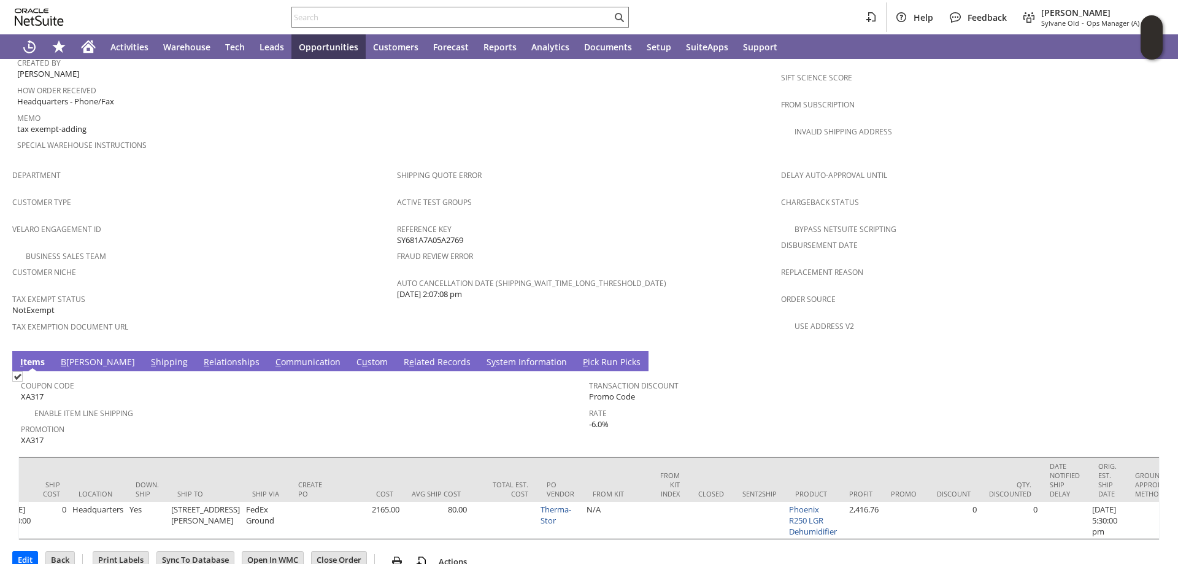
scroll to position [0, 1058]
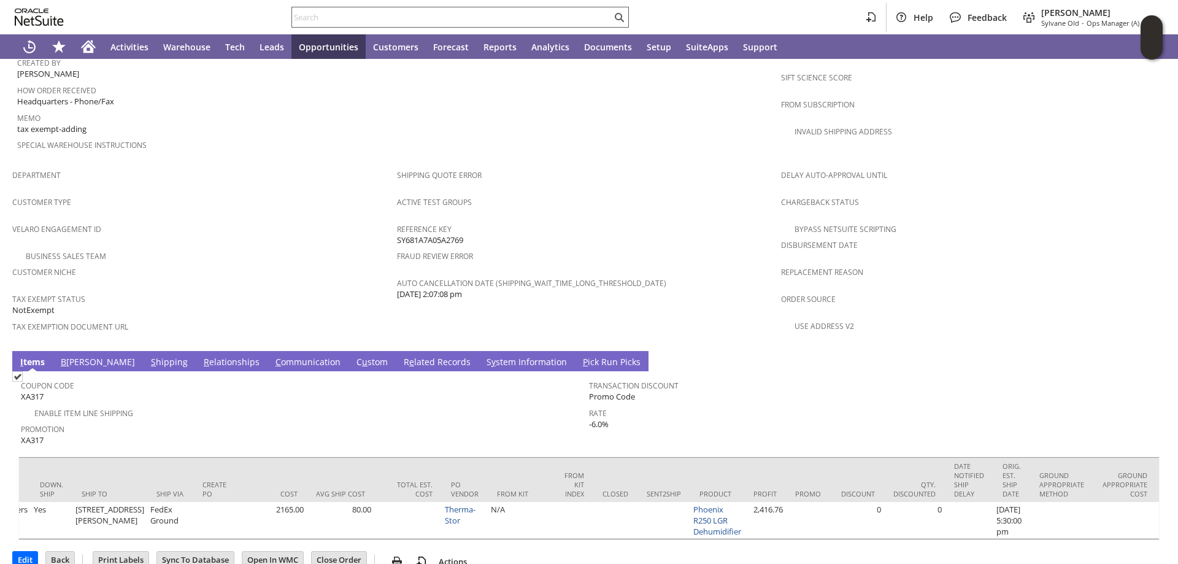
click at [355, 21] on input "text" at bounding box center [452, 17] width 320 height 15
paste input "RA87470"
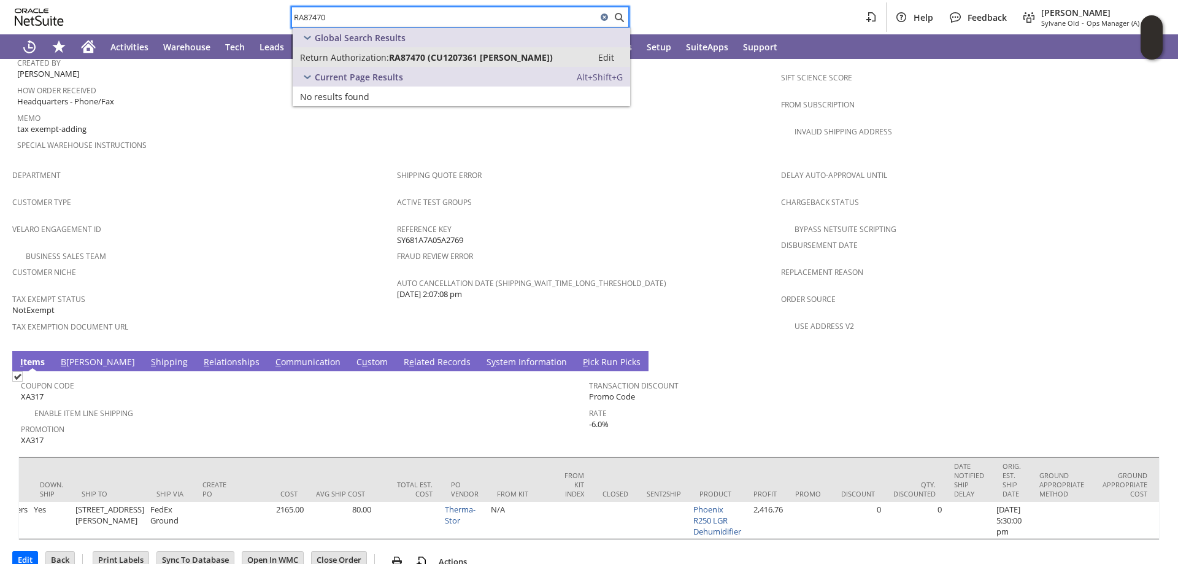
type input "RA87470"
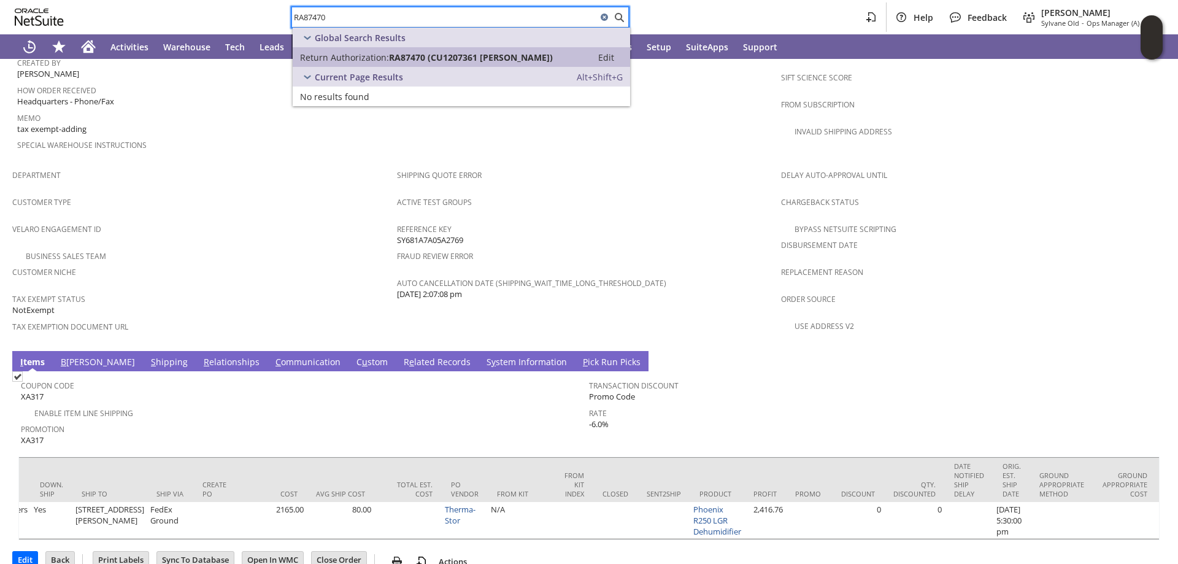
click at [352, 60] on span "Return Authorization:" at bounding box center [344, 58] width 89 height 12
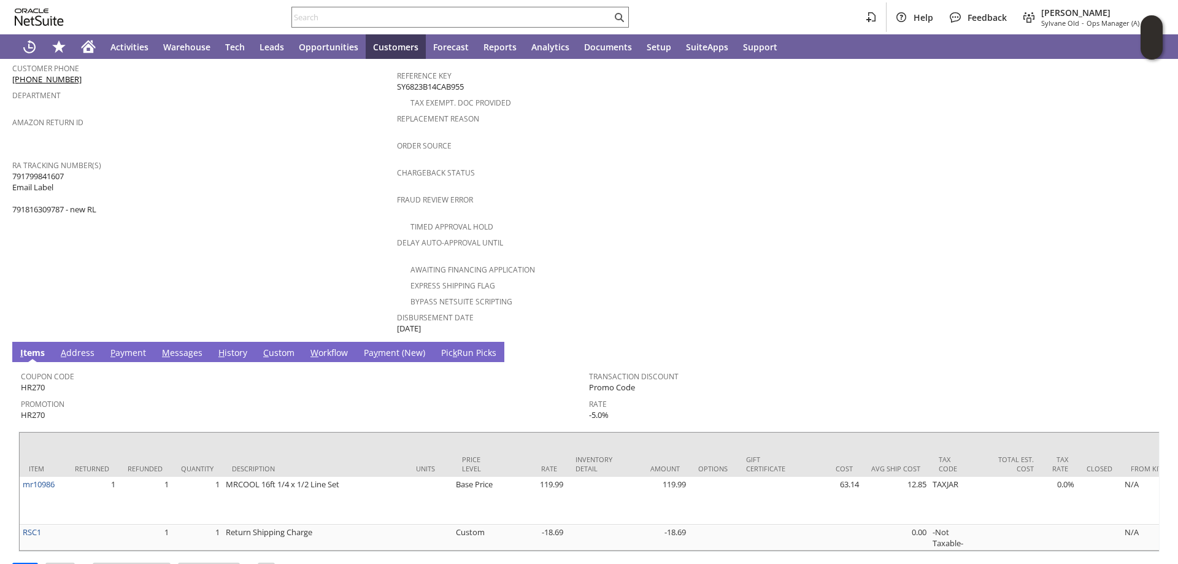
scroll to position [430, 0]
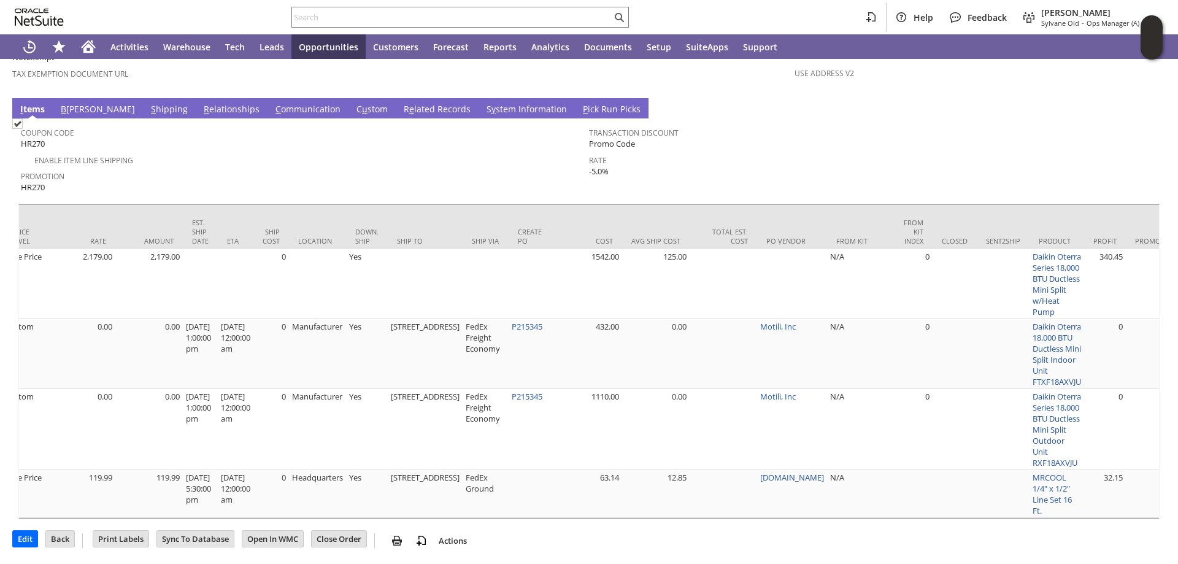
scroll to position [0, 933]
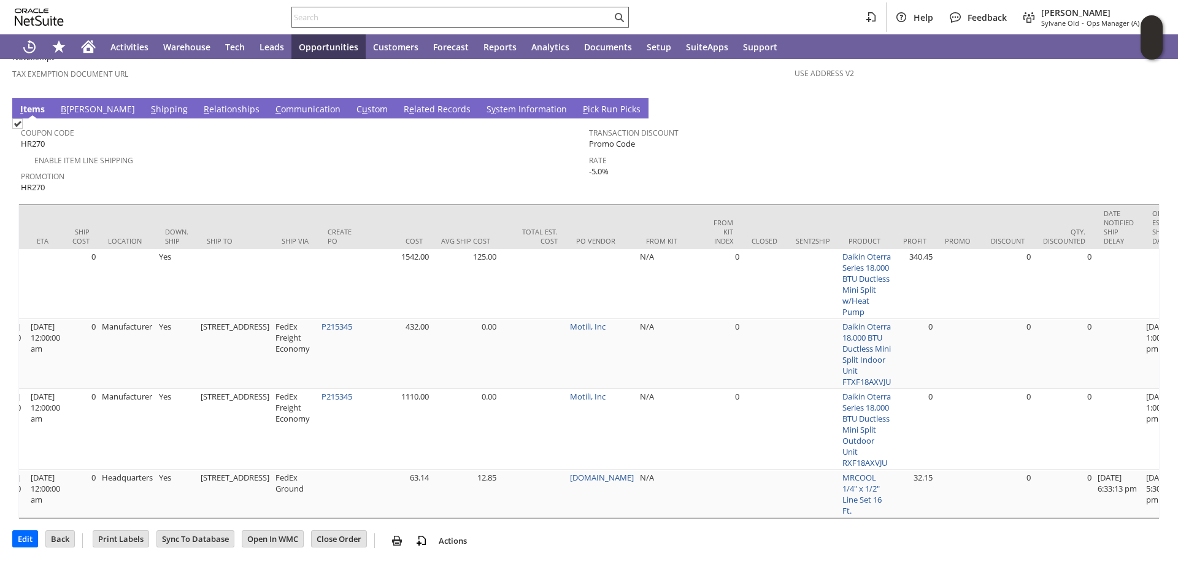
click at [426, 21] on input "text" at bounding box center [452, 17] width 320 height 15
paste input "RA88043"
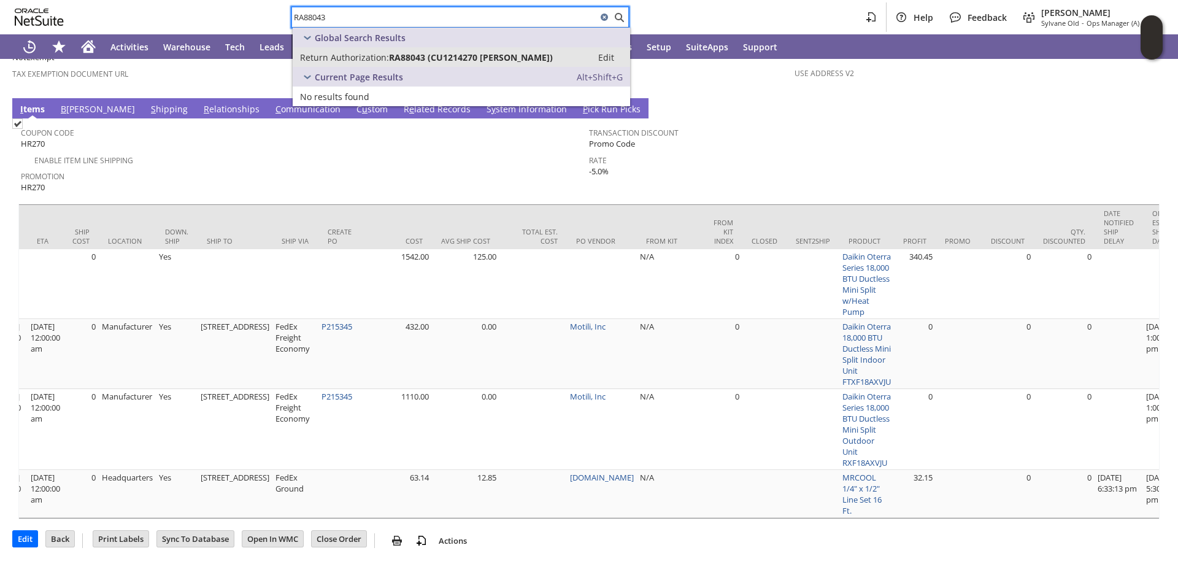
type input "RA88043"
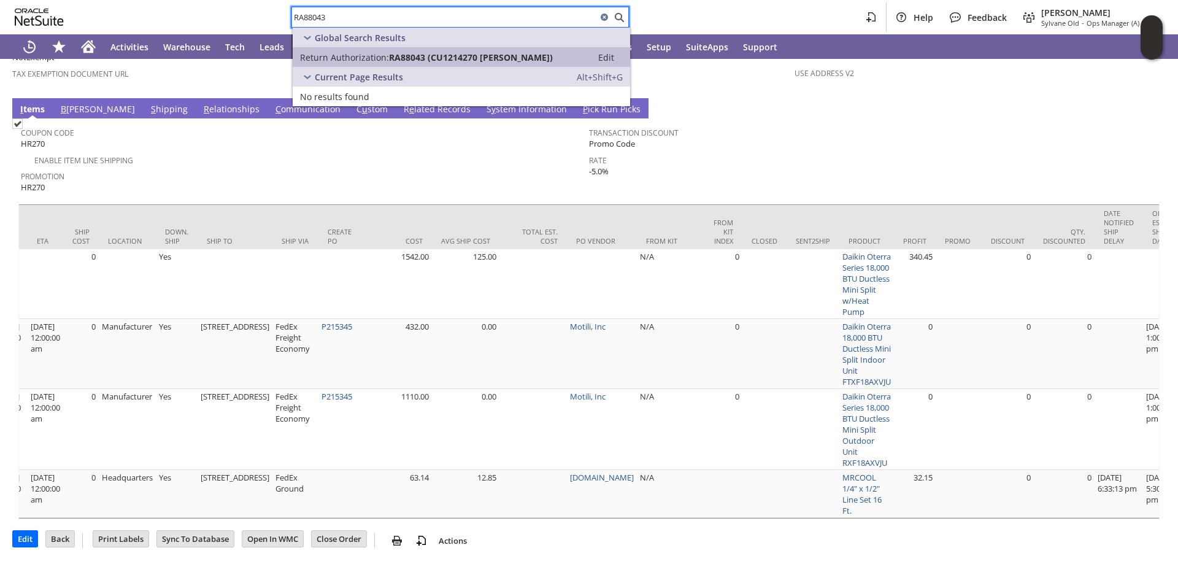
click at [383, 63] on link "Return Authorization: RA88043 (CU1214270 Lee Meltzer) Edit" at bounding box center [461, 57] width 337 height 20
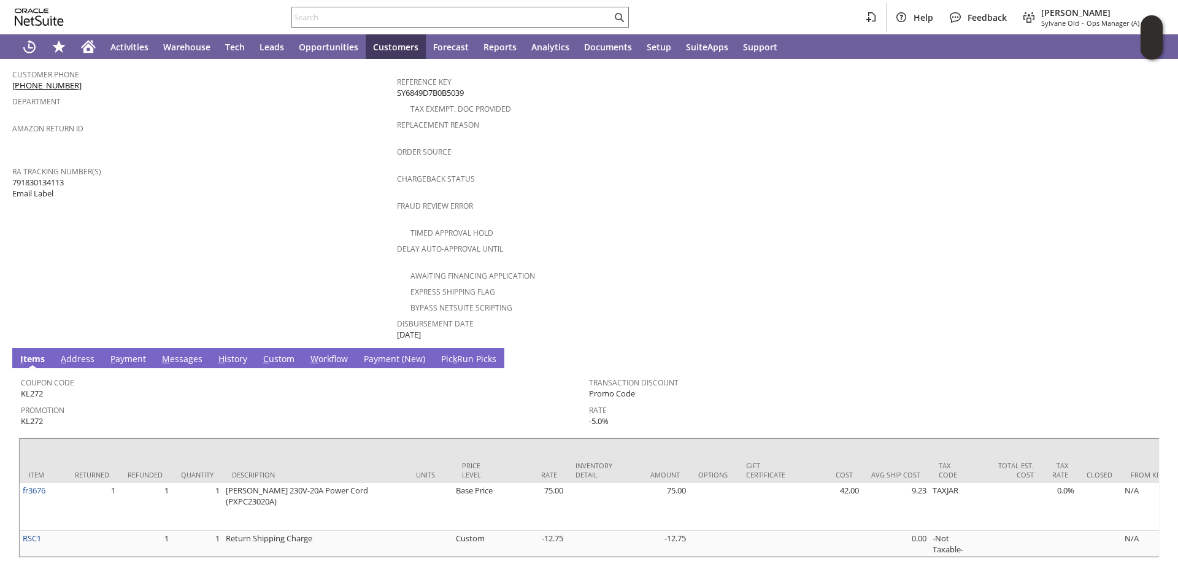
scroll to position [430, 0]
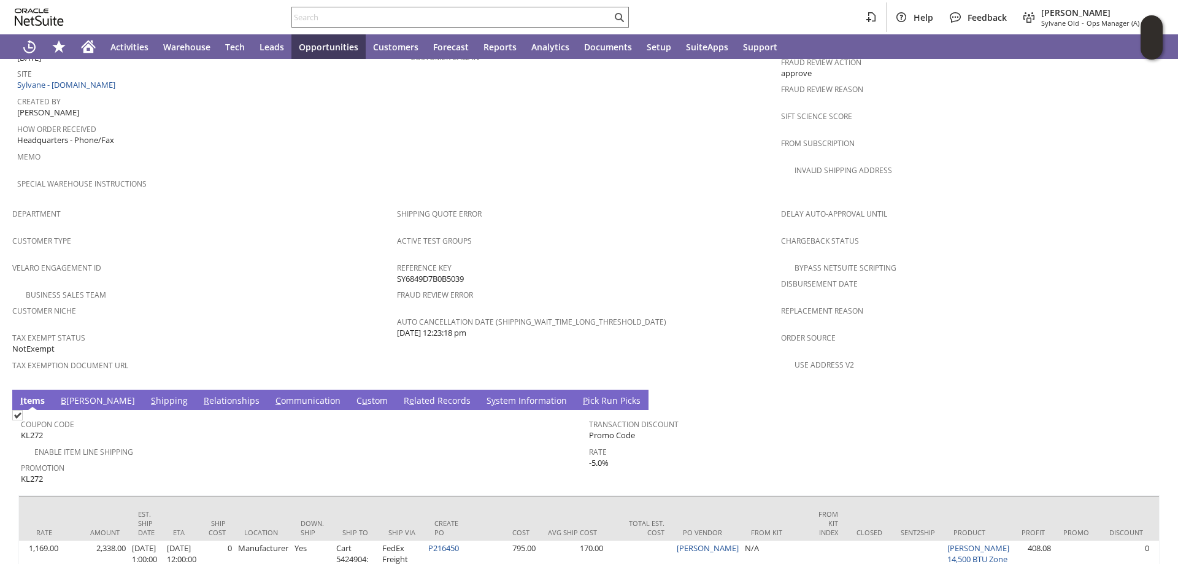
scroll to position [510, 0]
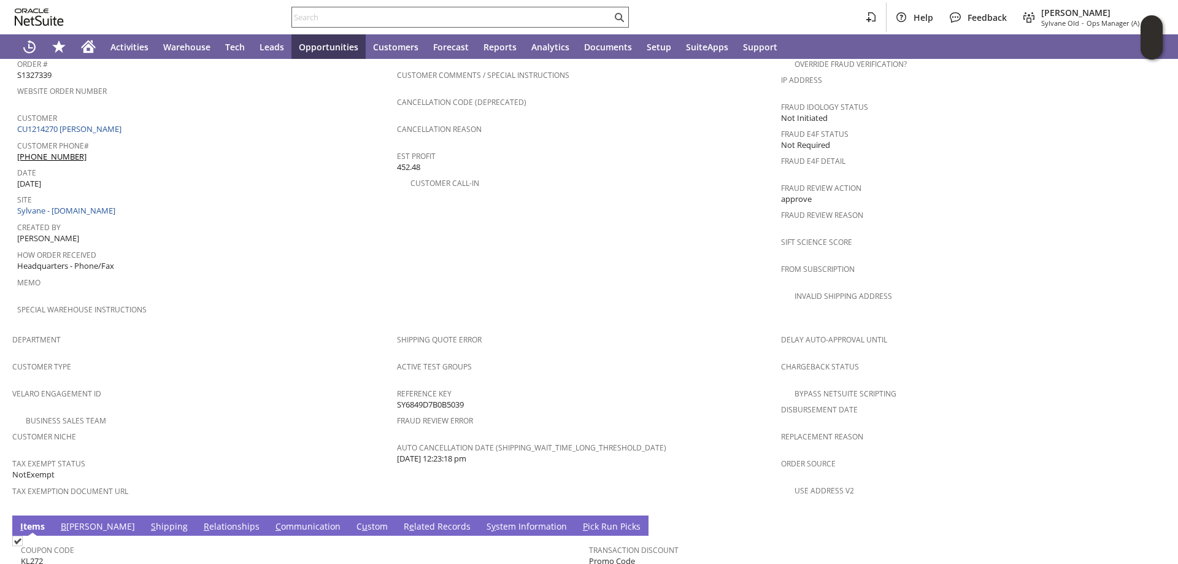
click at [376, 21] on input "text" at bounding box center [452, 17] width 320 height 15
paste input "RA87991"
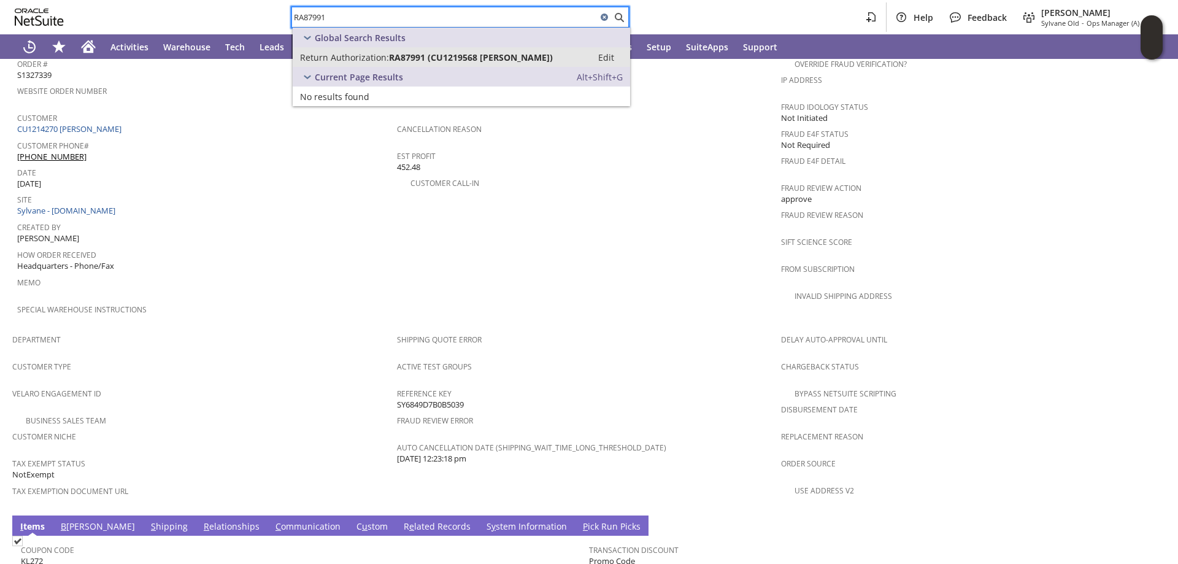
type input "RA87991"
click at [356, 58] on span "Return Authorization:" at bounding box center [344, 58] width 89 height 12
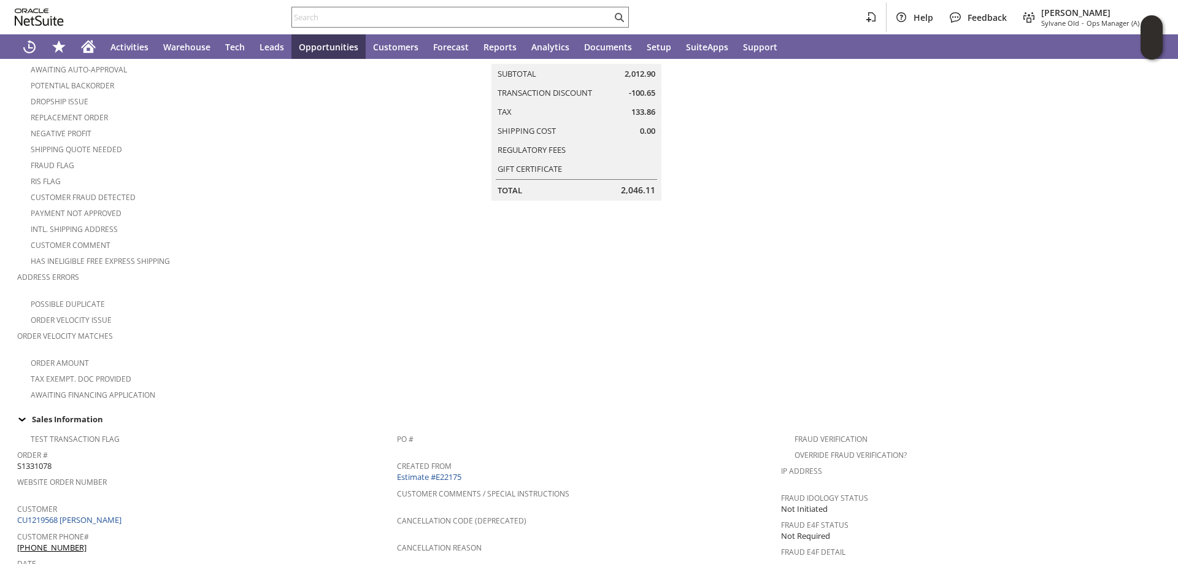
scroll to position [245, 0]
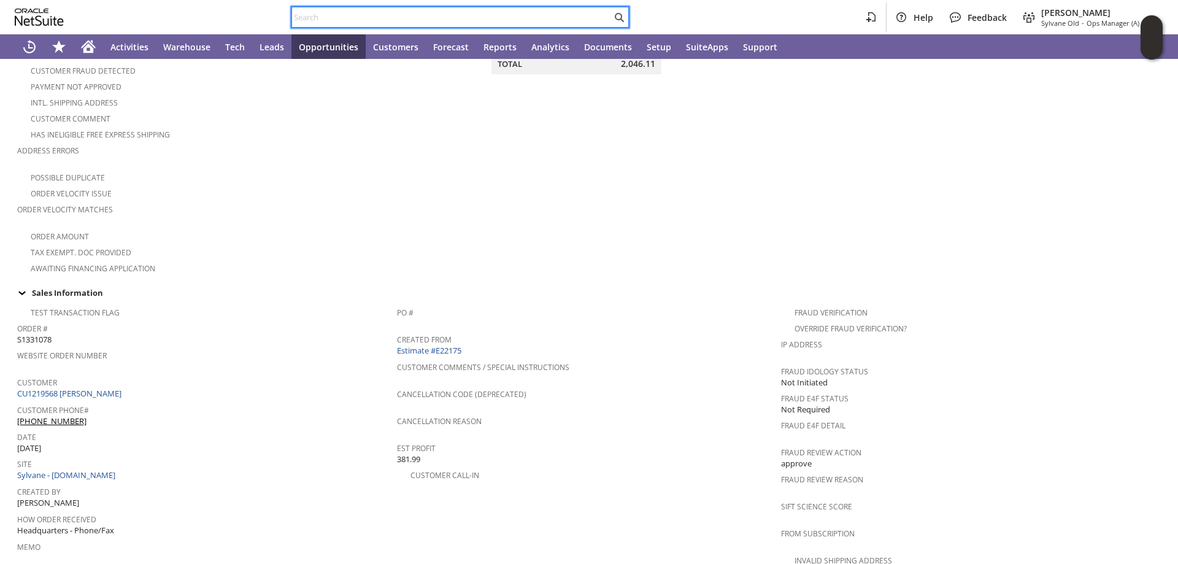
click at [346, 17] on input "text" at bounding box center [452, 17] width 320 height 15
paste input "RA88161"
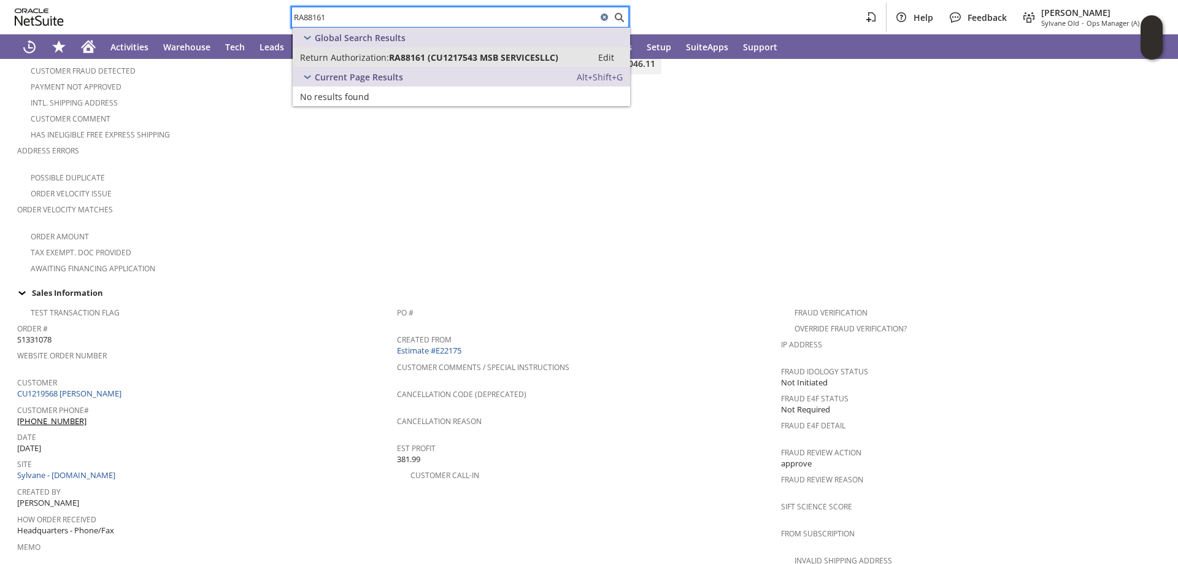
type input "RA88161"
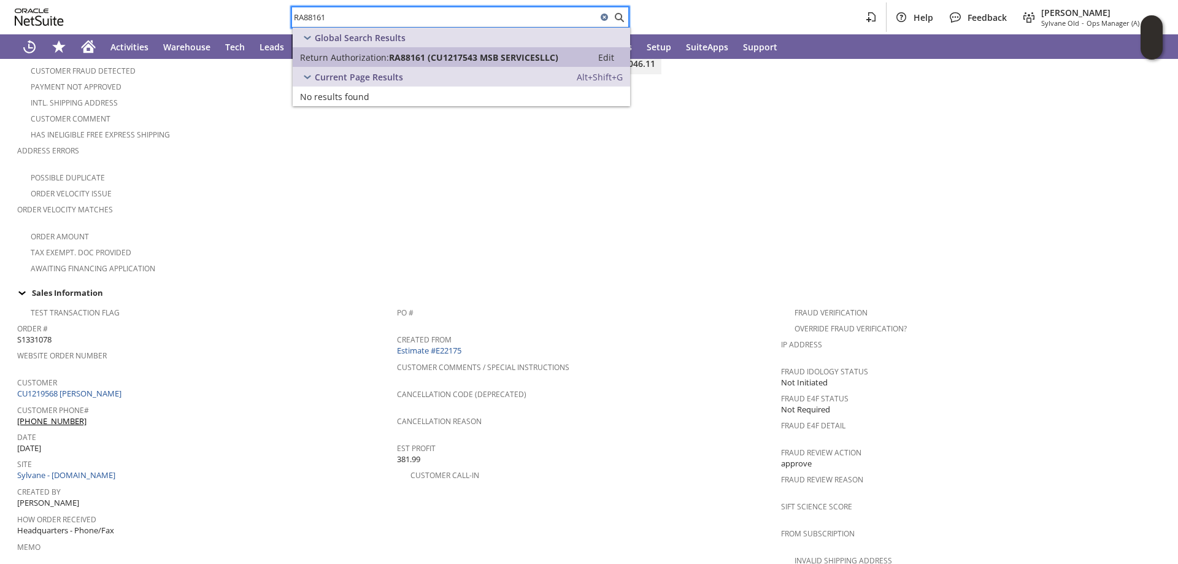
click at [363, 56] on span "Return Authorization:" at bounding box center [344, 58] width 89 height 12
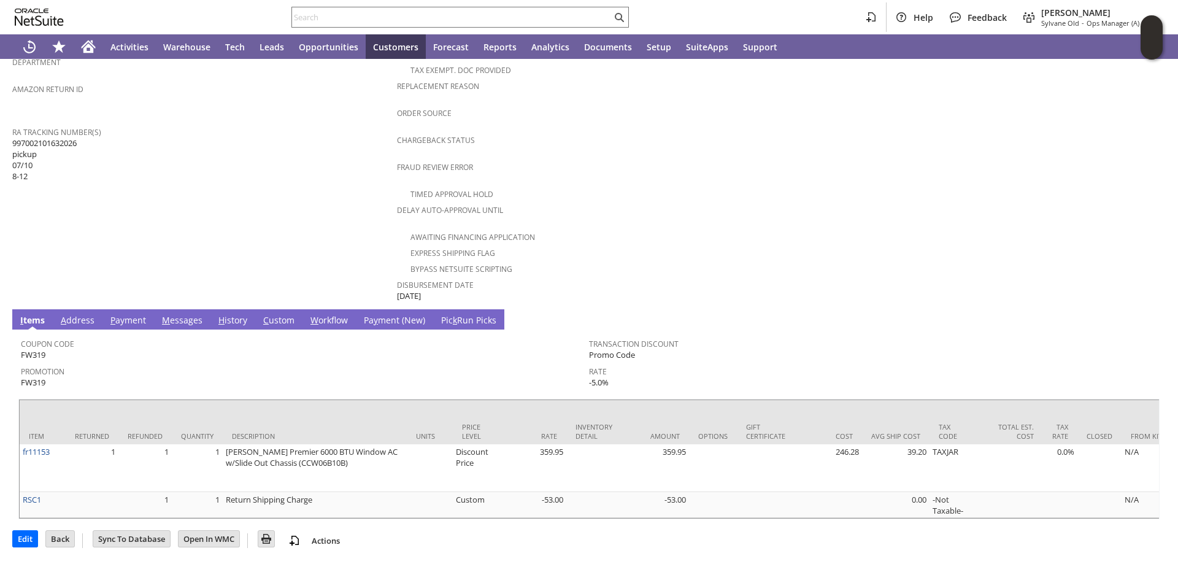
scroll to position [452, 0]
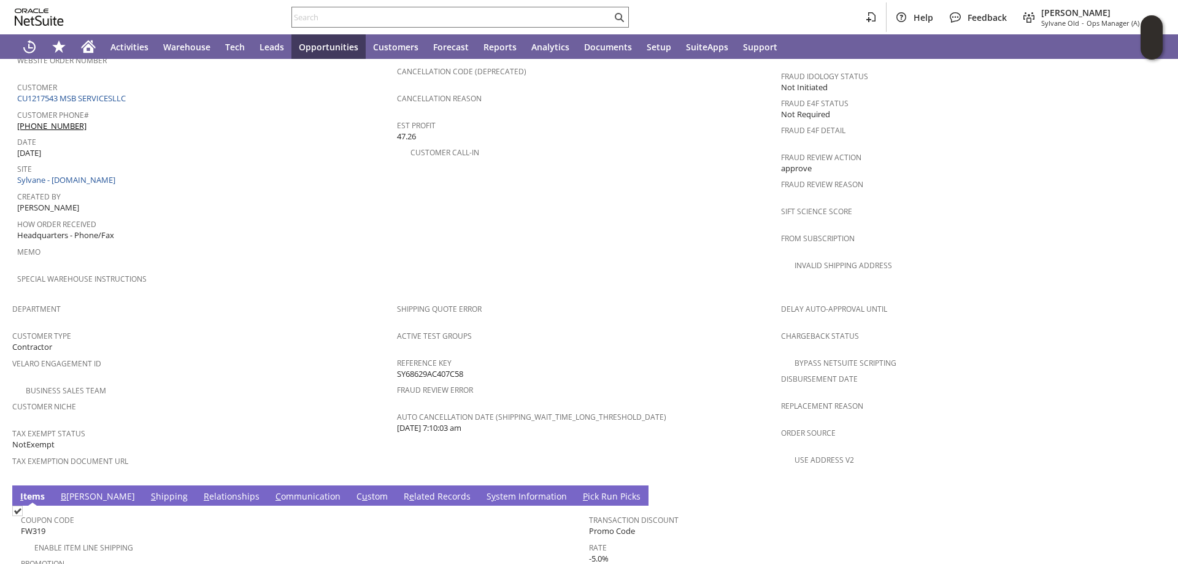
scroll to position [462, 0]
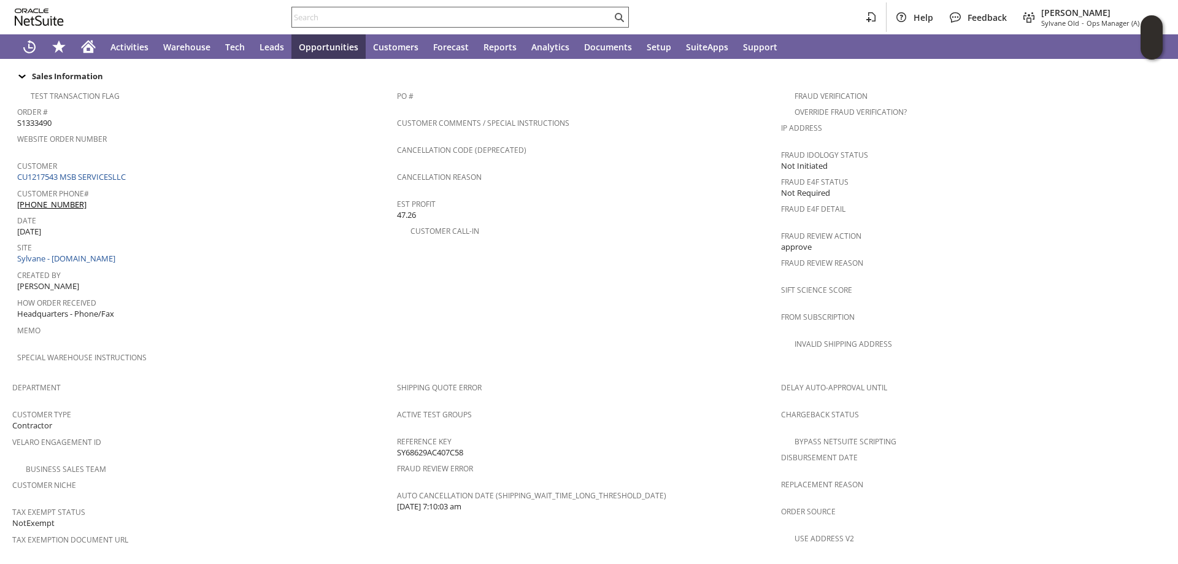
click at [315, 17] on input "text" at bounding box center [452, 17] width 320 height 15
paste input "RA88280"
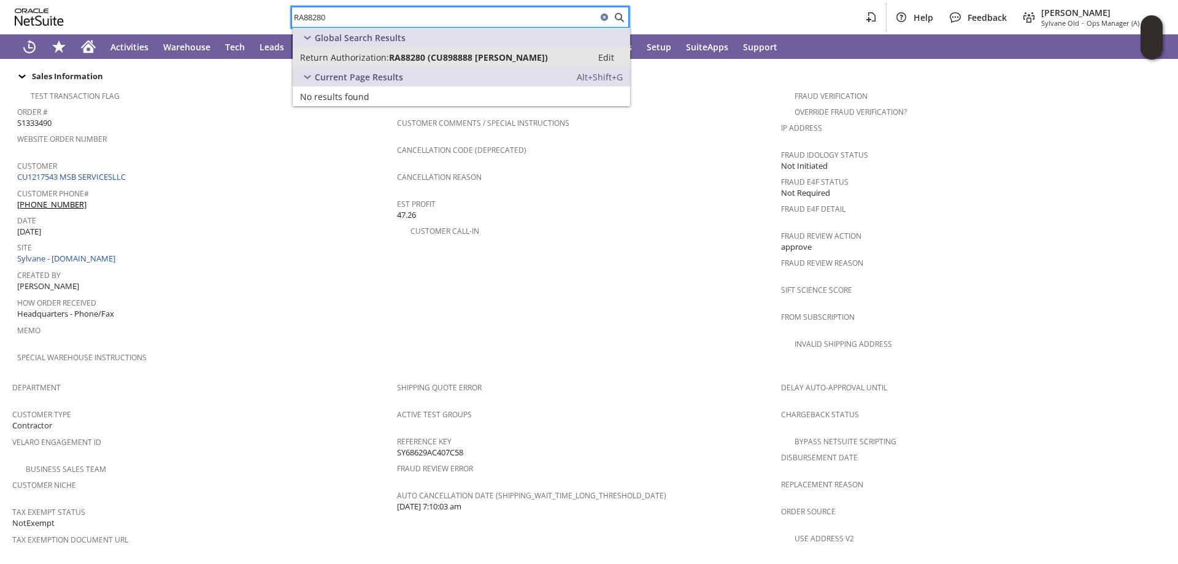
type input "RA88280"
click at [351, 57] on span "Return Authorization:" at bounding box center [344, 58] width 89 height 12
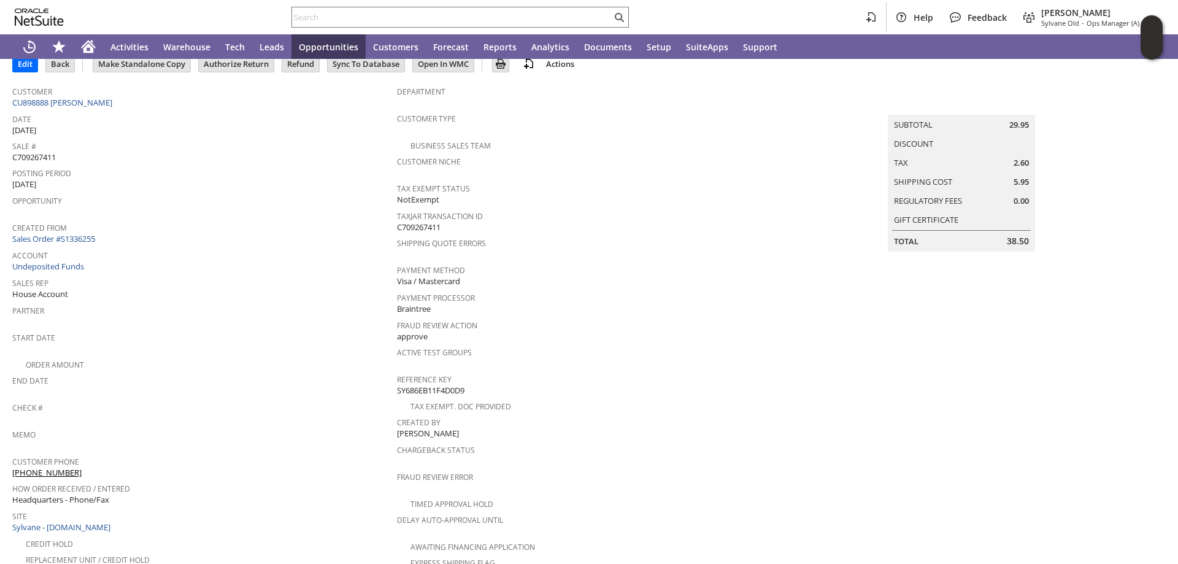
scroll to position [45, 0]
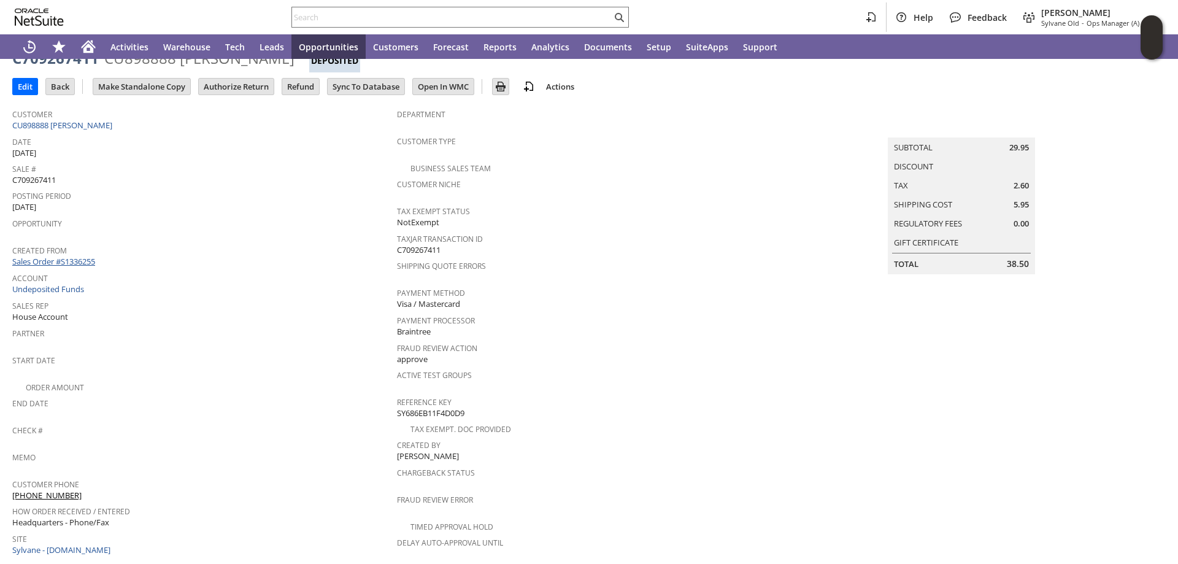
click at [77, 256] on link "Sales Order #S1336255" at bounding box center [55, 261] width 86 height 11
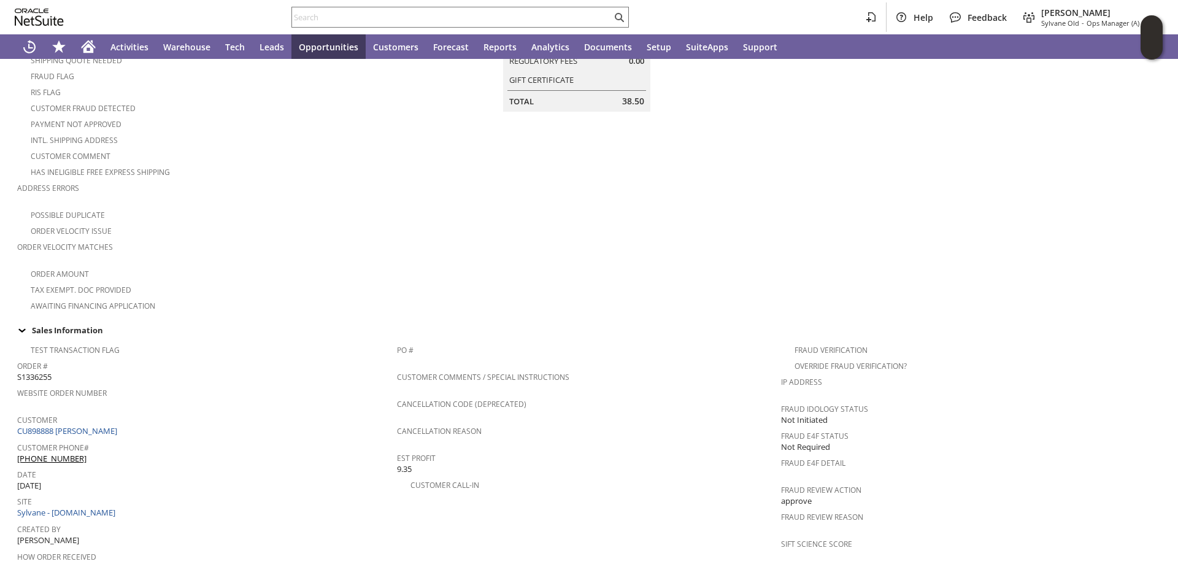
scroll to position [368, 0]
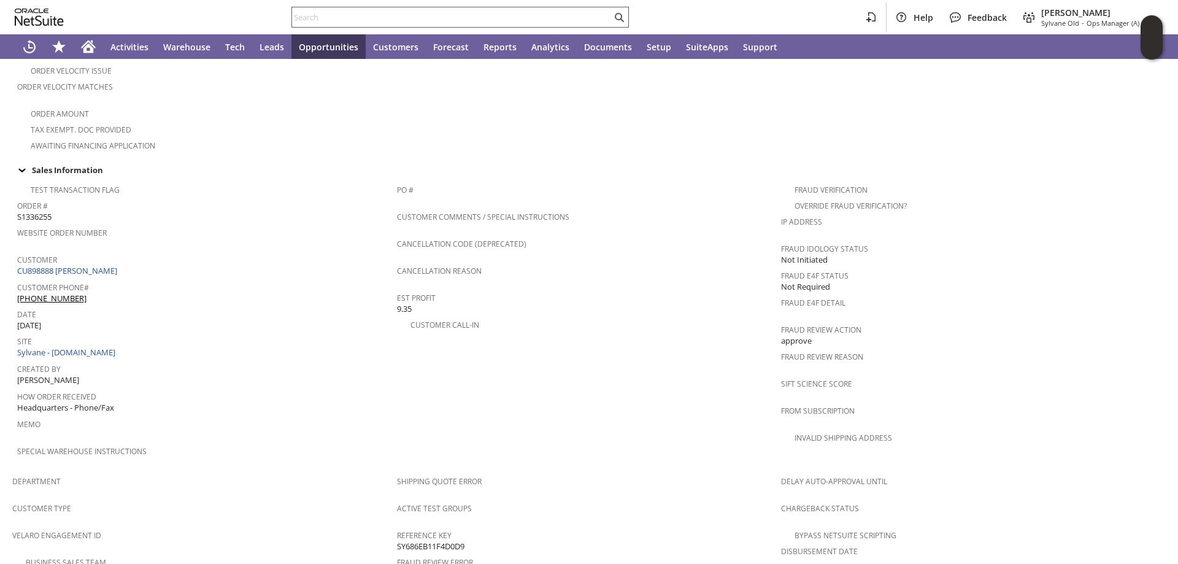
drag, startPoint x: 333, startPoint y: 21, endPoint x: 317, endPoint y: 17, distance: 17.1
click at [333, 21] on input "text" at bounding box center [452, 17] width 320 height 15
paste input "RA88535"
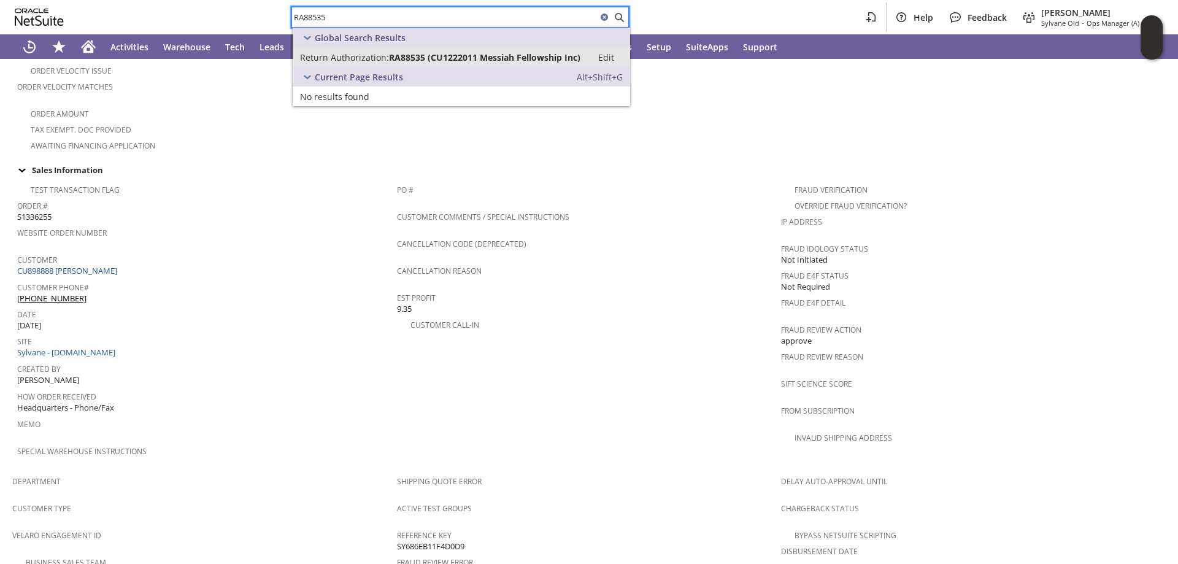
type input "RA88535"
drag, startPoint x: 384, startPoint y: 56, endPoint x: 348, endPoint y: 33, distance: 42.7
click at [383, 56] on span "Return Authorization:" at bounding box center [344, 58] width 89 height 12
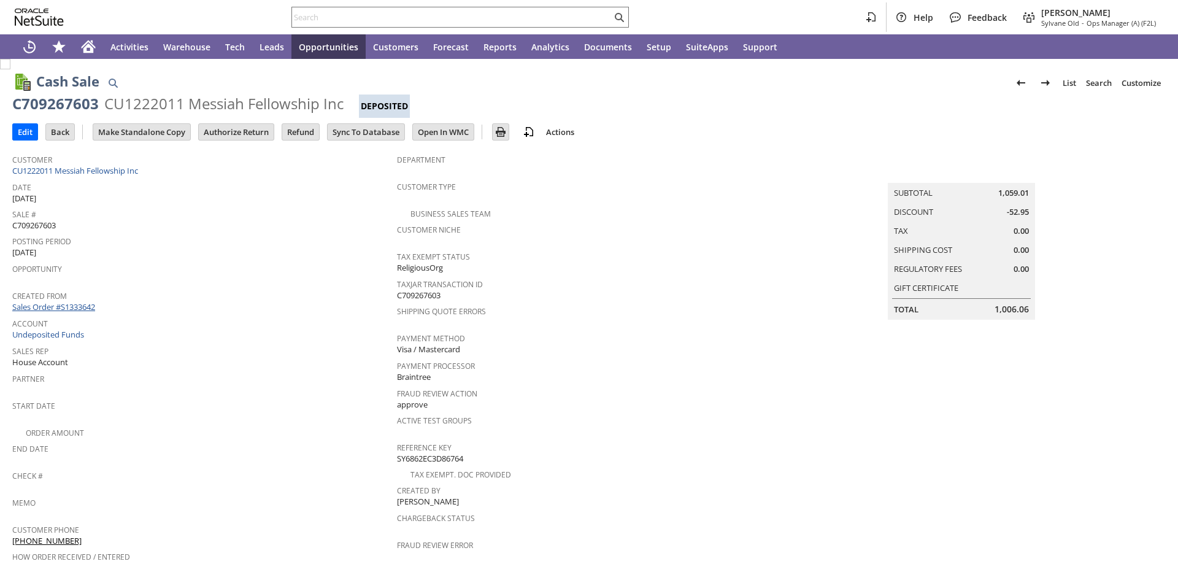
click at [84, 302] on link "Sales Order #S1333642" at bounding box center [55, 306] width 86 height 11
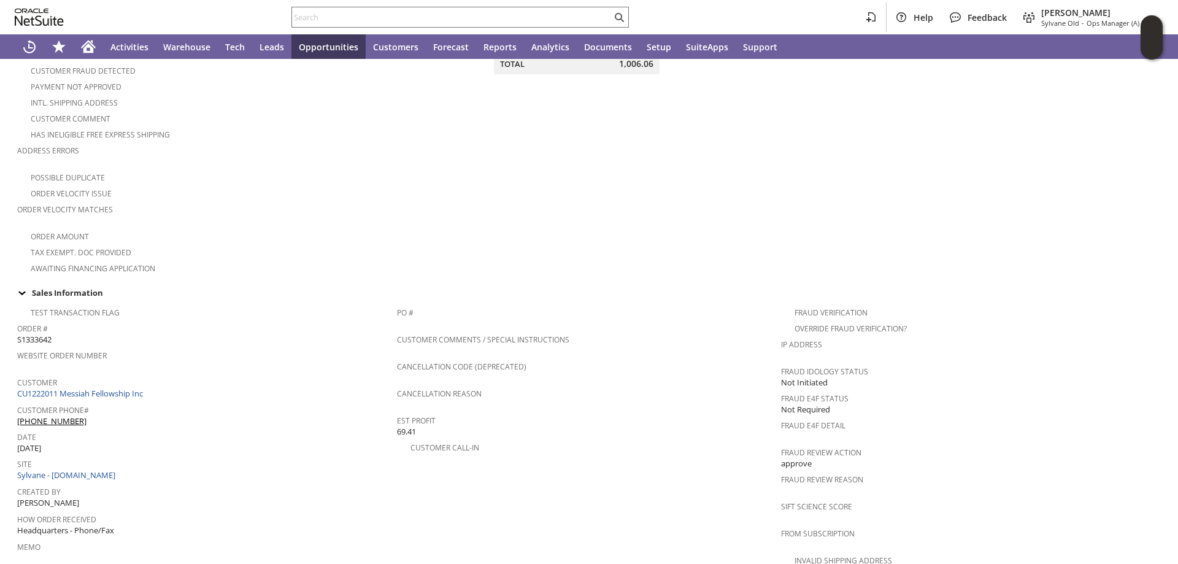
scroll to position [307, 0]
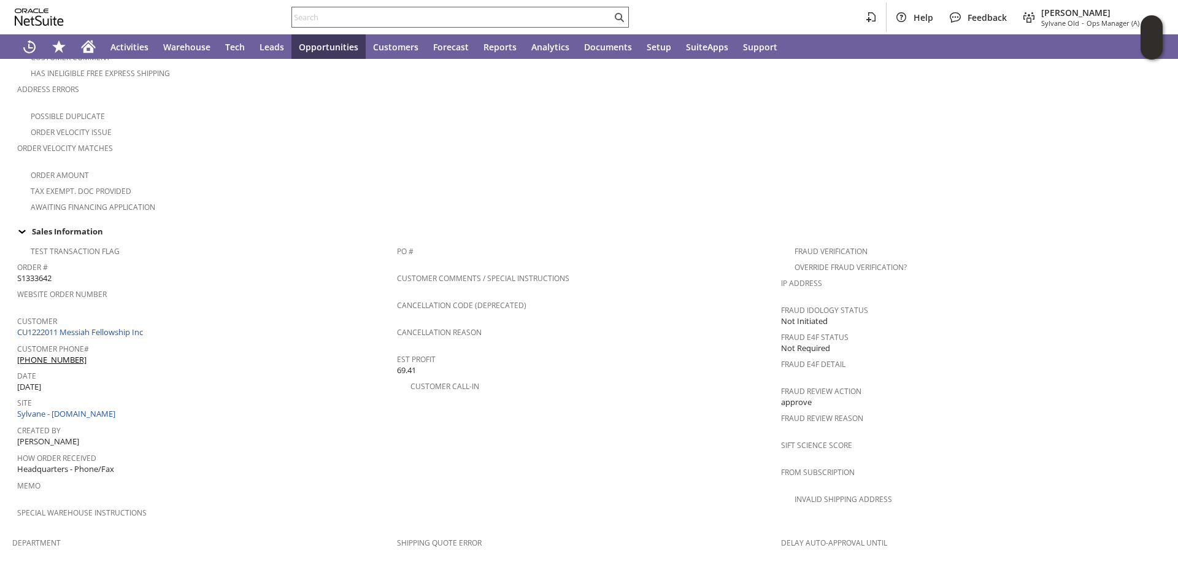
click at [353, 14] on input "text" at bounding box center [452, 17] width 320 height 15
paste input "RA88541"
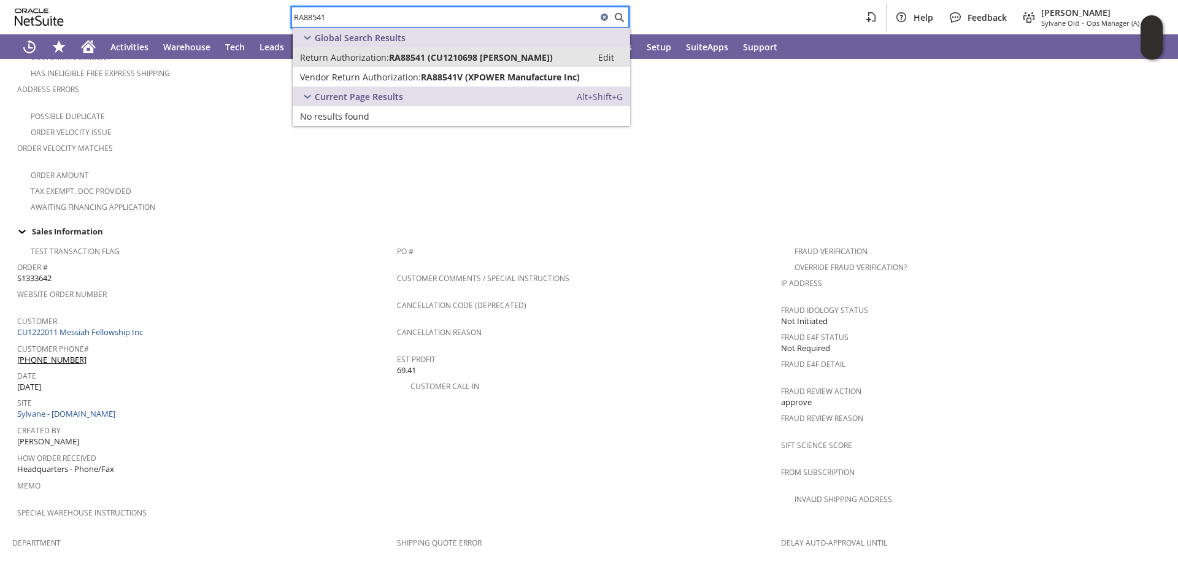
type input "RA88541"
click at [356, 58] on span "Return Authorization:" at bounding box center [344, 58] width 89 height 12
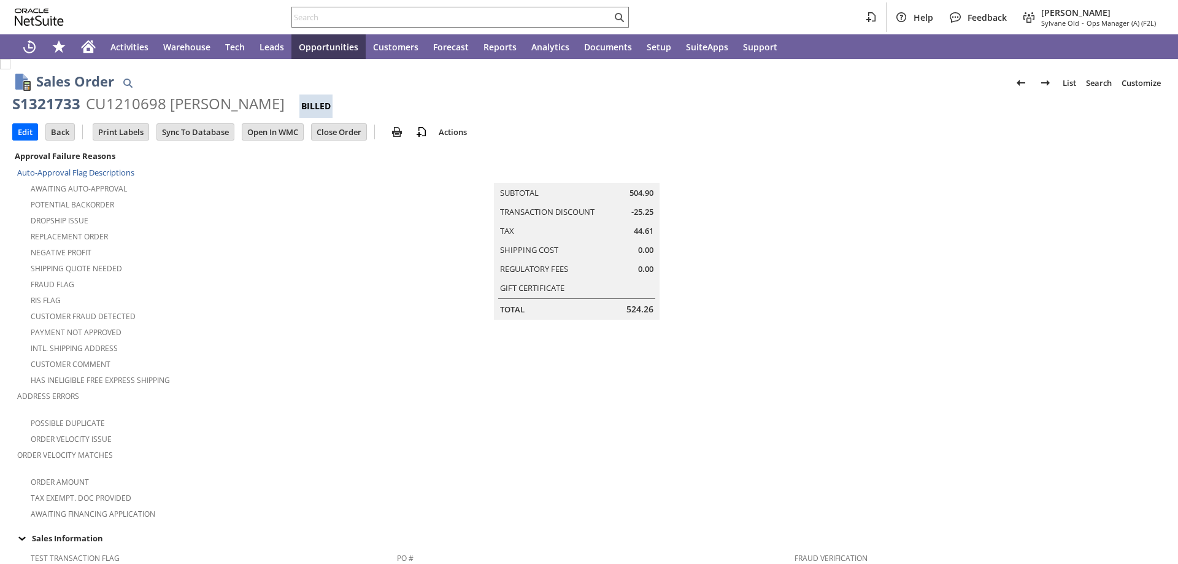
scroll to position [613, 0]
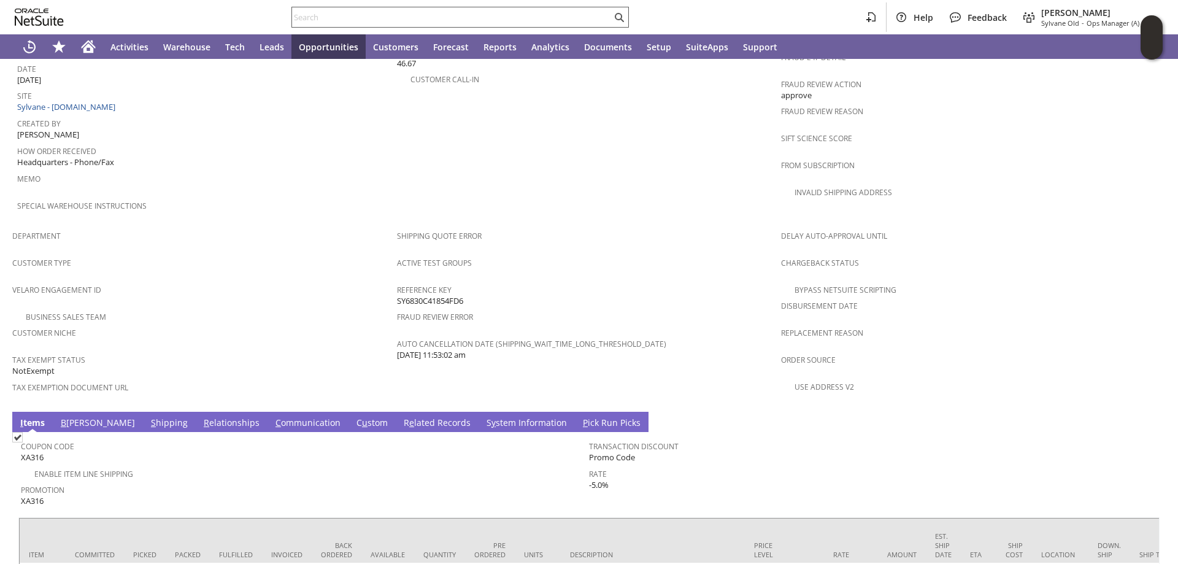
click at [361, 25] on div at bounding box center [459, 17] width 337 height 21
click at [359, 21] on input "text" at bounding box center [452, 17] width 320 height 15
paste input "RA88284"
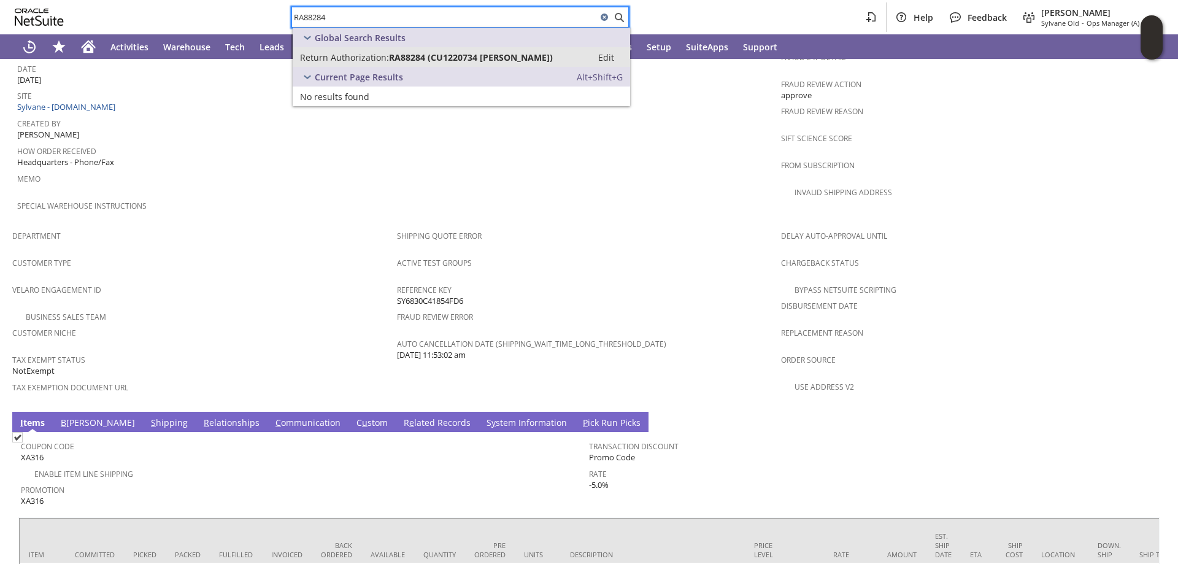
type input "RA88284"
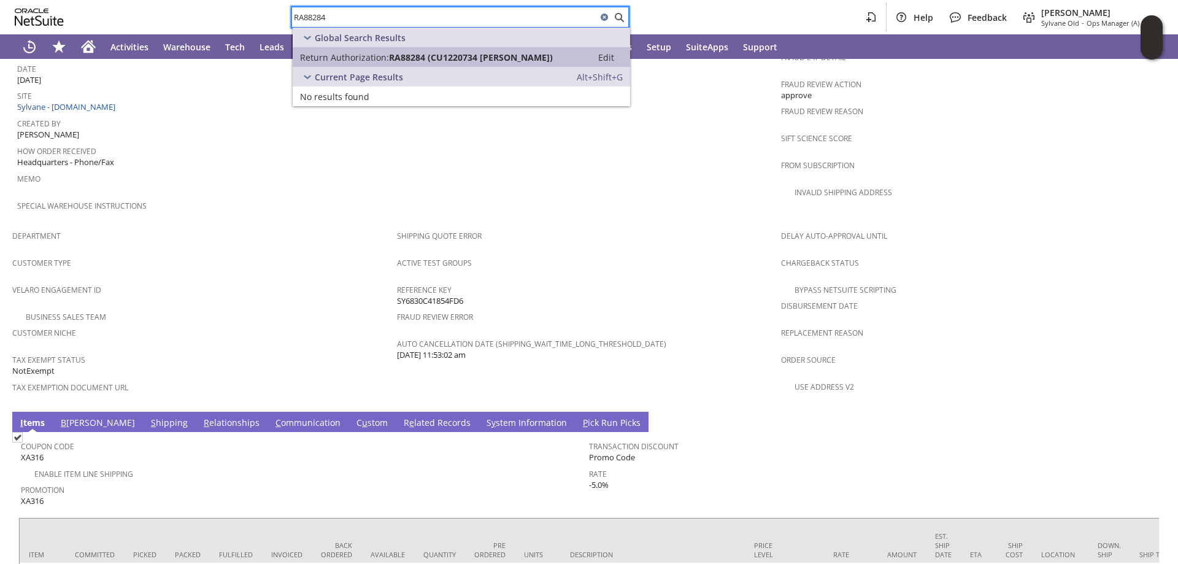
click at [361, 57] on span "Return Authorization:" at bounding box center [344, 58] width 89 height 12
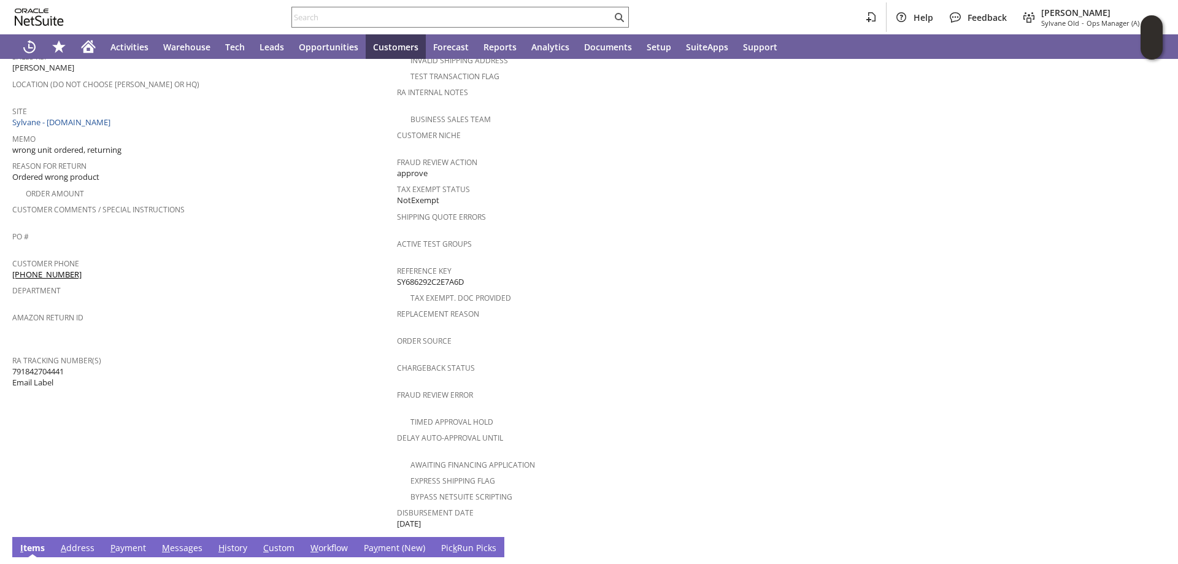
scroll to position [196, 0]
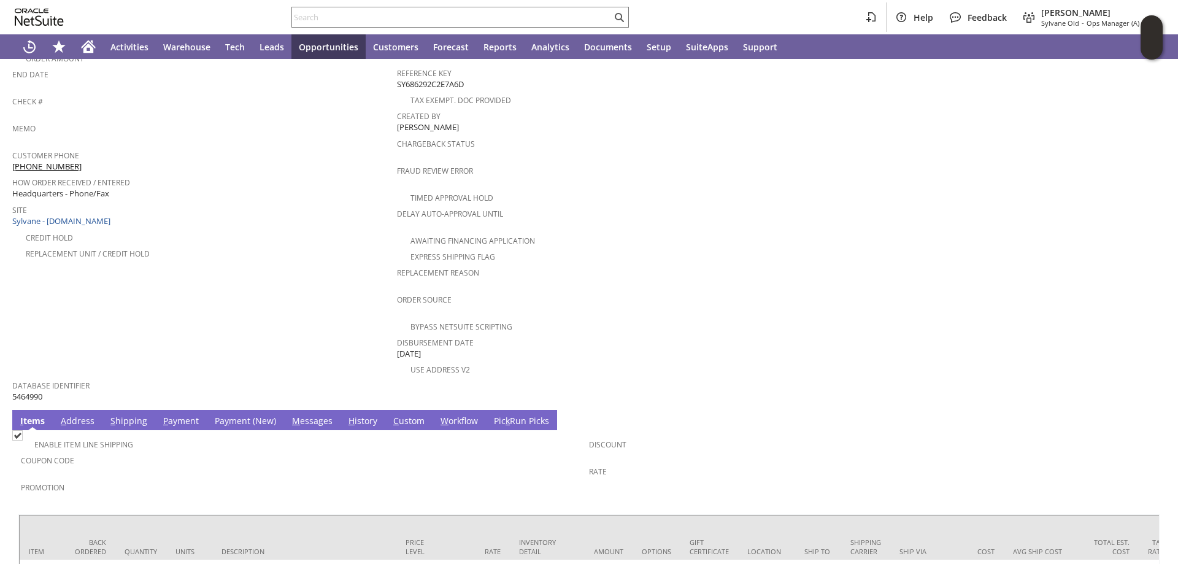
scroll to position [218, 0]
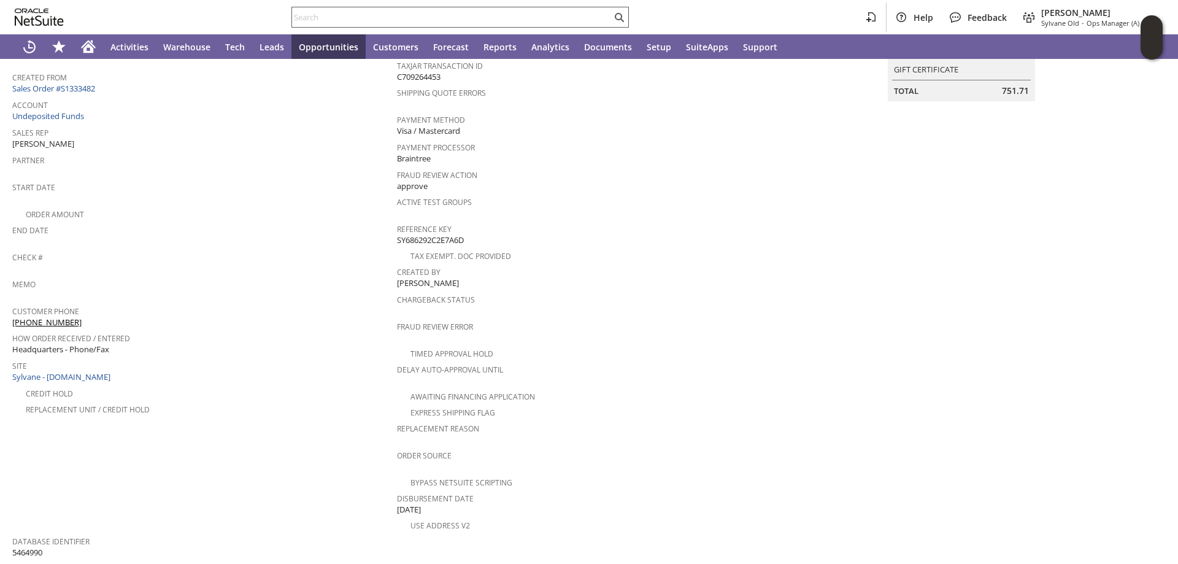
click at [332, 14] on input "text" at bounding box center [452, 17] width 320 height 15
paste input "RA88392"
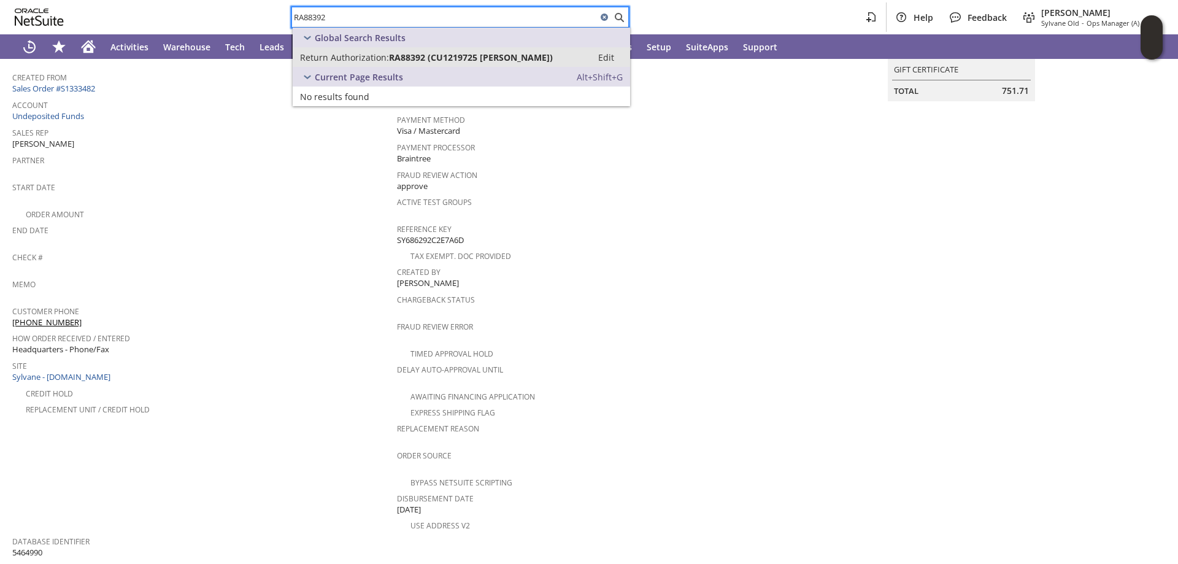
type input "RA88392"
click at [354, 58] on span "Return Authorization:" at bounding box center [344, 58] width 89 height 12
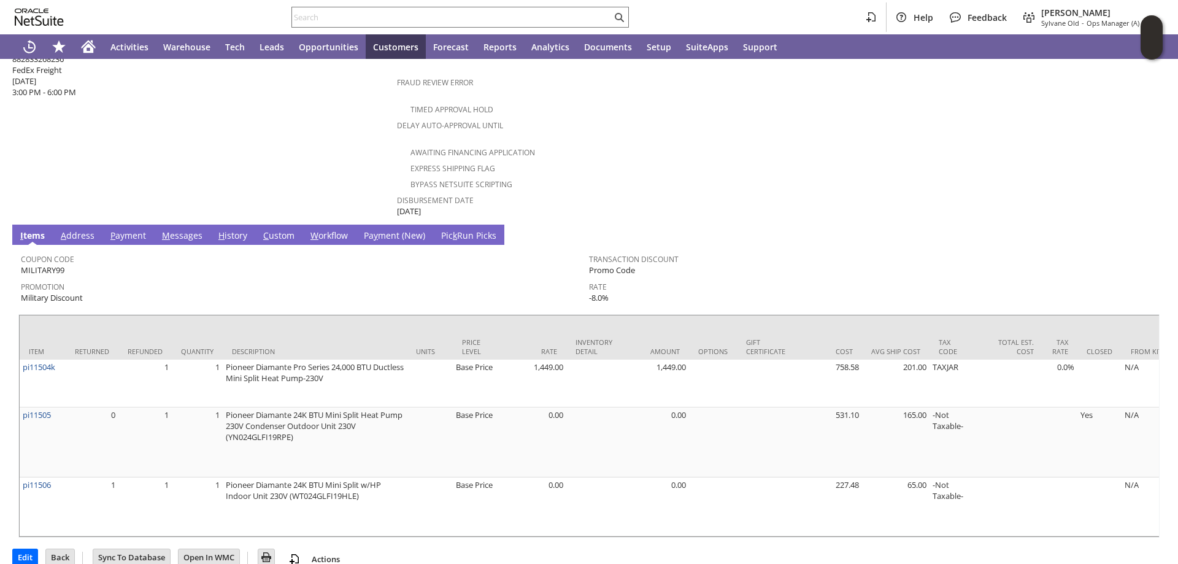
scroll to position [533, 0]
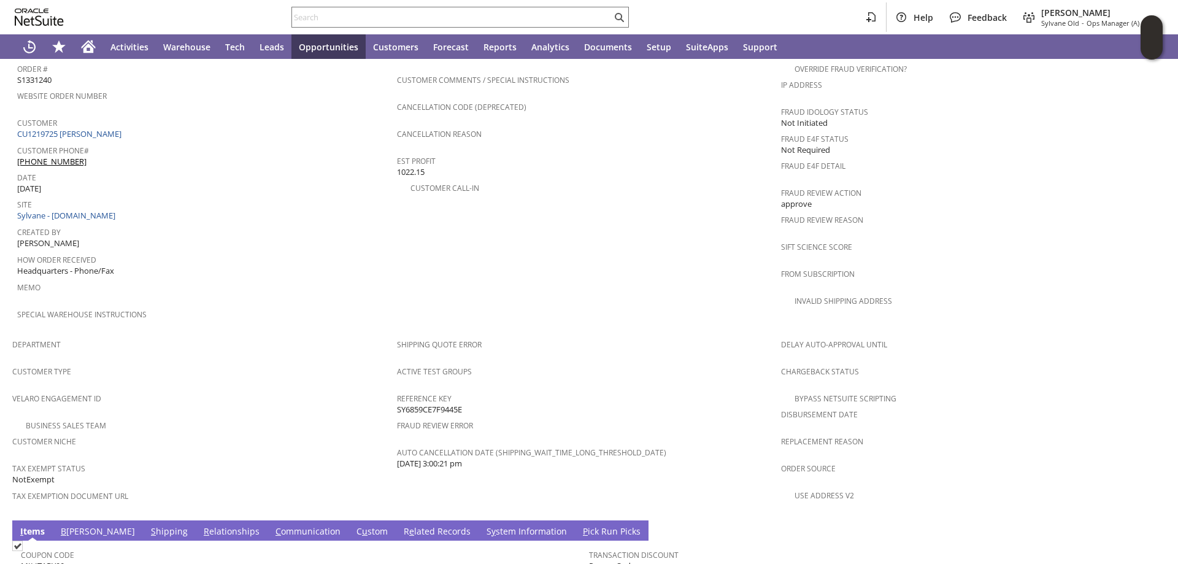
scroll to position [486, 0]
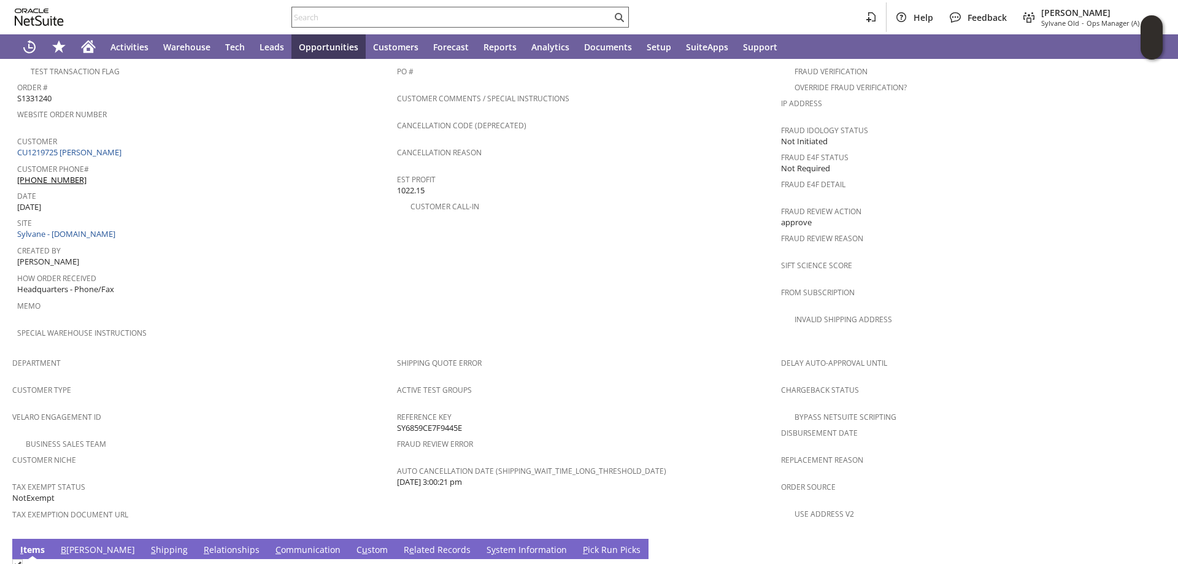
click at [351, 17] on input "text" at bounding box center [452, 17] width 320 height 15
paste input "RA88542"
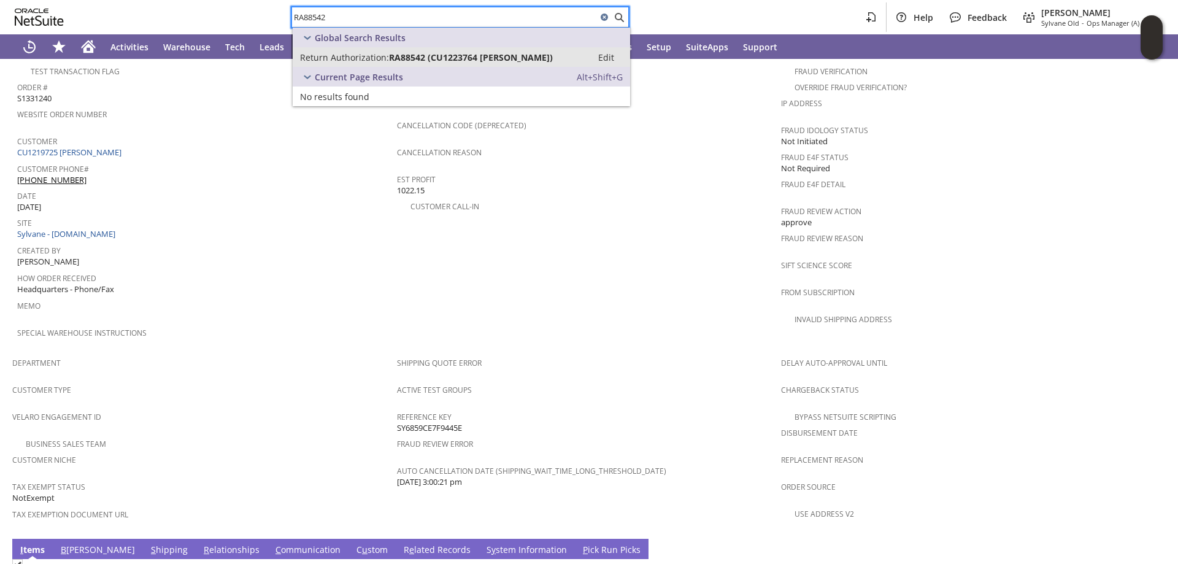
type input "RA88542"
click at [351, 53] on span "Return Authorization:" at bounding box center [344, 58] width 89 height 12
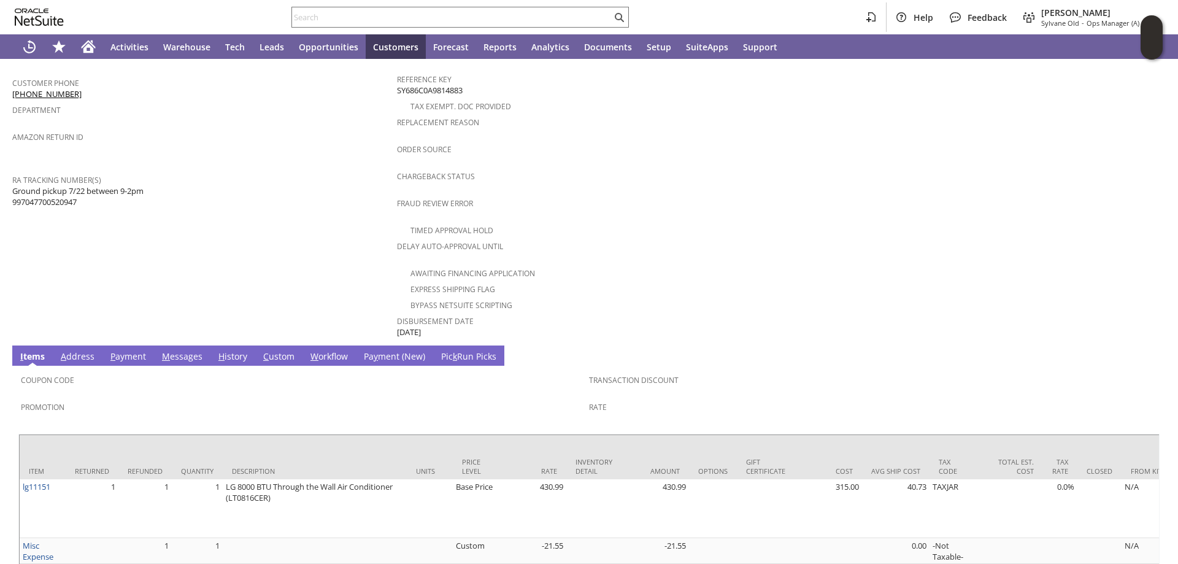
scroll to position [441, 0]
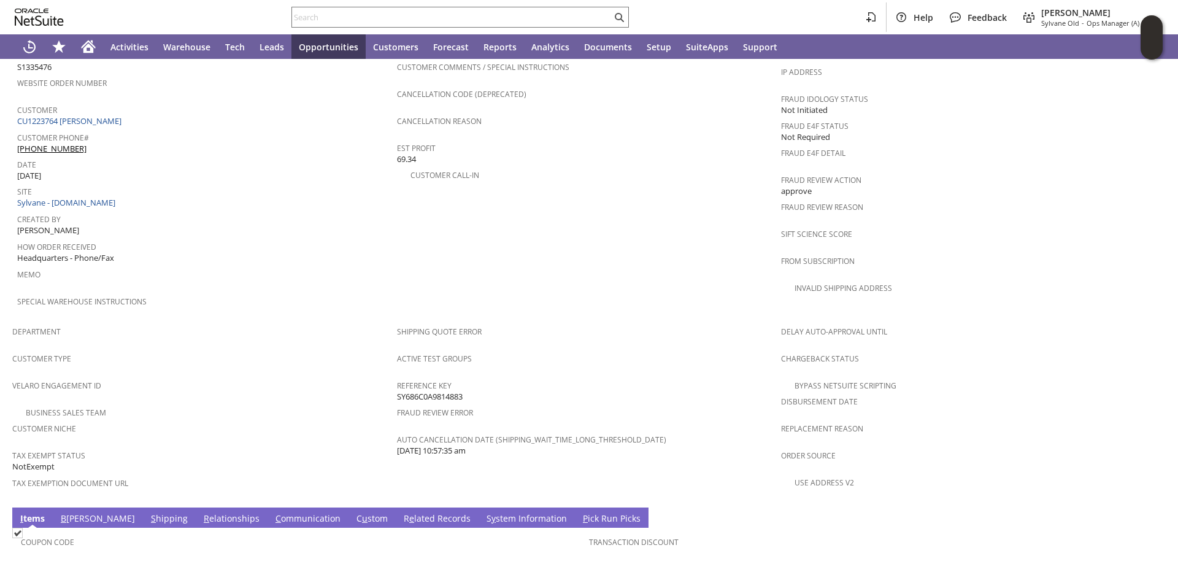
scroll to position [512, 0]
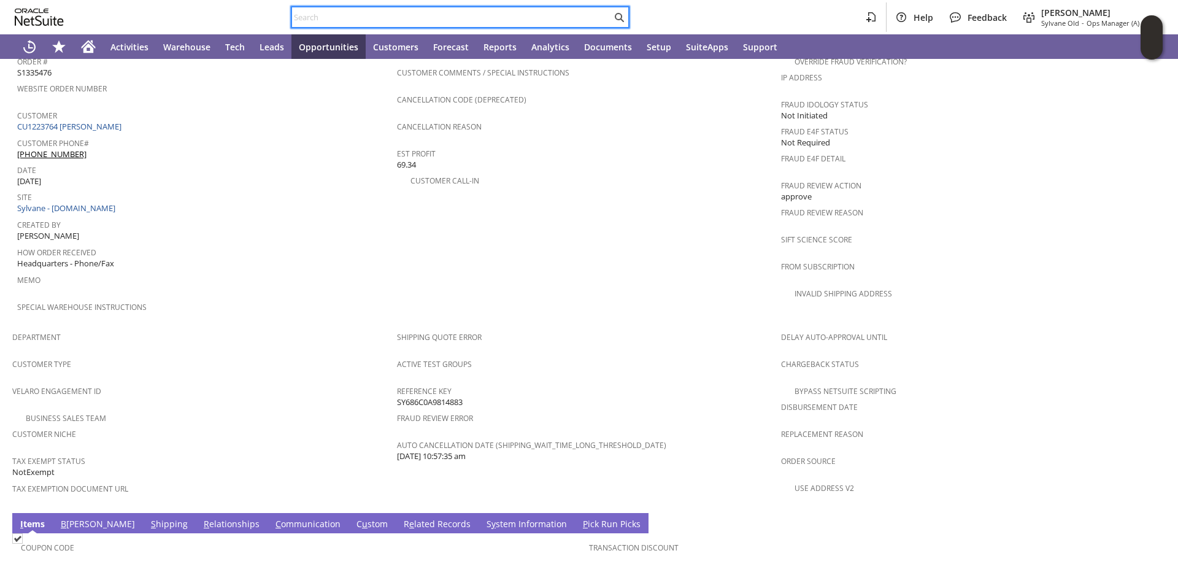
click at [374, 15] on input "text" at bounding box center [452, 17] width 320 height 15
paste input "RA88551"
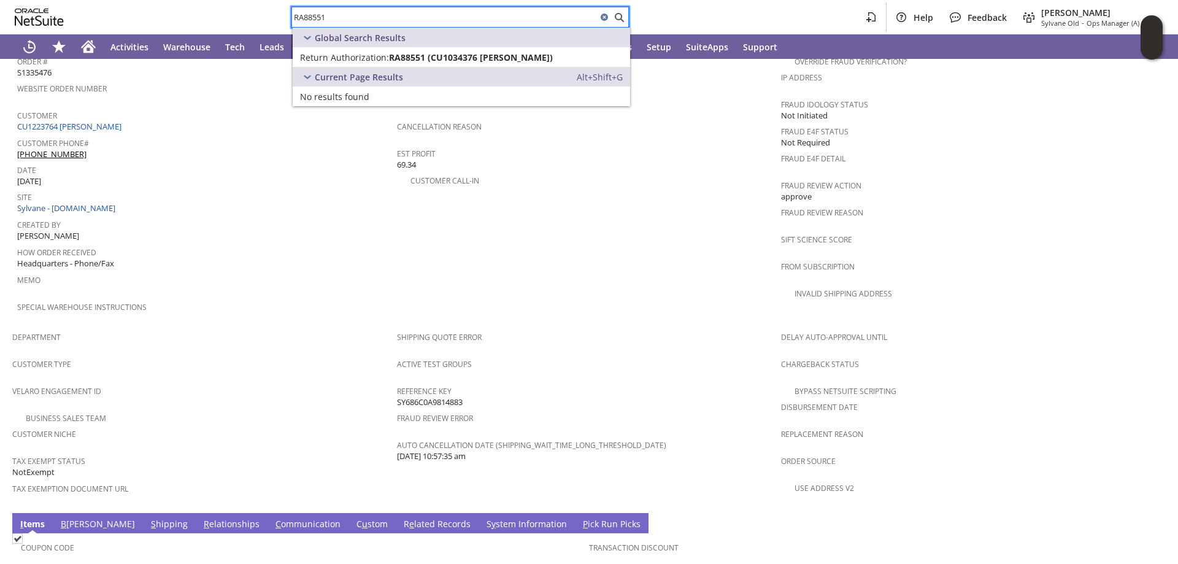
type input "RA88551"
click at [349, 55] on span "Return Authorization:" at bounding box center [344, 58] width 89 height 12
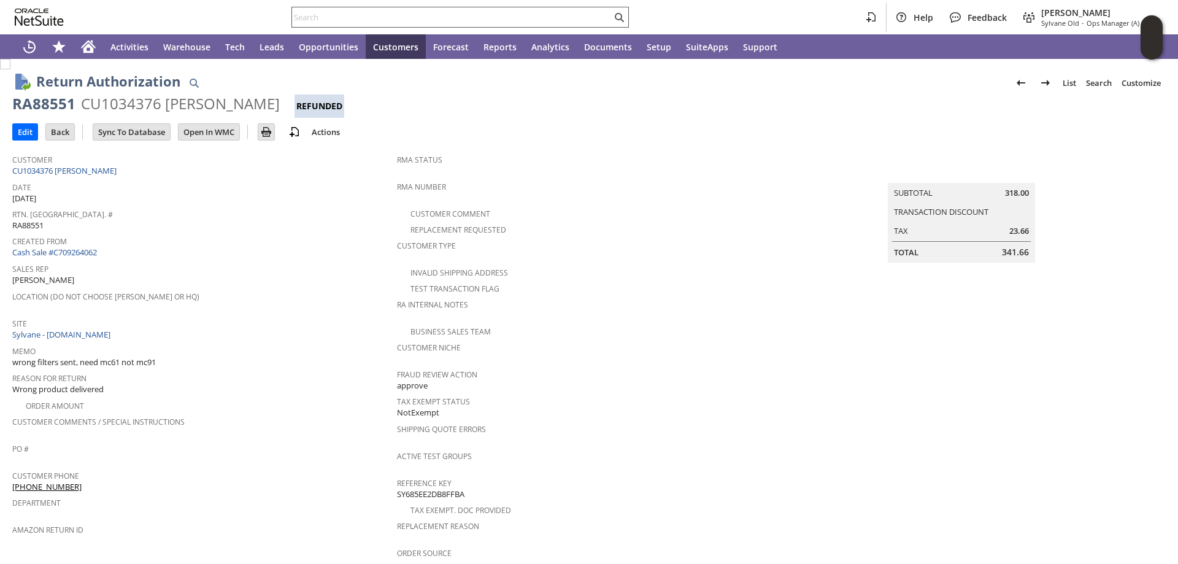
click at [331, 11] on input "text" at bounding box center [452, 17] width 320 height 15
paste input "RA88555"
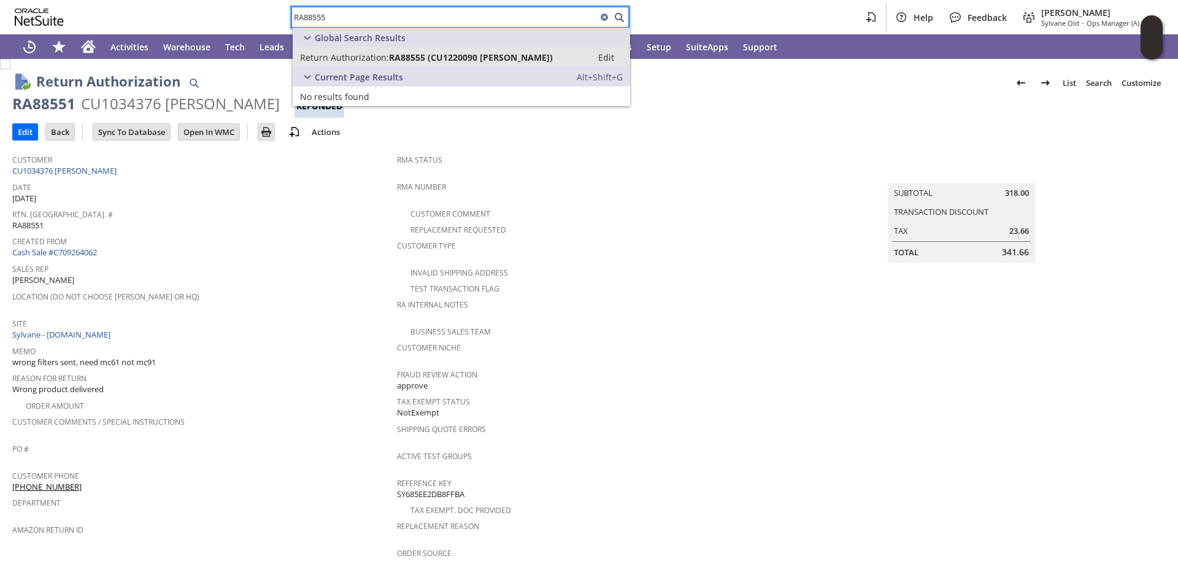
type input "RA88555"
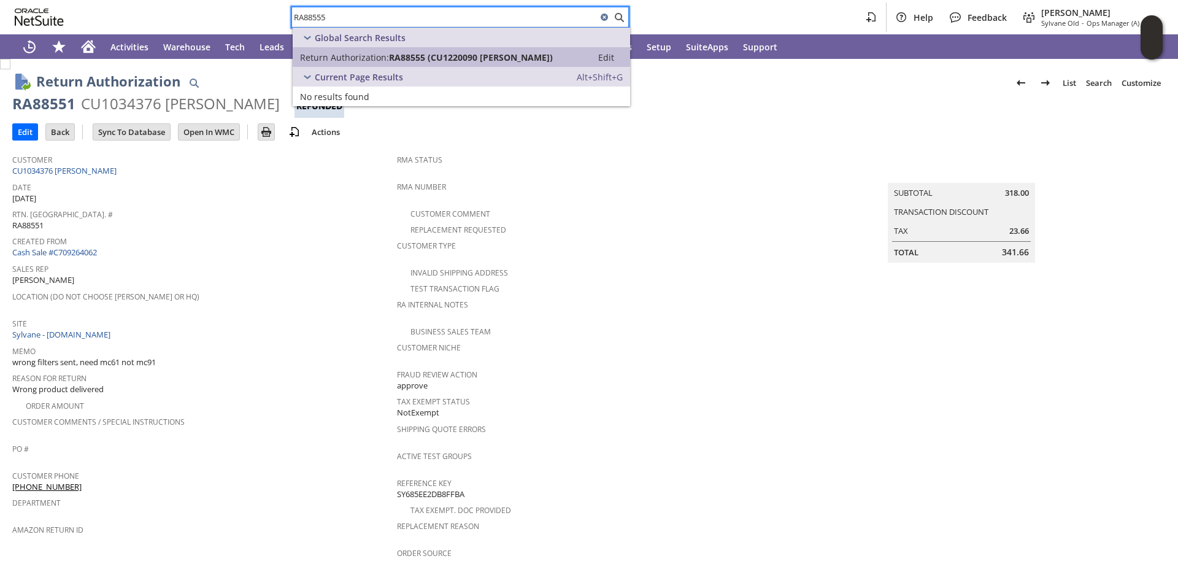
click at [355, 61] on span "Return Authorization:" at bounding box center [344, 58] width 89 height 12
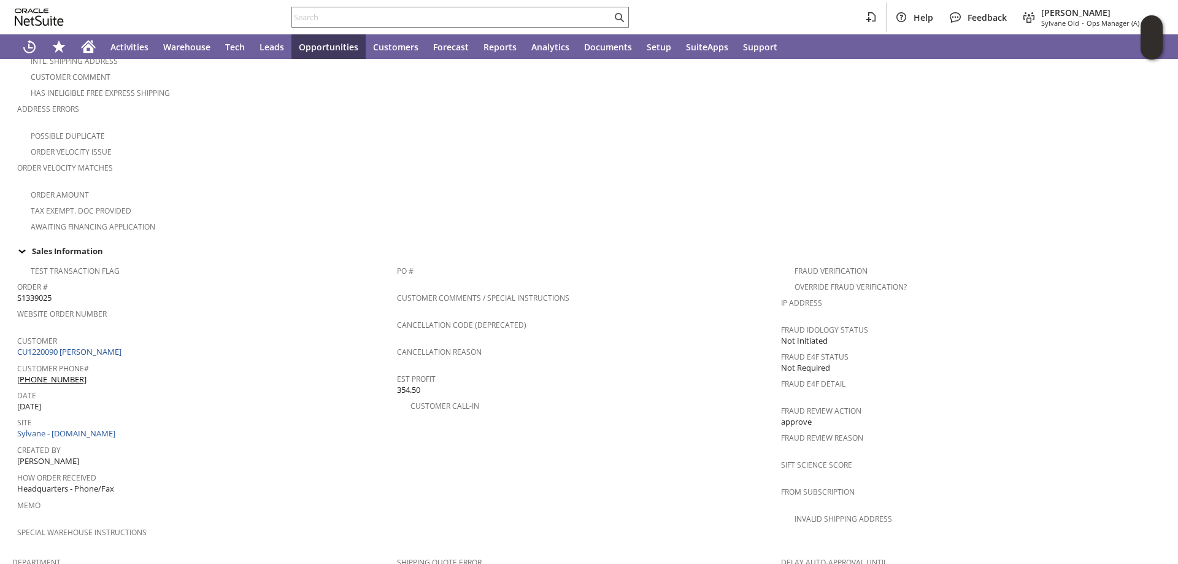
scroll to position [307, 0]
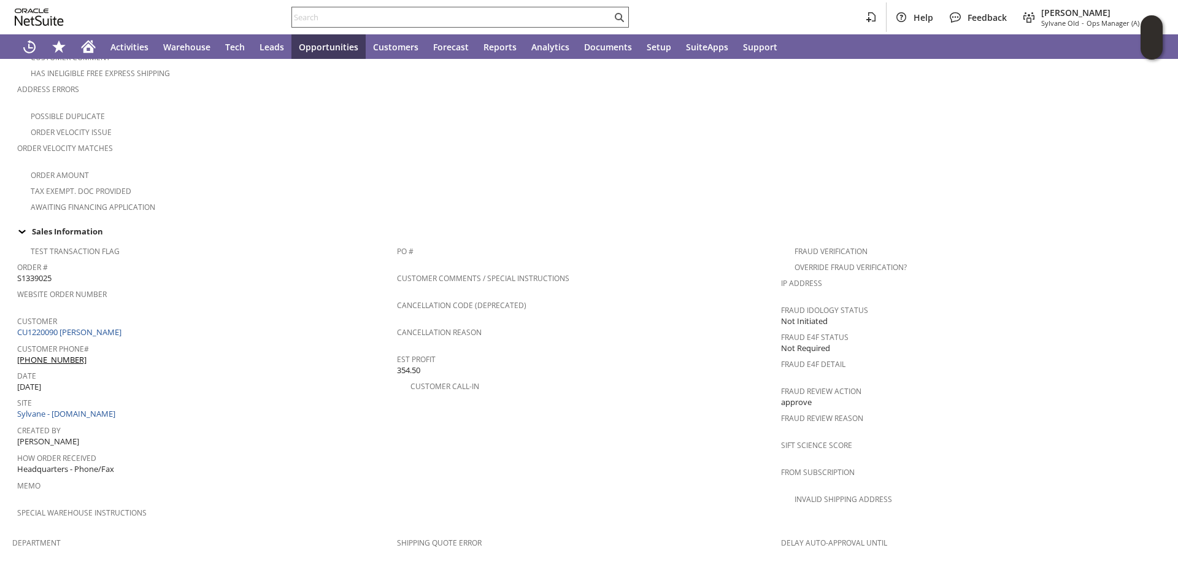
click at [315, 17] on input "text" at bounding box center [452, 17] width 320 height 15
paste input "RA88290"
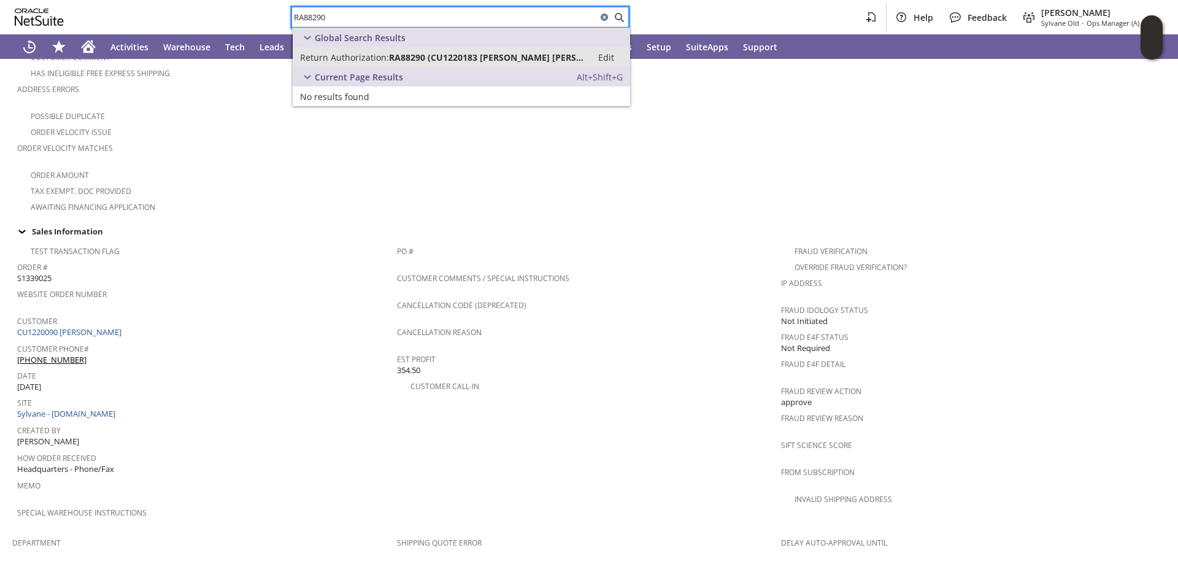
type input "RA88290"
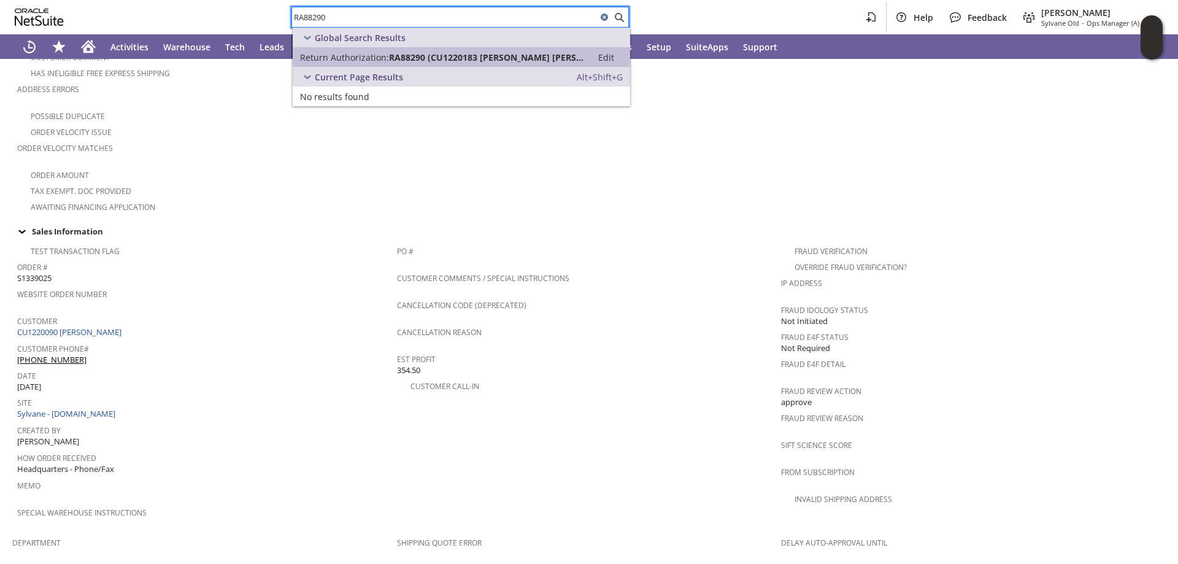
click at [348, 58] on span "Return Authorization:" at bounding box center [344, 58] width 89 height 12
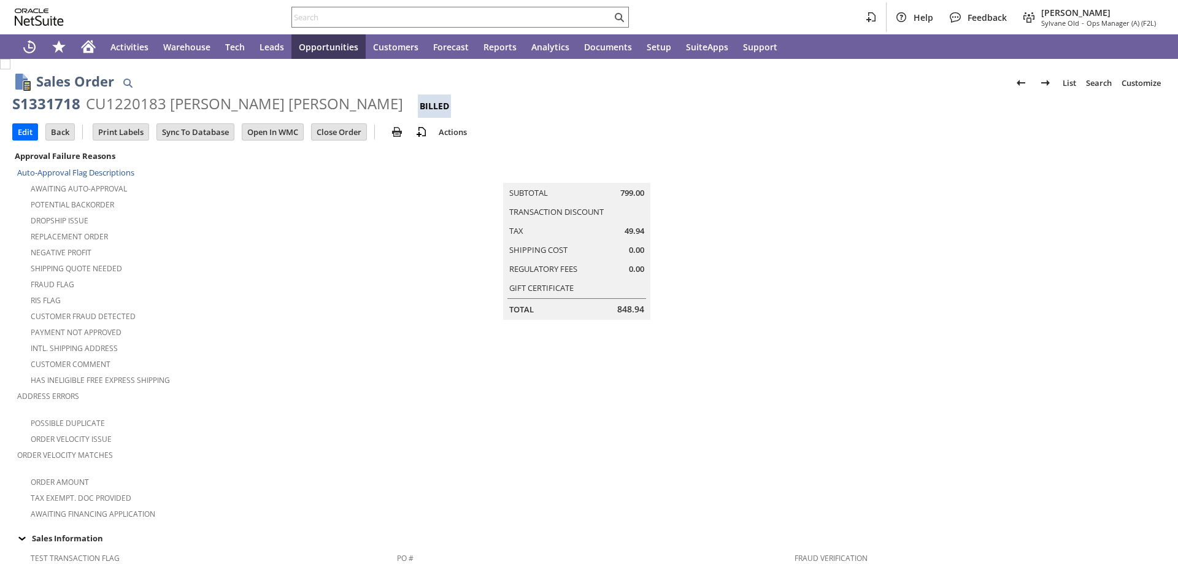
scroll to position [245, 0]
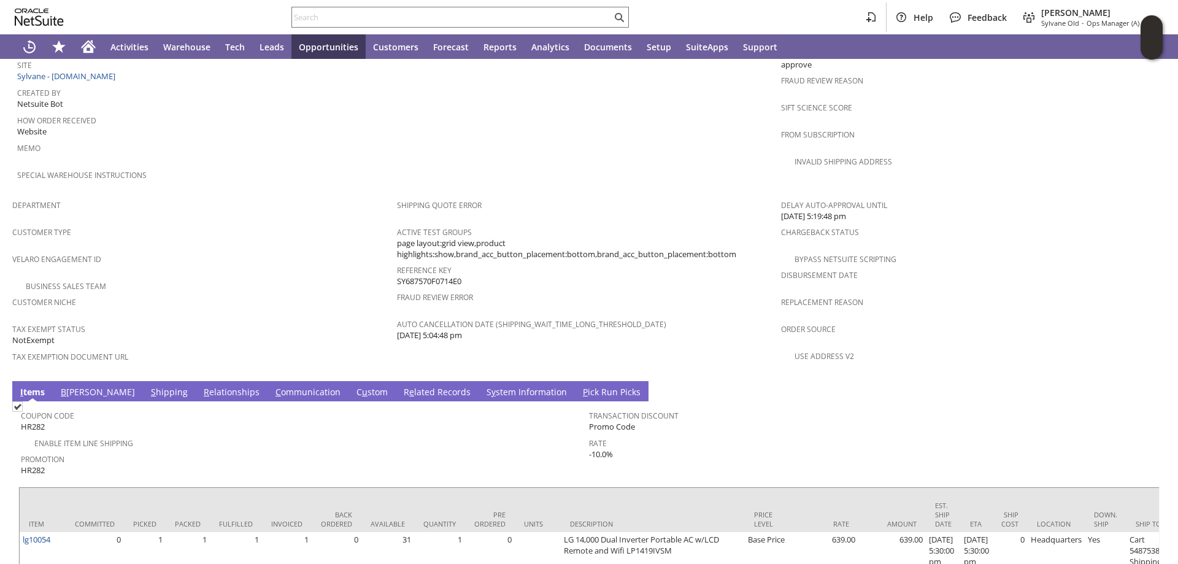
scroll to position [675, 0]
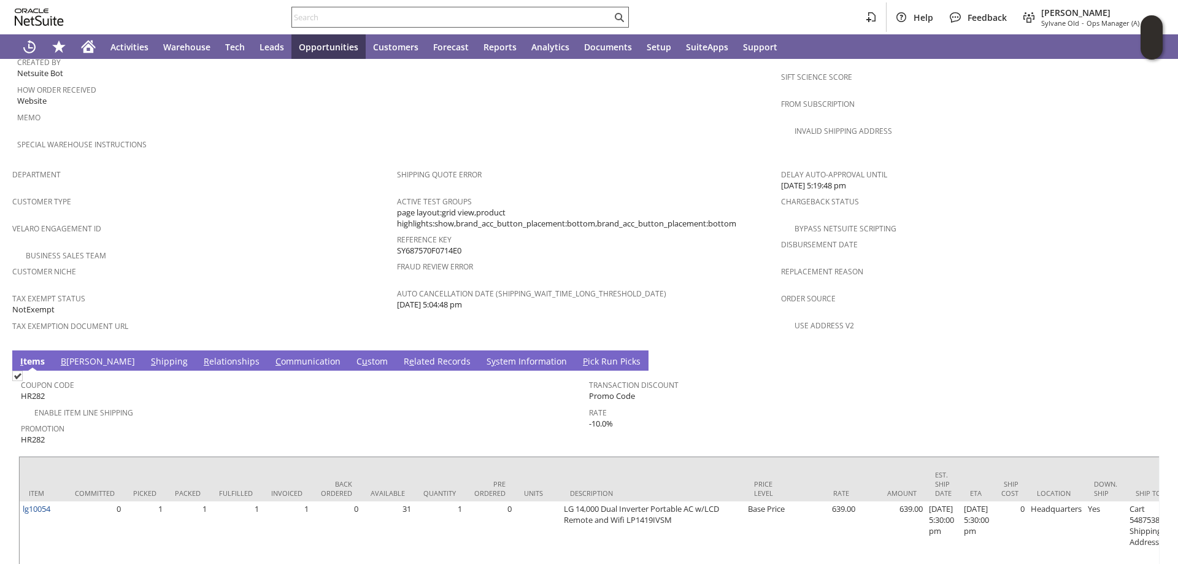
click at [312, 15] on input "text" at bounding box center [452, 17] width 320 height 15
paste input "RA88606"
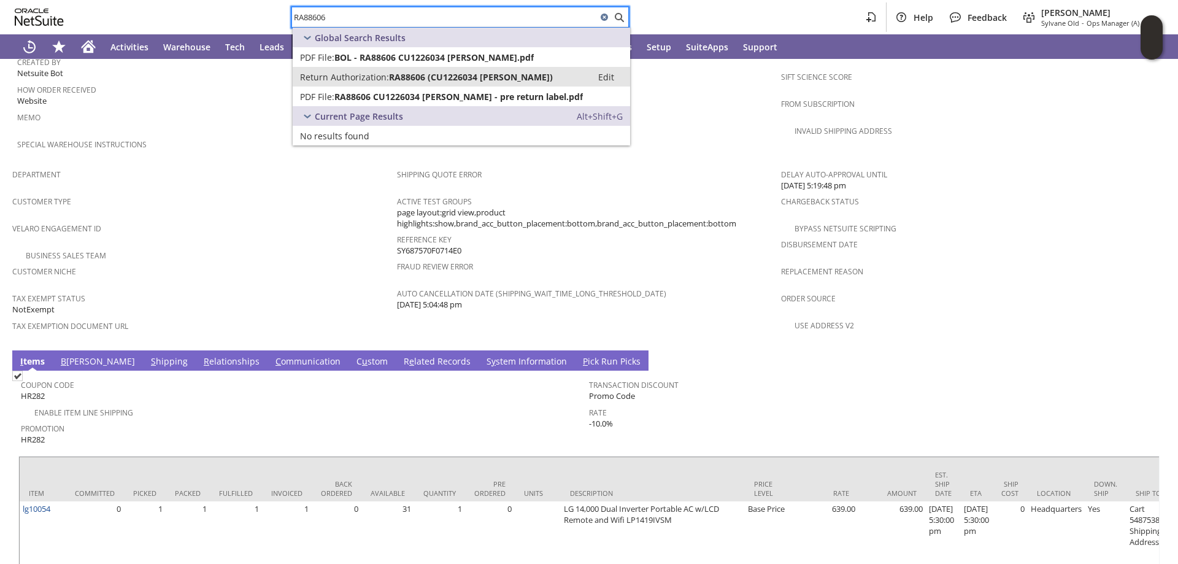
type input "RA88606"
click at [421, 77] on span "RA88606 (CU1226034 Karen Edwards)" at bounding box center [471, 77] width 164 height 12
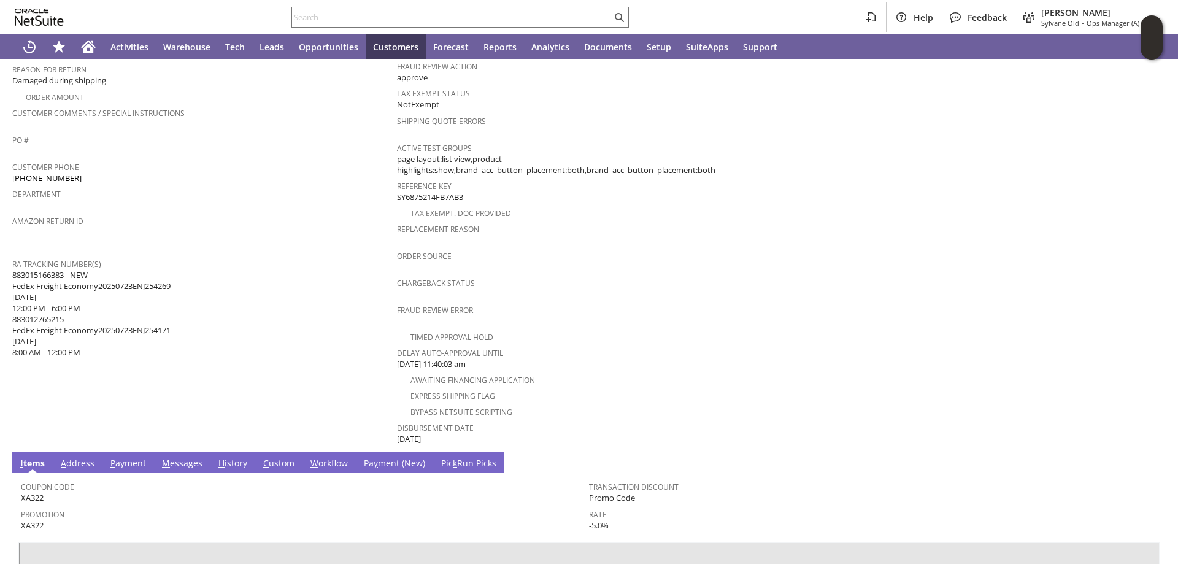
scroll to position [437, 0]
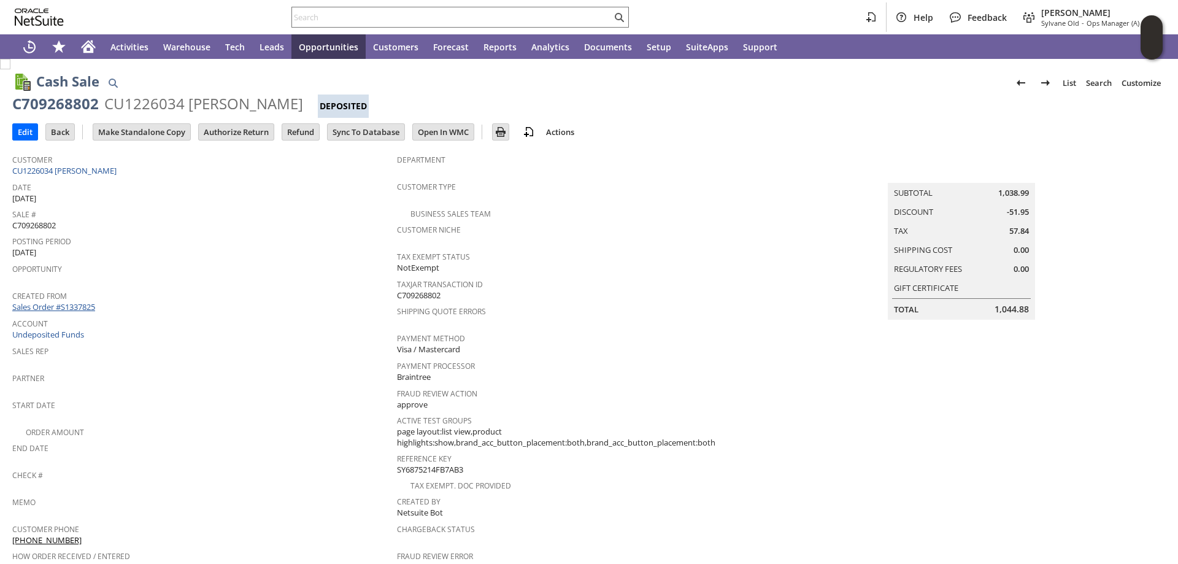
click at [71, 301] on link "Sales Order #S1337825" at bounding box center [55, 306] width 86 height 11
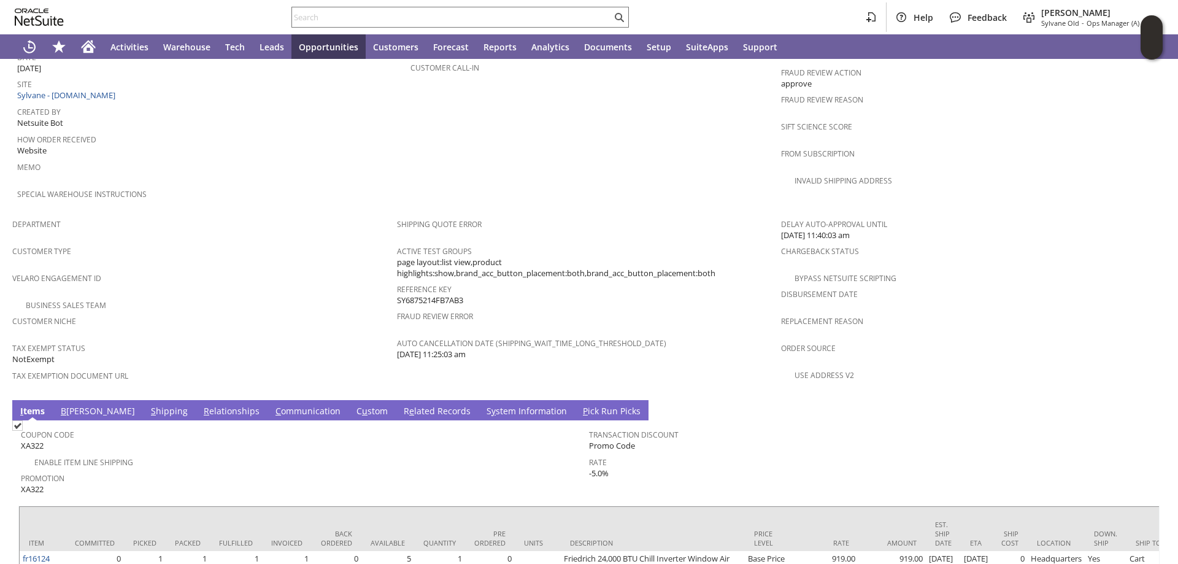
scroll to position [482, 0]
